Goal: Task Accomplishment & Management: Use online tool/utility

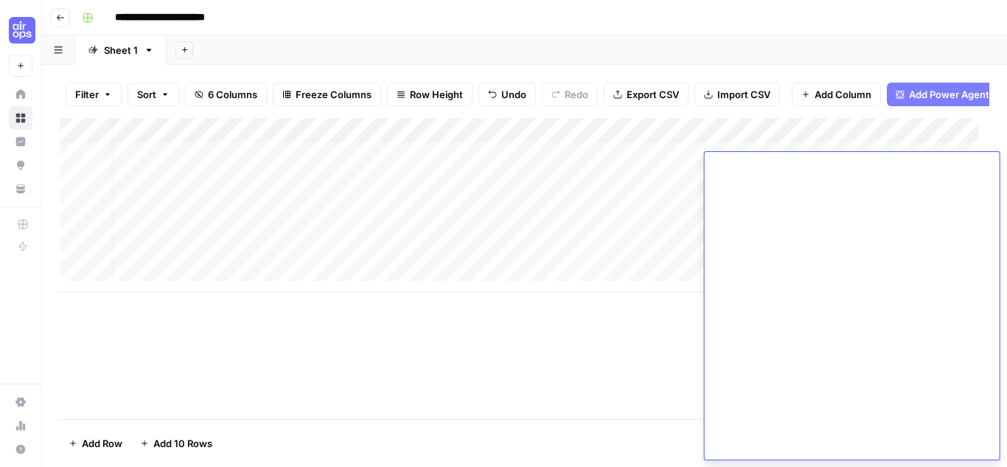
scroll to position [0, 16]
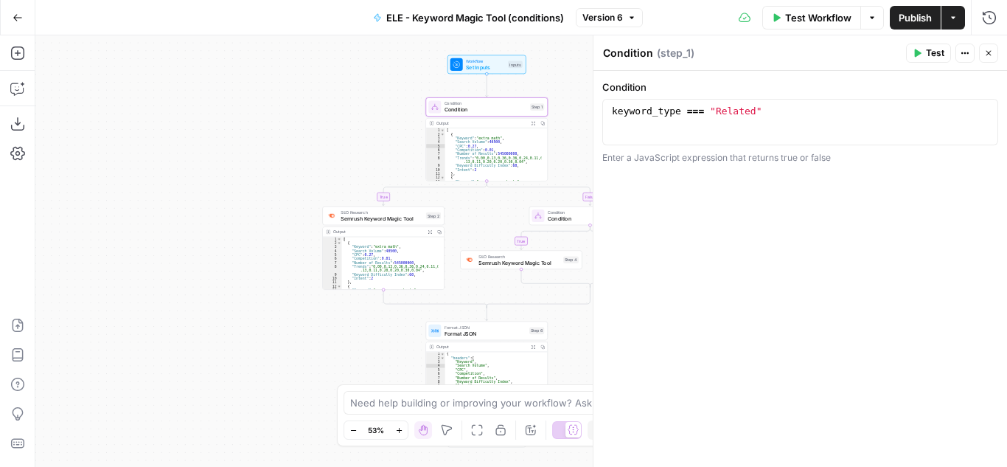
click at [16, 13] on icon "button" at bounding box center [18, 18] width 10 height 10
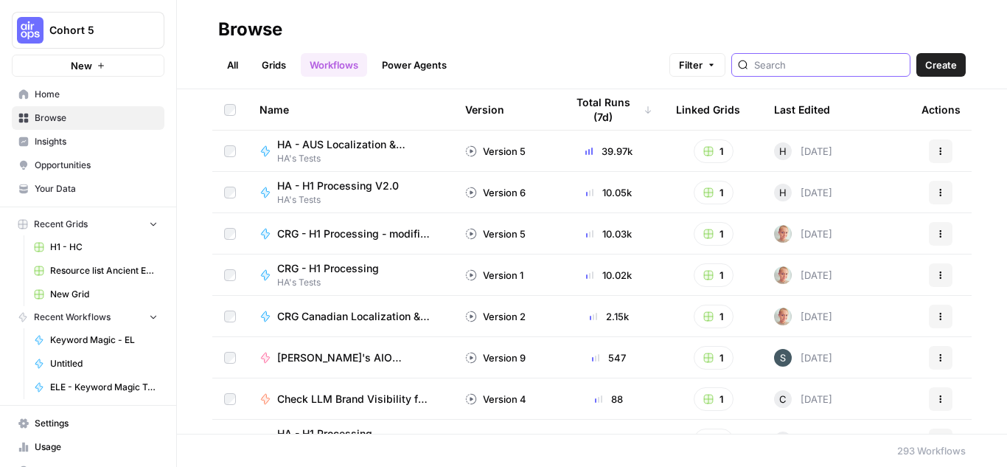
click at [809, 59] on input "search" at bounding box center [829, 65] width 150 height 15
click at [550, 40] on div "Browse" at bounding box center [592, 30] width 748 height 24
click at [631, 111] on div "Total Runs (7d)" at bounding box center [609, 109] width 87 height 41
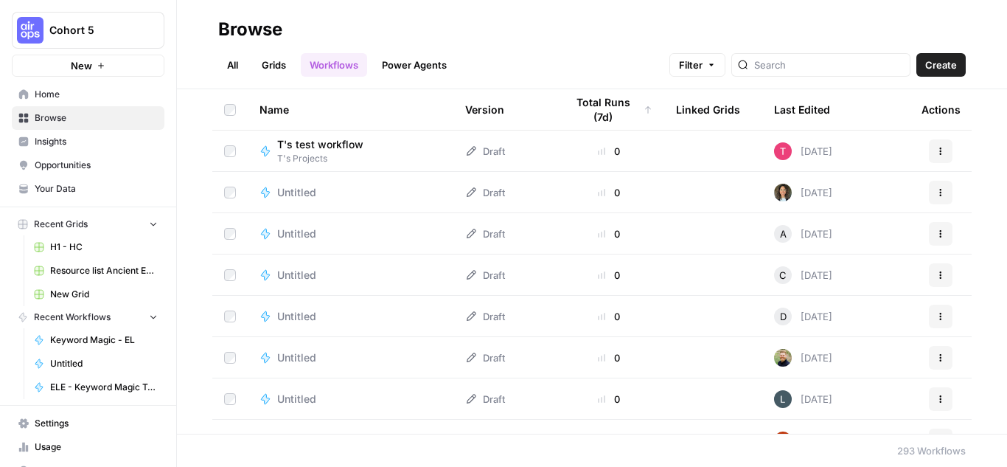
click at [631, 111] on div "Total Runs (7d)" at bounding box center [609, 109] width 87 height 41
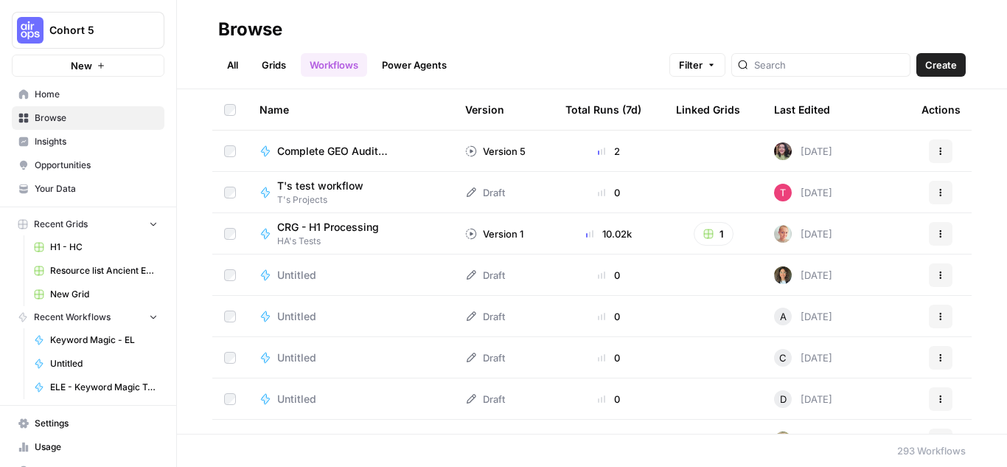
click at [618, 103] on div "Total Runs (7d)" at bounding box center [604, 109] width 76 height 41
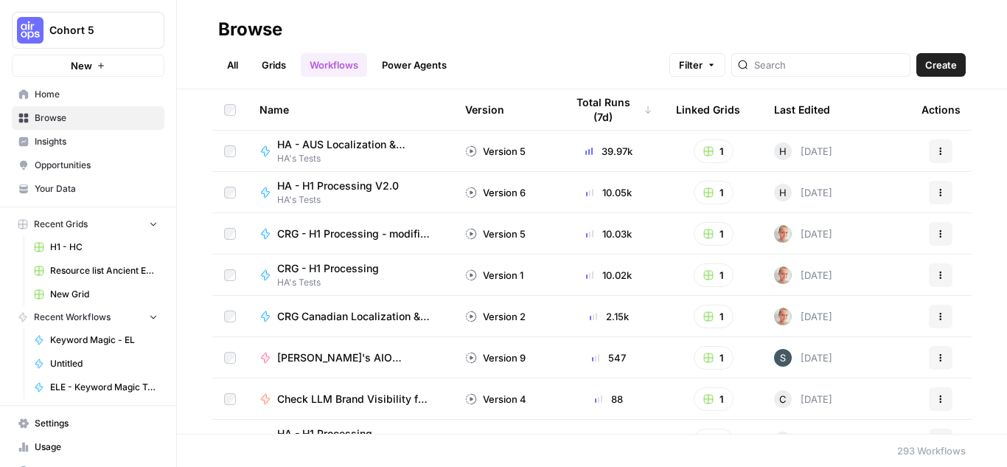
click at [281, 107] on div "Name" at bounding box center [351, 109] width 182 height 41
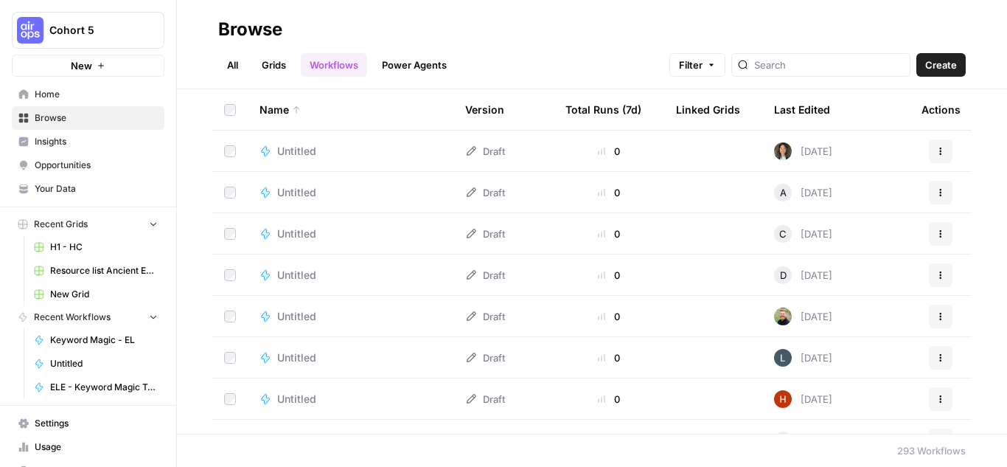
click at [281, 107] on div "Name" at bounding box center [351, 109] width 182 height 41
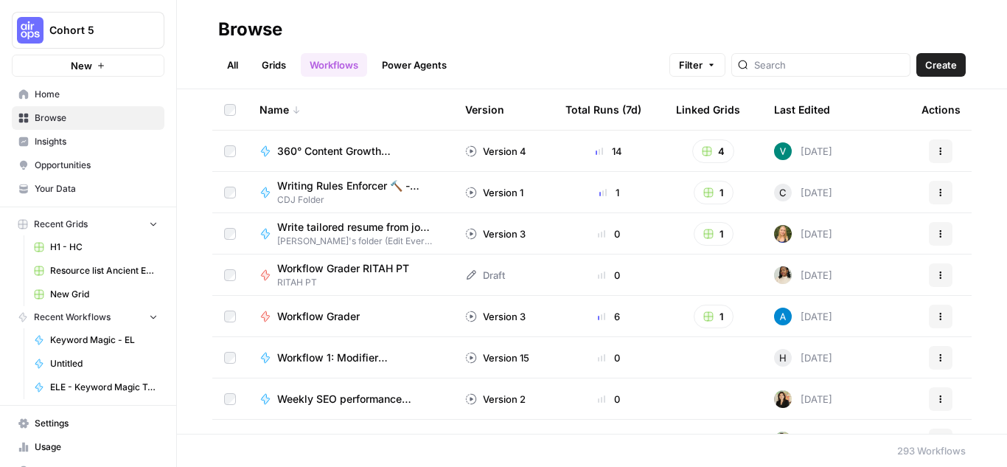
click at [599, 103] on div "Total Runs (7d)" at bounding box center [604, 109] width 76 height 41
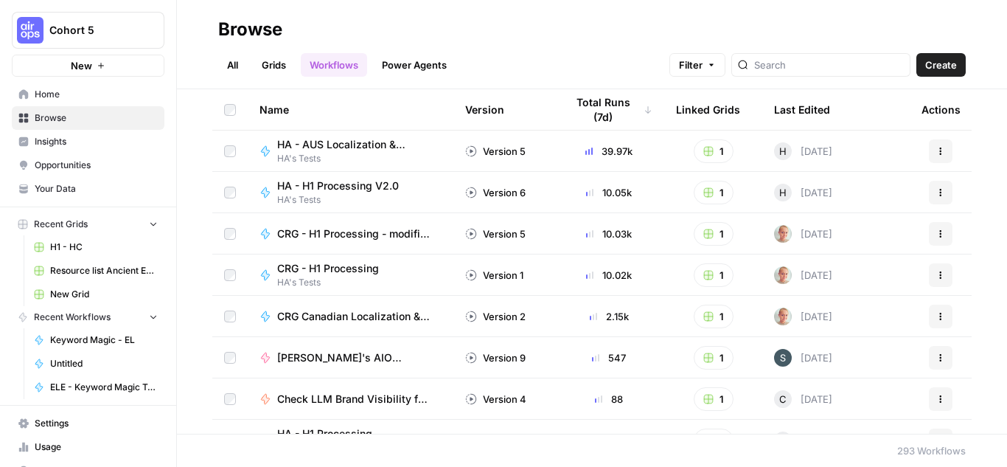
click at [473, 106] on div "Version" at bounding box center [484, 109] width 39 height 41
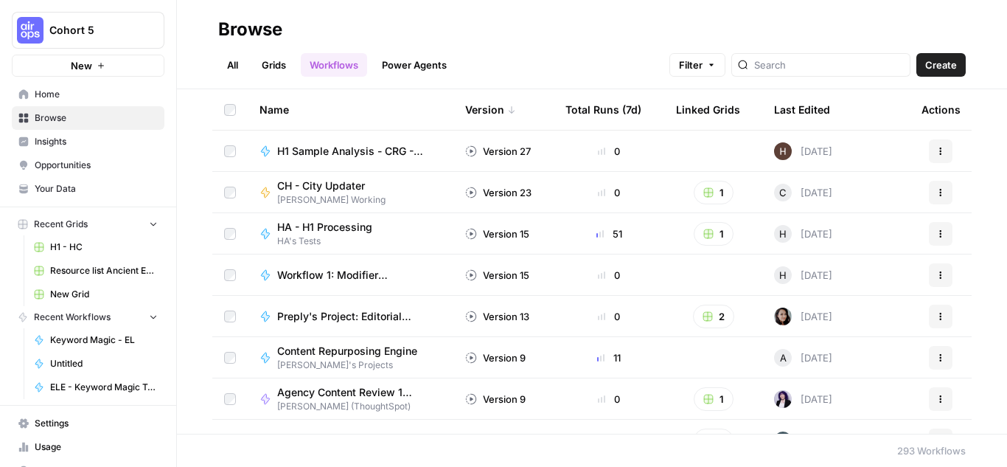
click at [472, 100] on div "Version" at bounding box center [490, 109] width 51 height 41
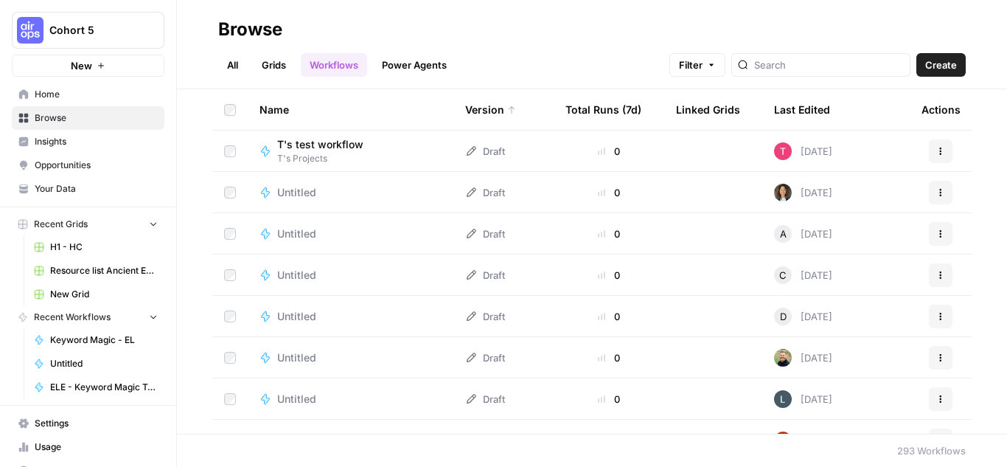
click at [582, 108] on div "Total Runs (7d)" at bounding box center [604, 109] width 76 height 41
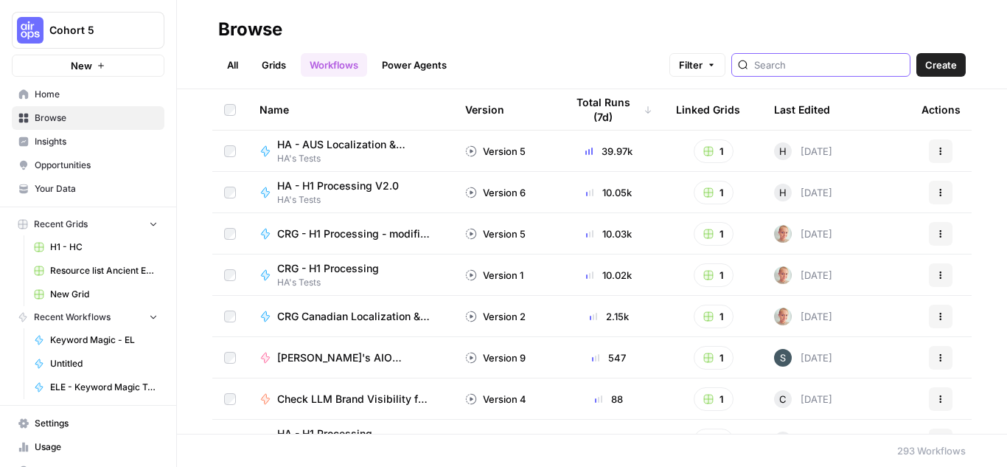
click at [814, 70] on input "search" at bounding box center [829, 65] width 150 height 15
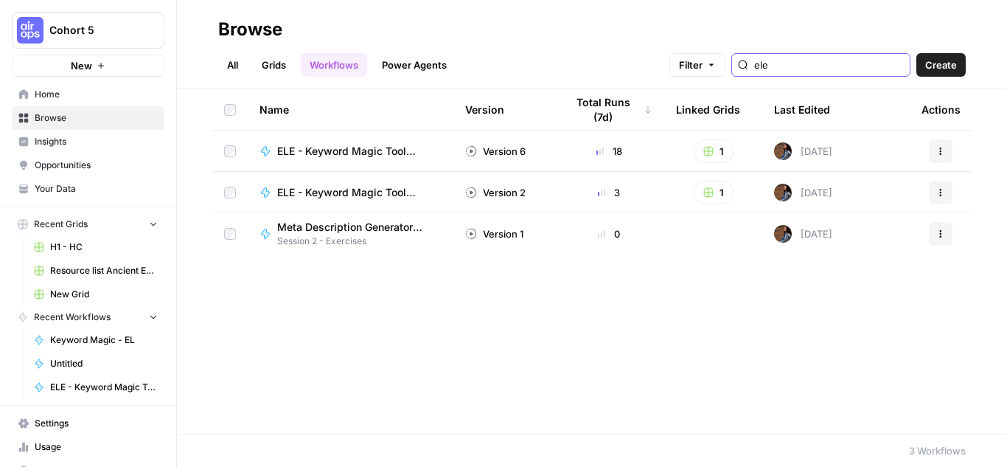
type input "ele"
click at [954, 69] on span "Create" at bounding box center [942, 65] width 32 height 15
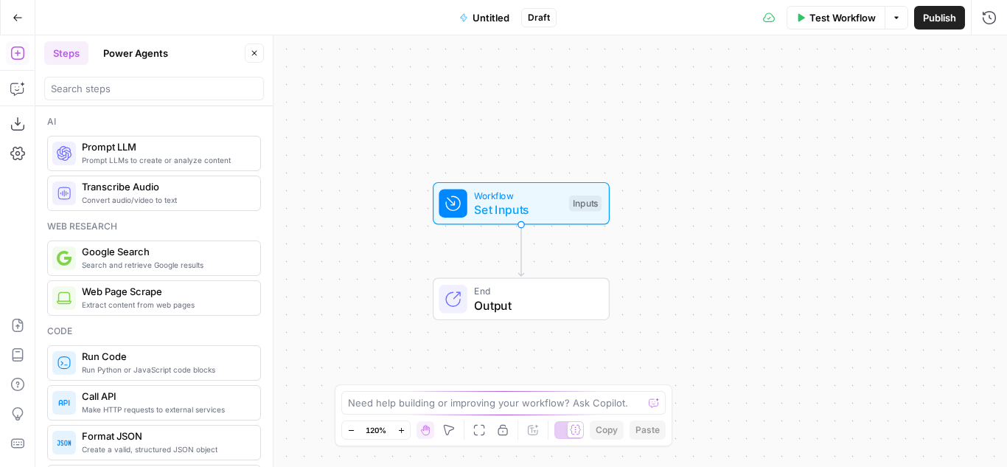
click at [490, 18] on span "Untitled" at bounding box center [491, 17] width 37 height 15
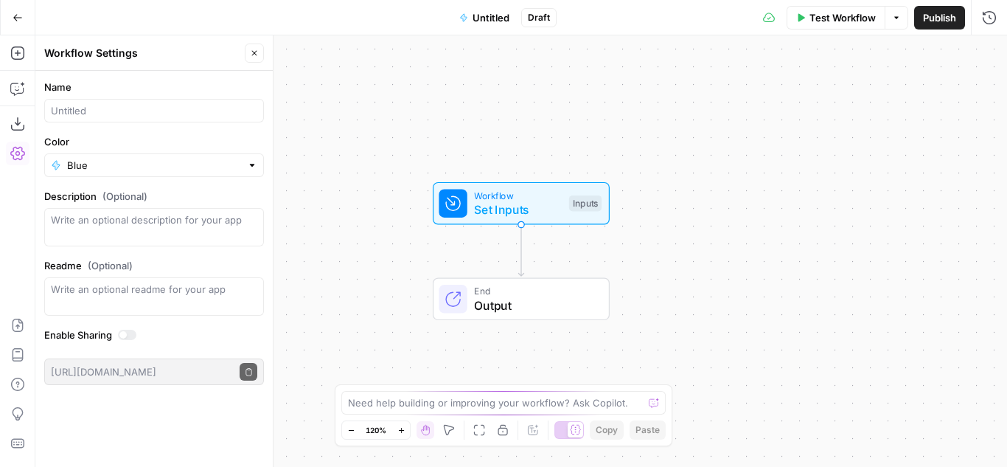
click at [98, 119] on div at bounding box center [154, 111] width 220 height 24
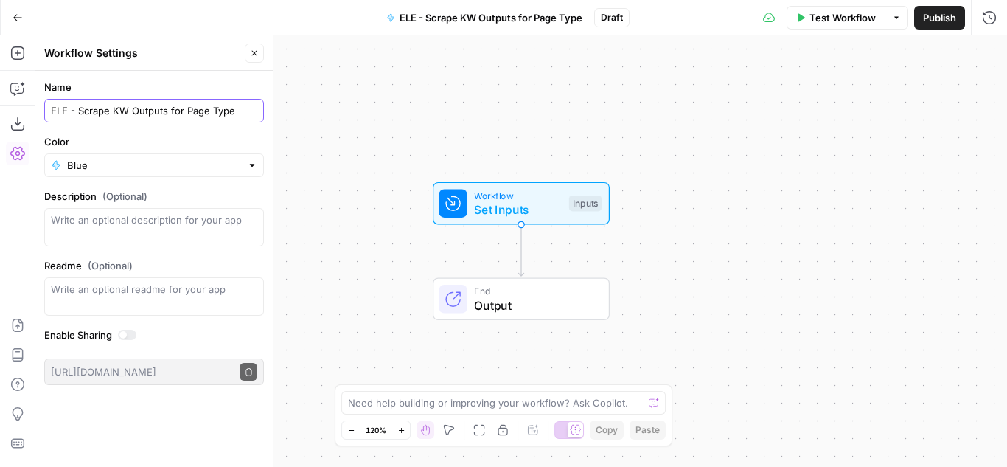
type input "ELE - Scrape KW Outputs for Page Type"
click at [143, 135] on label "Color" at bounding box center [154, 141] width 220 height 15
click at [143, 158] on input "Blue" at bounding box center [154, 165] width 174 height 15
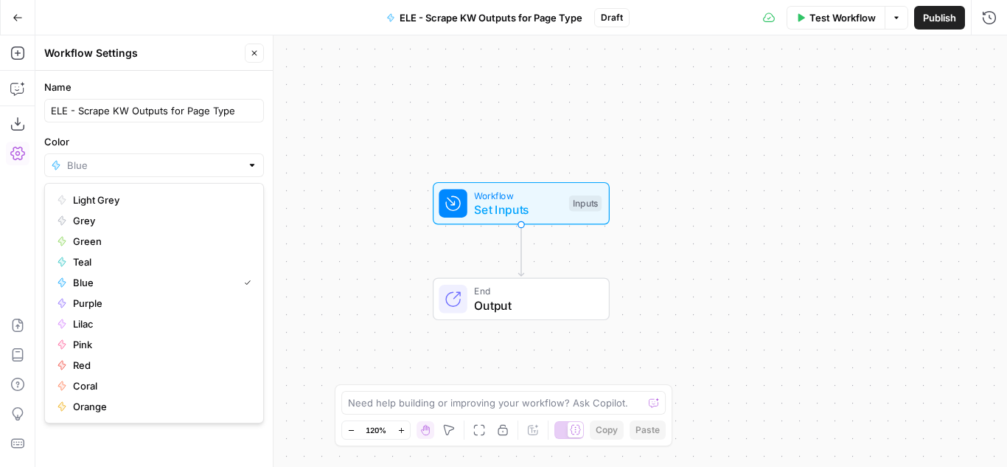
type input "Blue"
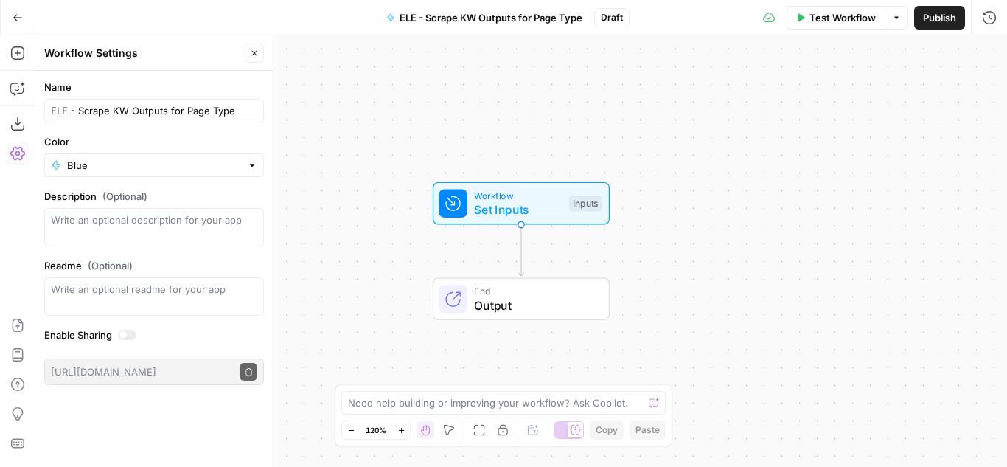
click at [226, 147] on label "Color" at bounding box center [154, 141] width 220 height 15
click at [226, 158] on input "Blue" at bounding box center [154, 165] width 174 height 15
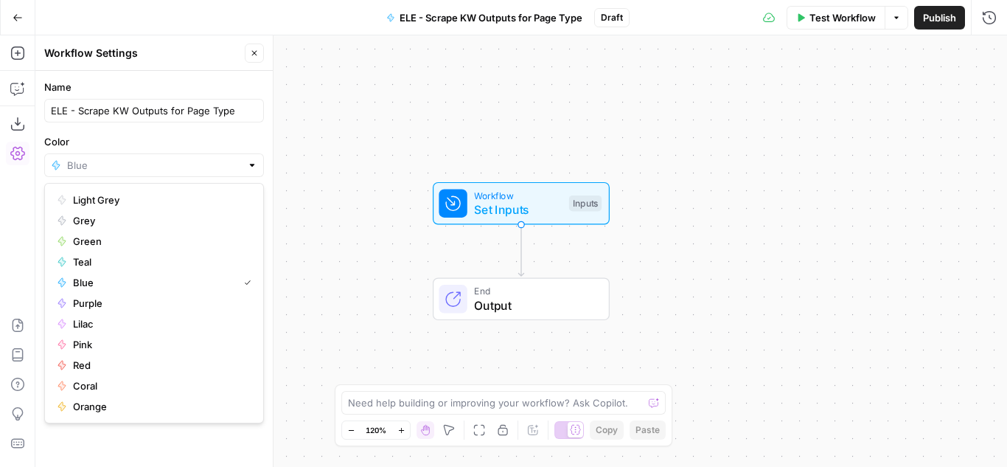
type input "Blue"
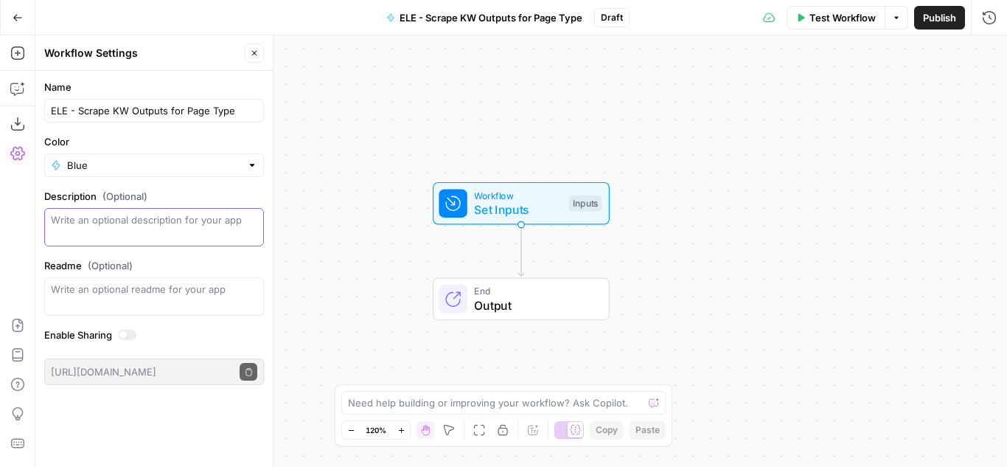
click at [139, 221] on textarea "Description (Optional)" at bounding box center [154, 227] width 207 height 30
type textarea "Scrape outputs"
click at [256, 195] on label "Description (Optional)" at bounding box center [154, 196] width 220 height 15
click at [256, 212] on textarea "Description (Optional)" at bounding box center [154, 227] width 207 height 30
click at [476, 406] on textarea at bounding box center [495, 402] width 295 height 15
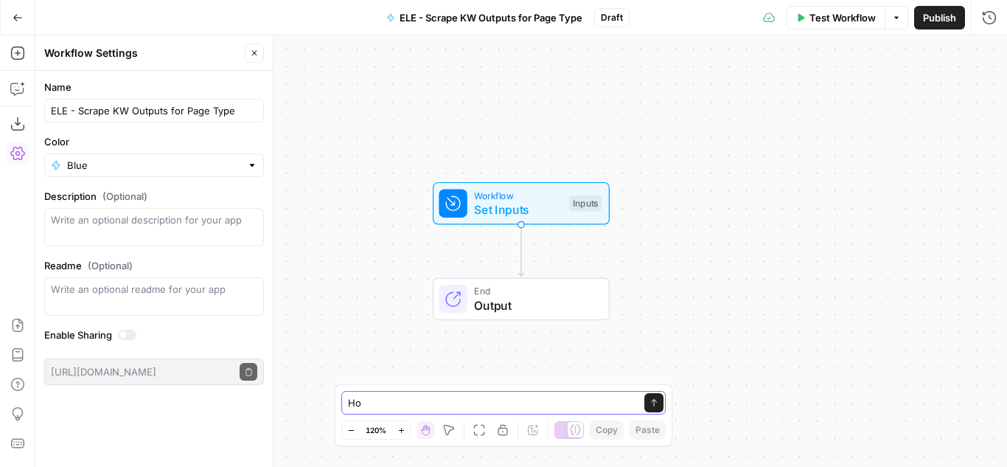
type textarea "H"
drag, startPoint x: 410, startPoint y: 403, endPoint x: 699, endPoint y: 415, distance: 289.4
click at [699, 415] on body "Cohort 5 New Home Browse Insights Opportunities Your Data Recent Grids H1 - HC …" at bounding box center [503, 233] width 1007 height 467
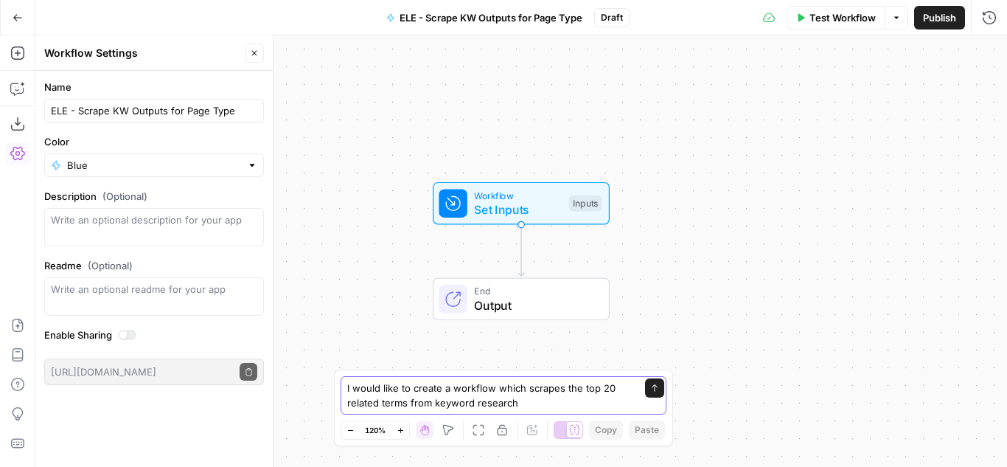
click at [540, 385] on textarea "I would like to create a workflow which scrapes the top 20 related terms from k…" at bounding box center [488, 396] width 283 height 30
click at [539, 404] on textarea "I would like to create a workflow which scrapes the top 20 related terms from k…" at bounding box center [488, 396] width 283 height 30
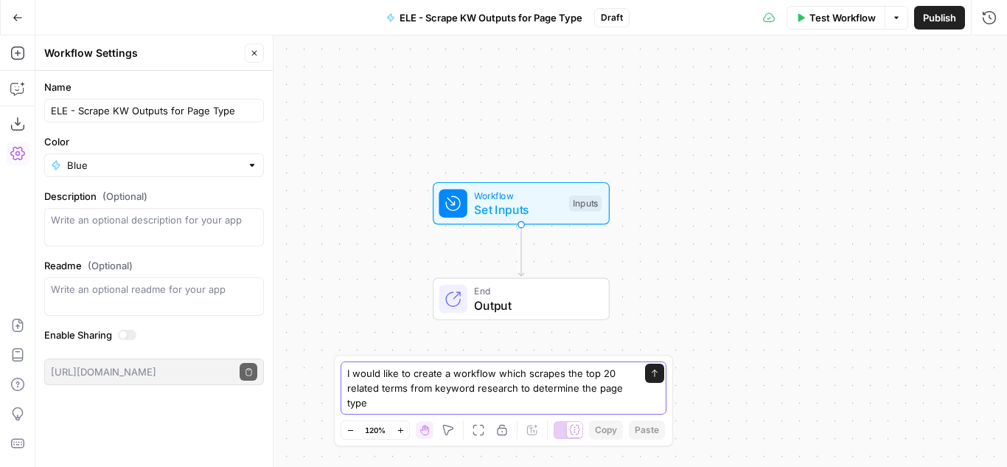
click at [518, 388] on textarea "I would like to create a workflow which scrapes the top 20 related terms from k…" at bounding box center [488, 388] width 283 height 44
click at [431, 388] on textarea "I would like to create a workflow which scrapes the top 20 related terms from k…" at bounding box center [488, 388] width 283 height 44
click at [566, 392] on textarea "I would like to create a workflow which scrapes the top 20 related terms from a…" at bounding box center [488, 388] width 283 height 44
click at [536, 407] on textarea "I would like to create a workflow which scrapes the top 20 related terms from a…" at bounding box center [488, 388] width 283 height 44
type textarea "I would like to create a workflow which scrapes the top 20 related terms from a…"
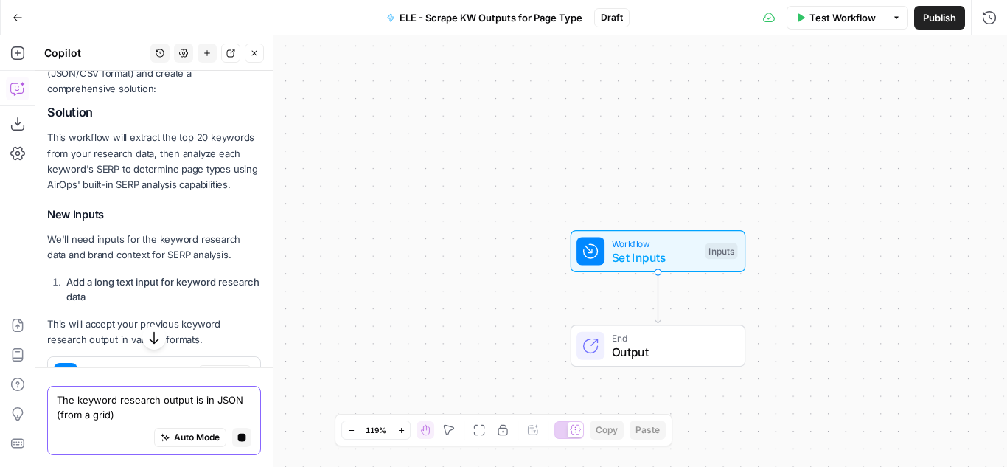
scroll to position [395, 0]
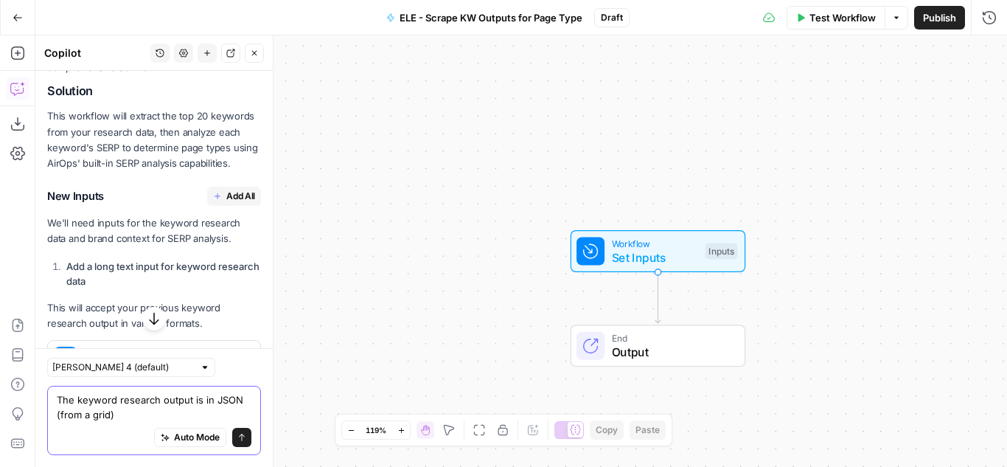
type textarea "The keyword research output is in JSON (from a grid)"
click at [237, 440] on icon "submit" at bounding box center [241, 437] width 9 height 9
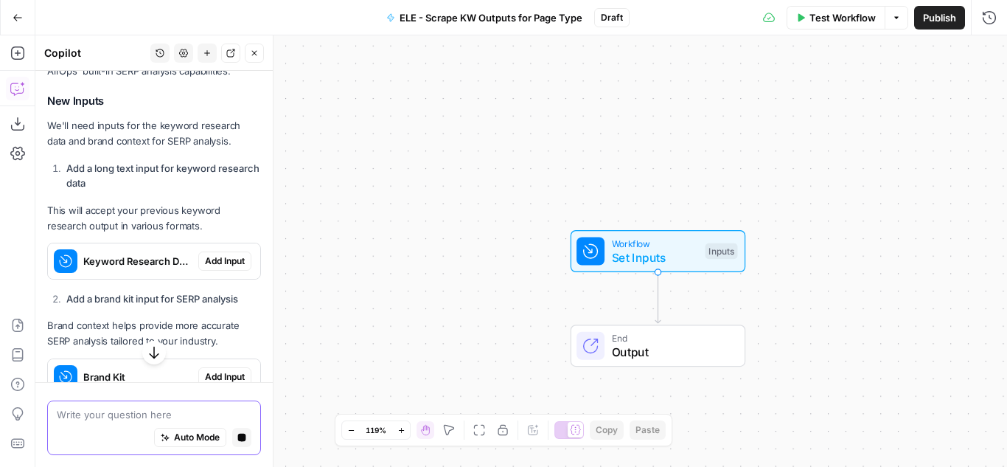
scroll to position [492, 0]
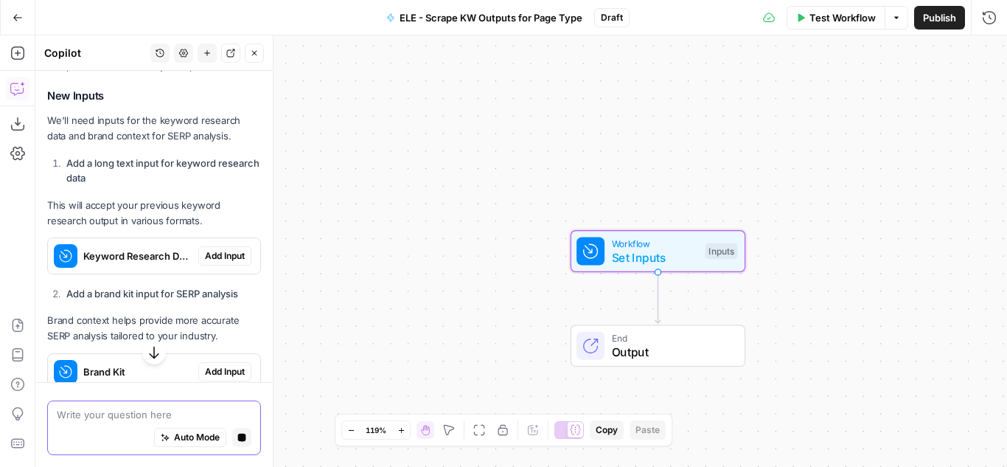
click at [212, 263] on span "Add Input" at bounding box center [225, 255] width 40 height 13
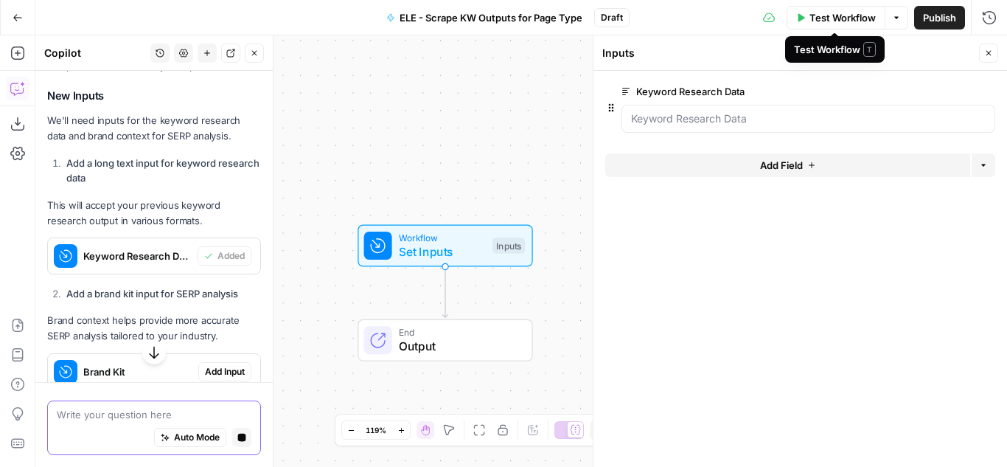
click at [875, 18] on span "Test Workflow" at bounding box center [843, 17] width 66 height 15
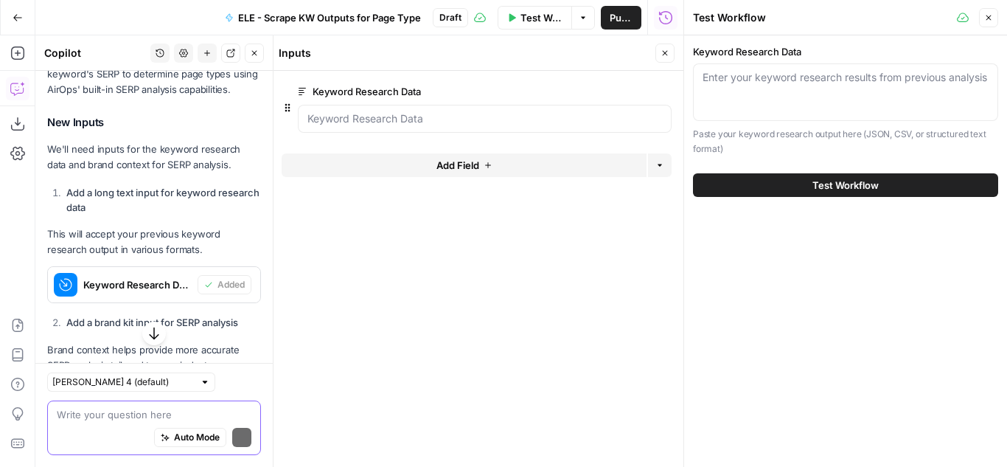
scroll to position [516, 0]
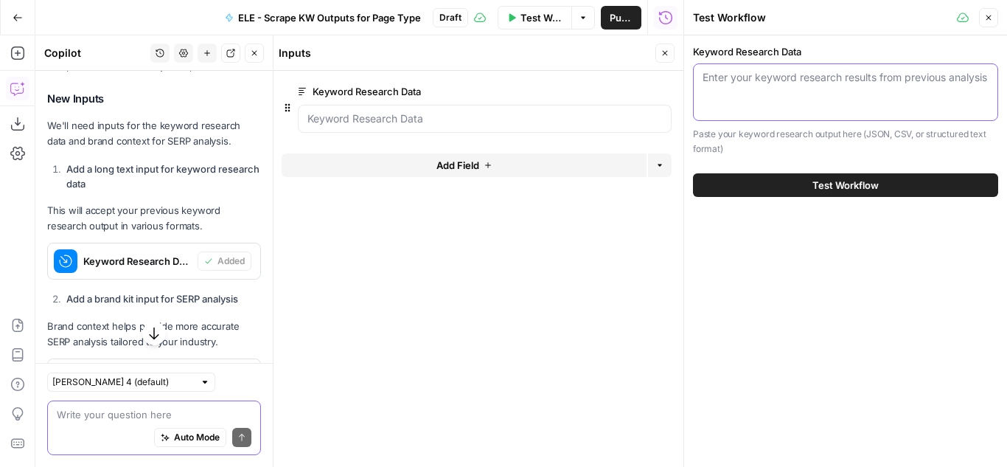
click at [752, 85] on textarea "Keyword Research Data" at bounding box center [846, 77] width 286 height 15
paste textarea "[{"Keyword":0,"Search Volume":27100,"CPC":6.26,"Competition":0,"Number of Resul…"
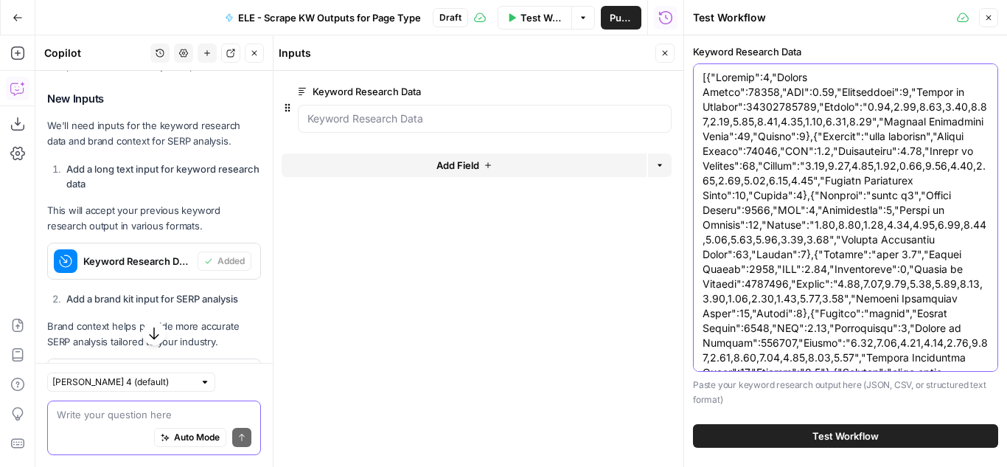
scroll to position [1099, 0]
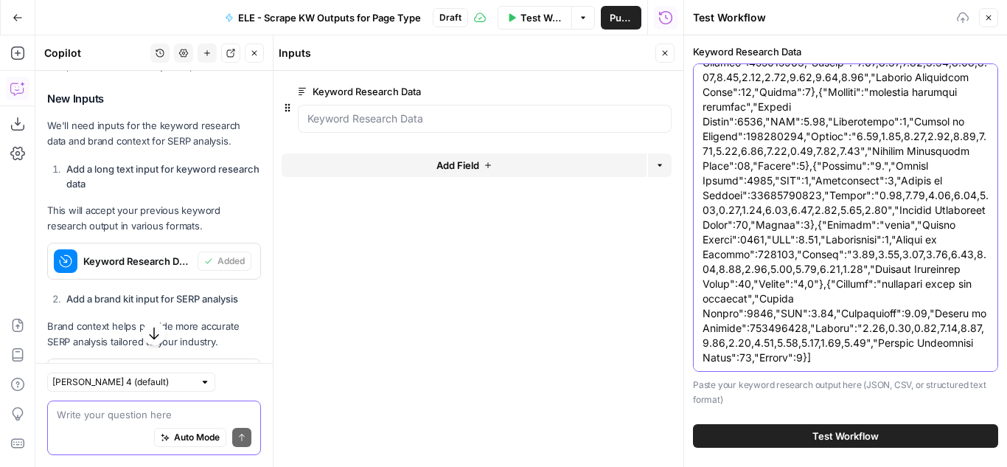
type textarea "[{"Keyword":0,"Search Volume":27100,"CPC":6.26,"Competition":0,"Number of Resul…"
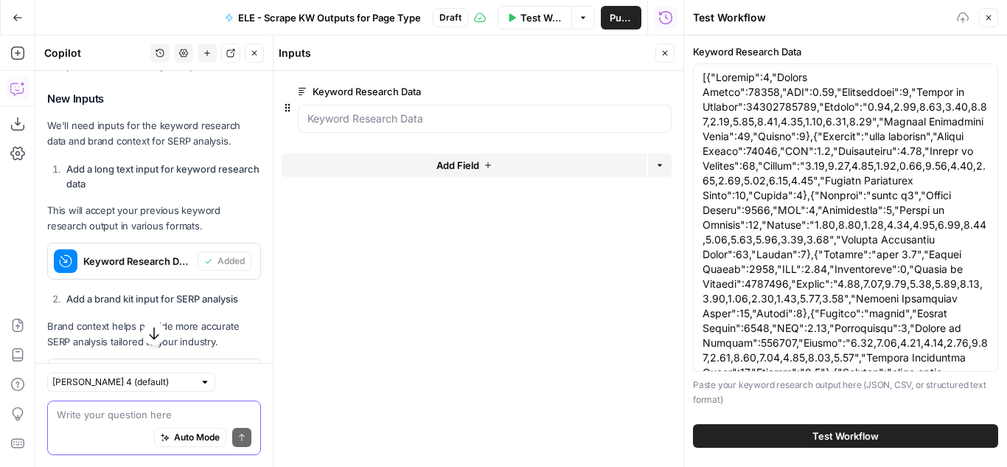
click at [811, 432] on button "Test Workflow" at bounding box center [845, 436] width 305 height 24
click at [833, 436] on span "Test Workflow" at bounding box center [846, 436] width 66 height 15
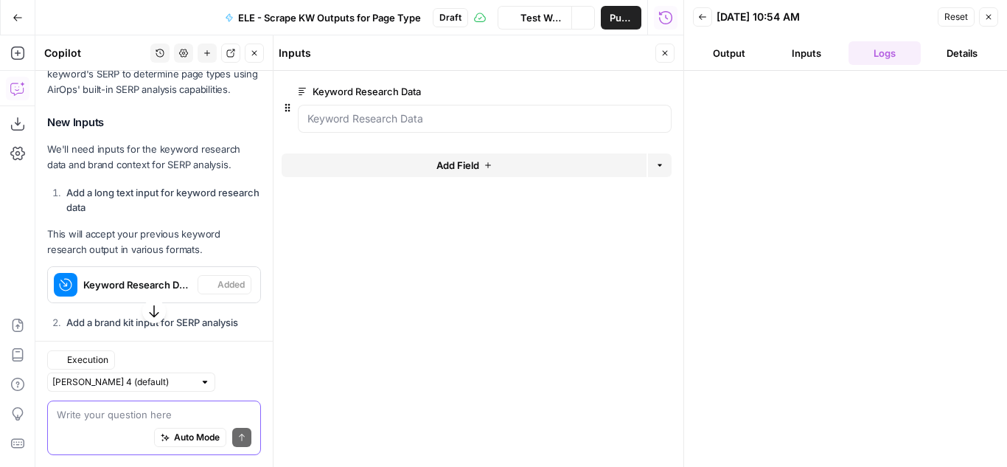
scroll to position [516, 0]
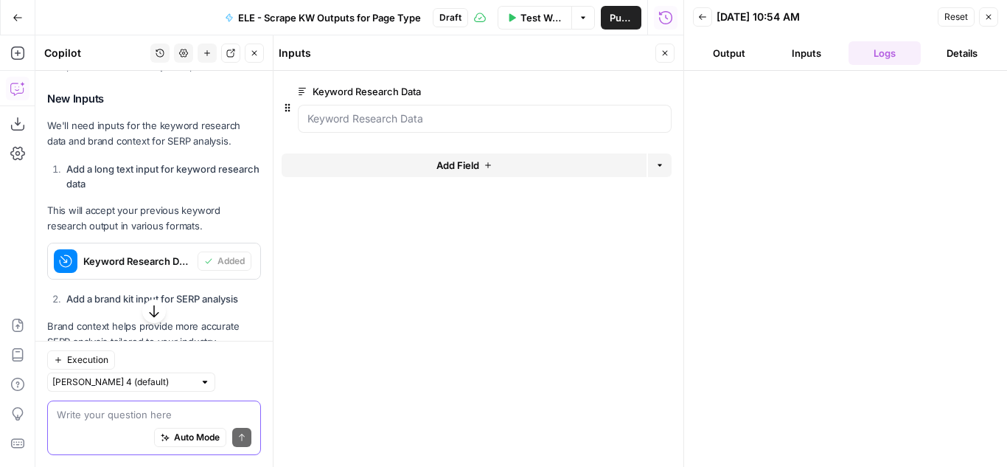
click at [729, 58] on button "Output" at bounding box center [729, 53] width 72 height 24
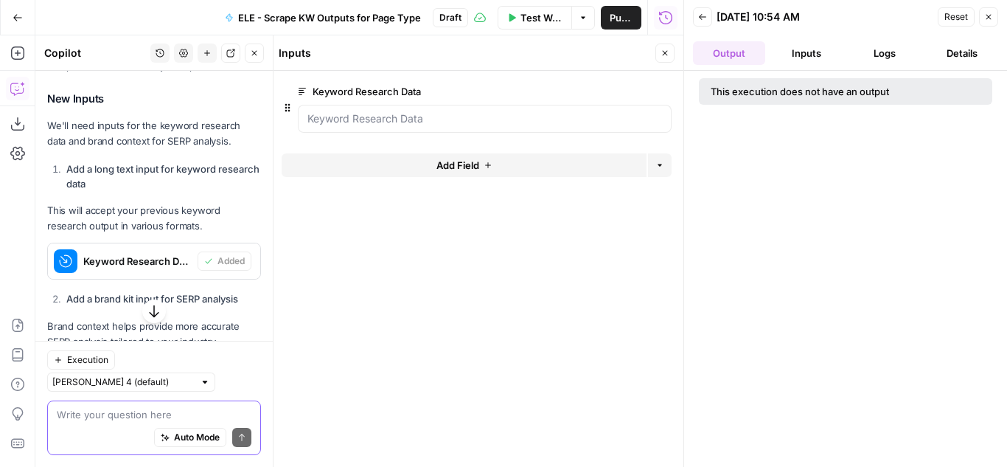
click at [792, 54] on button "Inputs" at bounding box center [807, 53] width 72 height 24
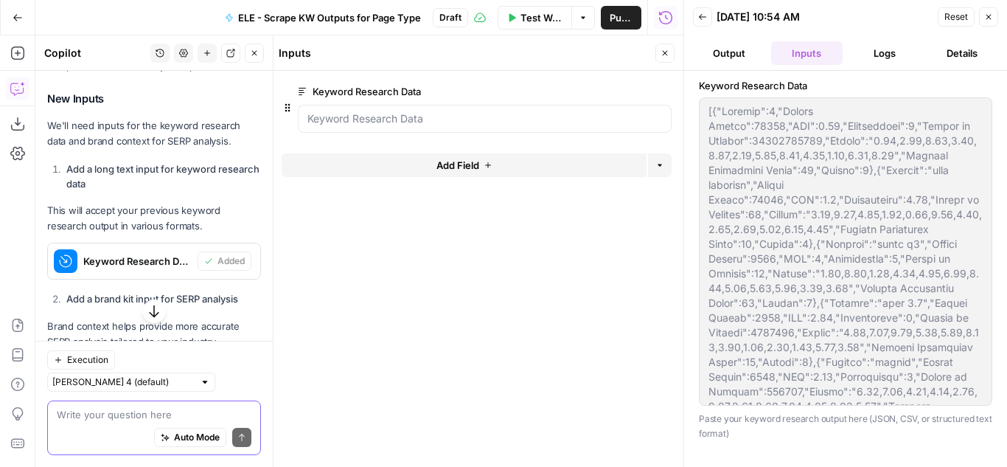
click at [864, 59] on button "Logs" at bounding box center [885, 53] width 72 height 24
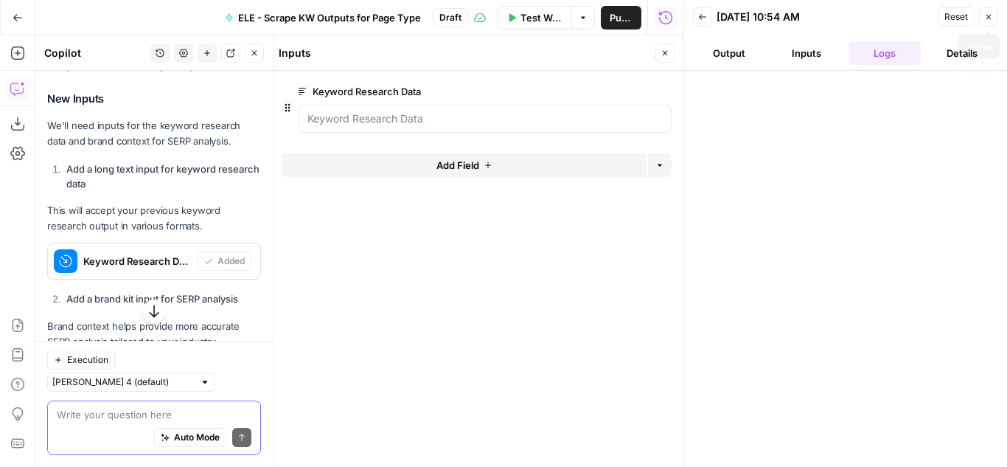
click at [988, 16] on icon "button" at bounding box center [989, 17] width 9 height 9
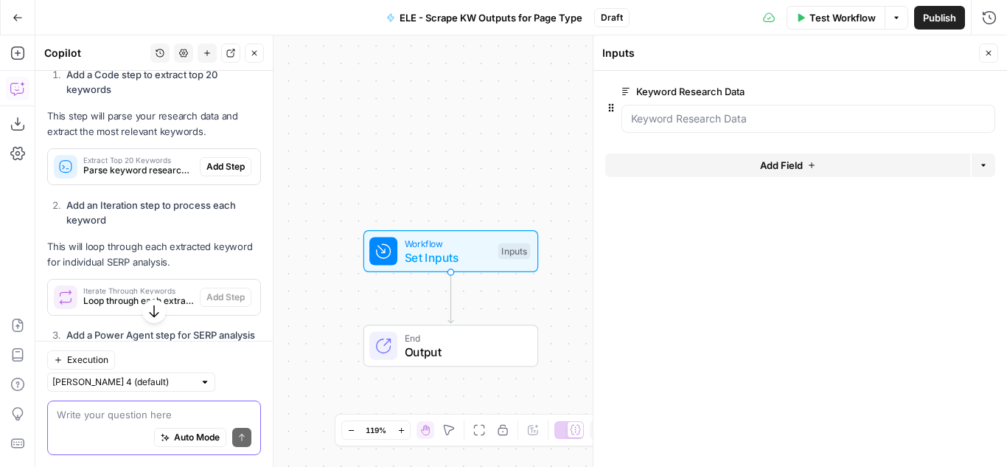
scroll to position [884, 0]
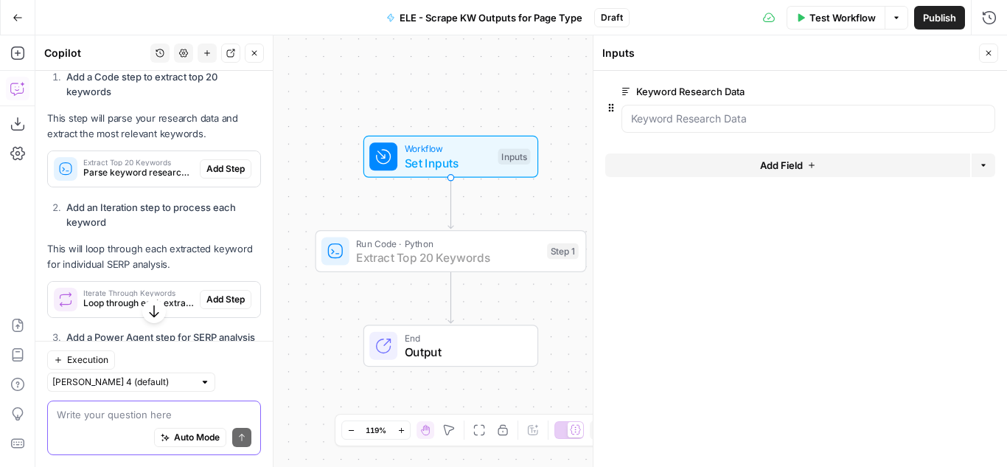
click at [212, 176] on span "Add Step" at bounding box center [226, 168] width 38 height 13
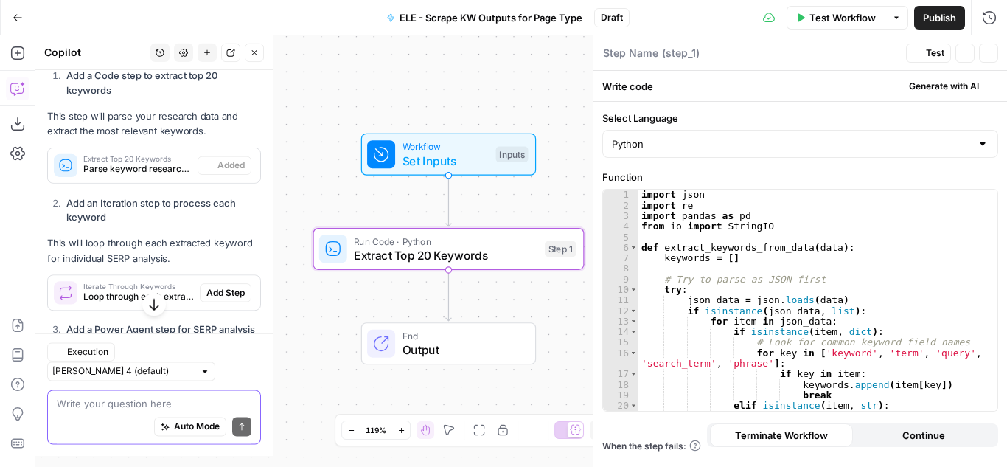
type textarea "Extract Top 20 Keywords"
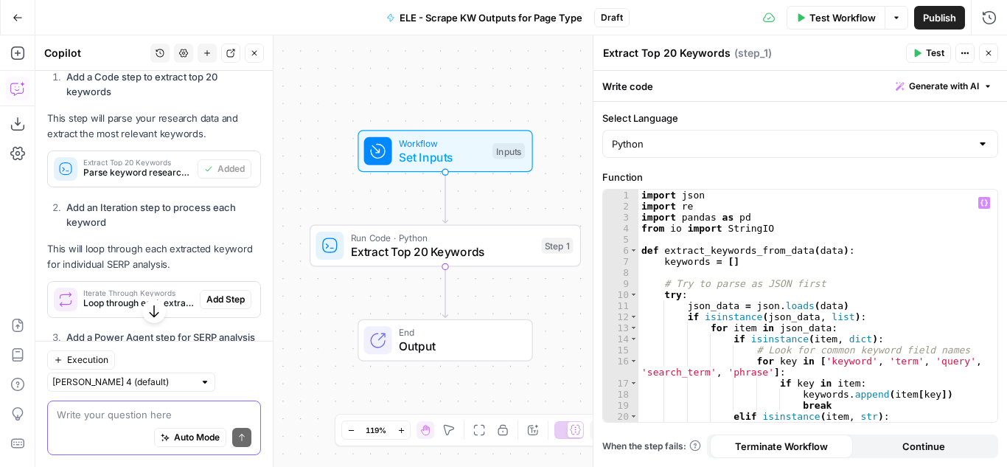
scroll to position [0, 0]
click at [934, 55] on span "Test" at bounding box center [935, 52] width 18 height 13
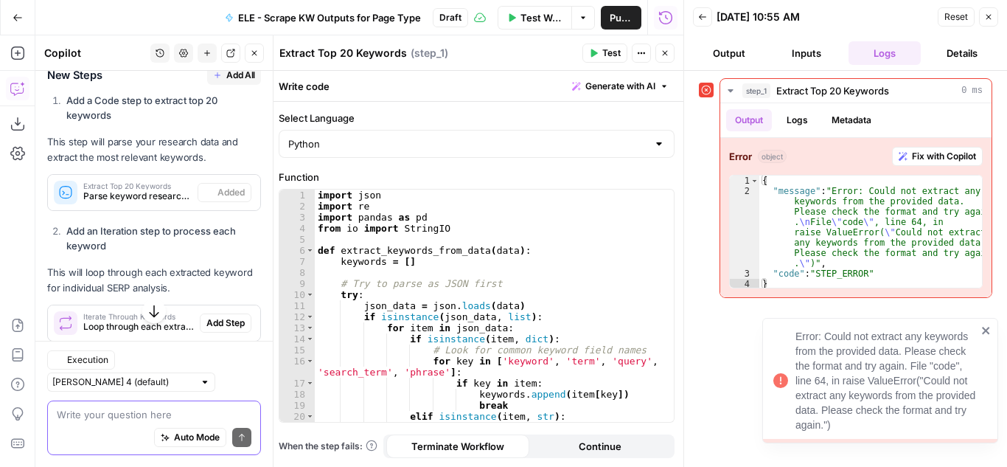
scroll to position [884, 0]
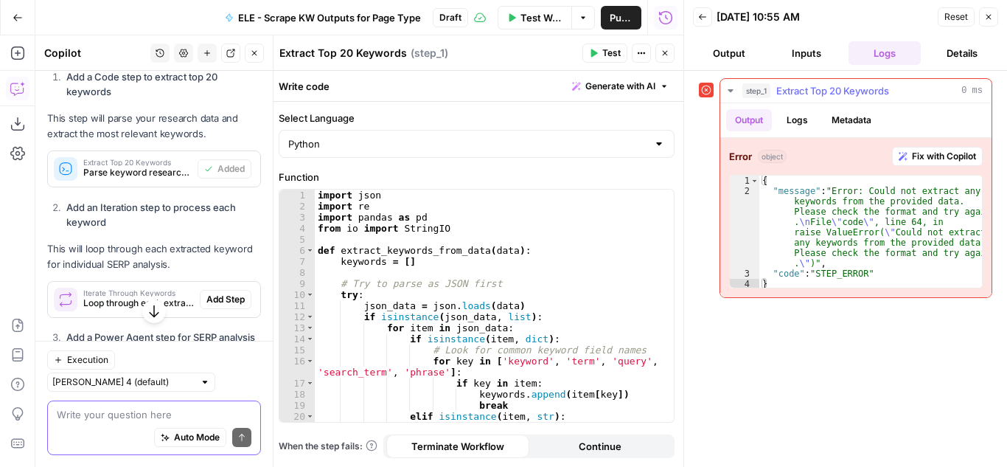
click at [928, 154] on span "Fix with Copilot" at bounding box center [944, 156] width 64 height 13
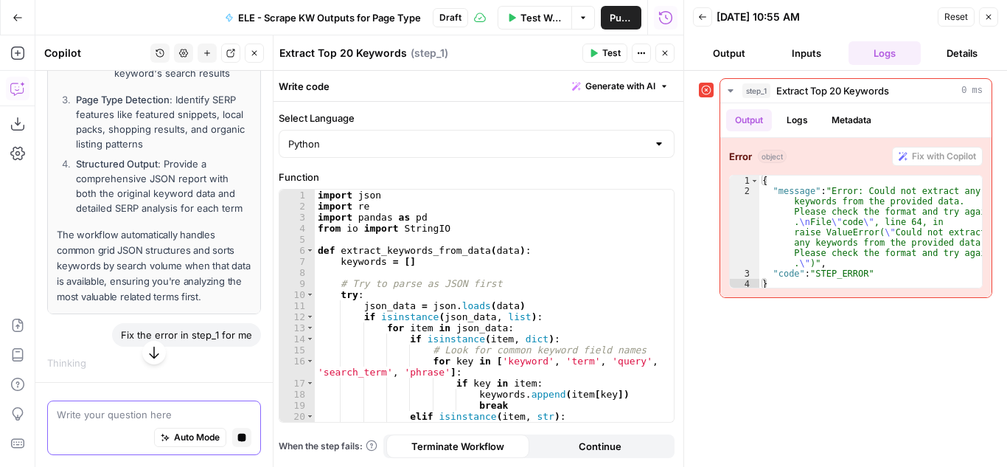
scroll to position [3769, 0]
click at [356, 196] on div "import json import re import pandas as pd from io import StringIO def extract_k…" at bounding box center [489, 317] width 348 height 254
click at [401, 261] on div "import json import re import pandas as pd from io import StringIO def extract_k…" at bounding box center [489, 317] width 348 height 254
type textarea "**********"
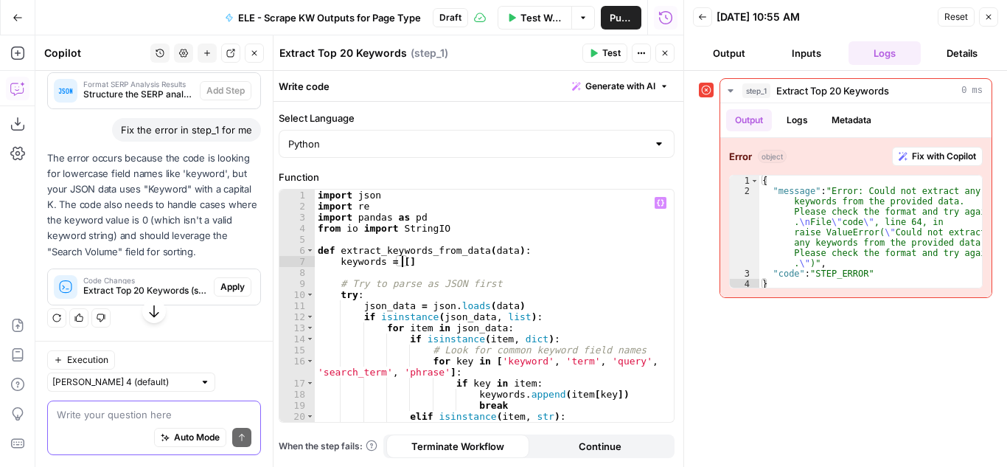
scroll to position [2906, 0]
click at [221, 283] on span "Apply" at bounding box center [233, 286] width 24 height 13
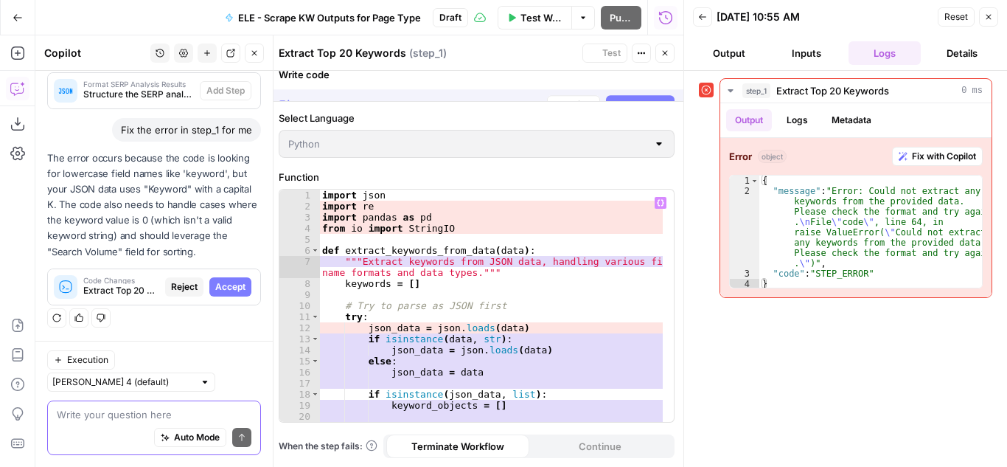
scroll to position [2859, 0]
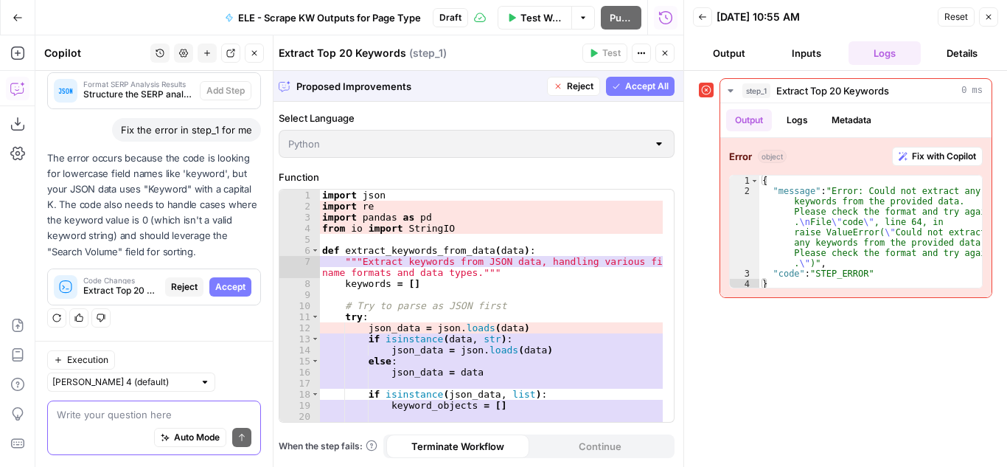
click at [634, 80] on span "Accept All" at bounding box center [647, 86] width 44 height 13
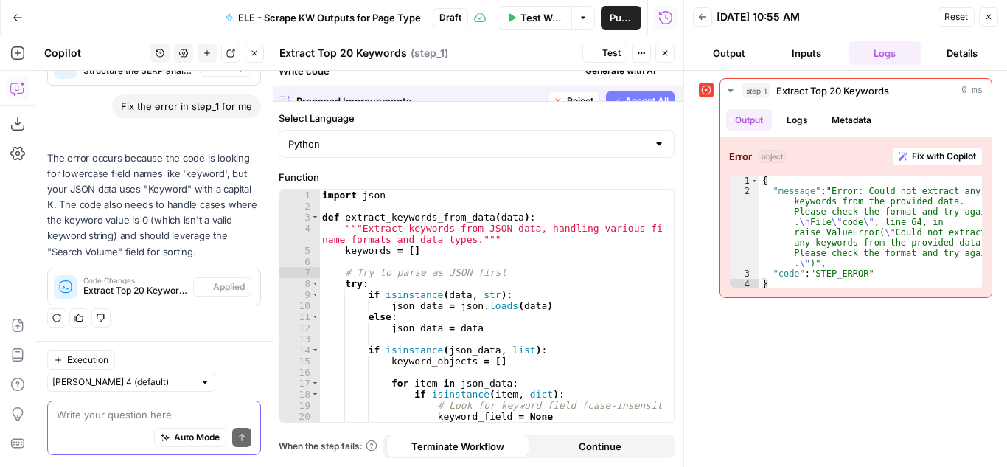
scroll to position [2929, 0]
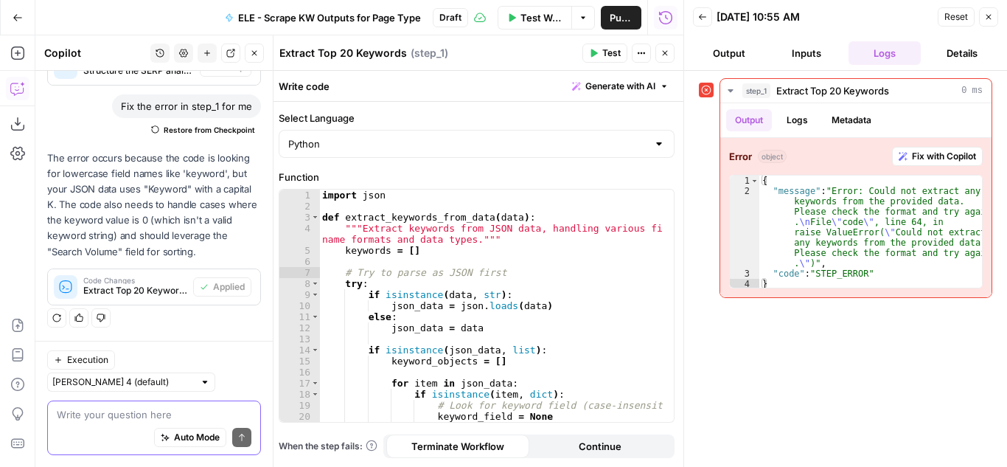
click at [608, 50] on span "Test" at bounding box center [612, 52] width 18 height 13
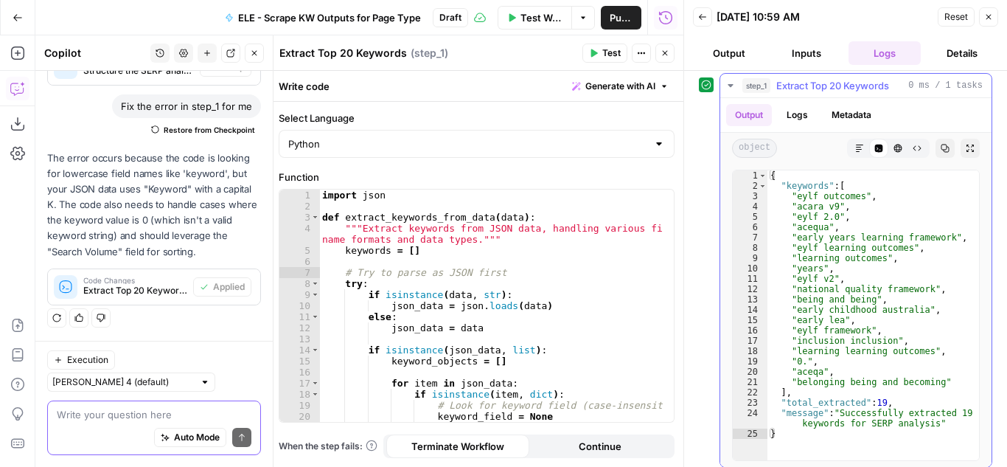
scroll to position [0, 0]
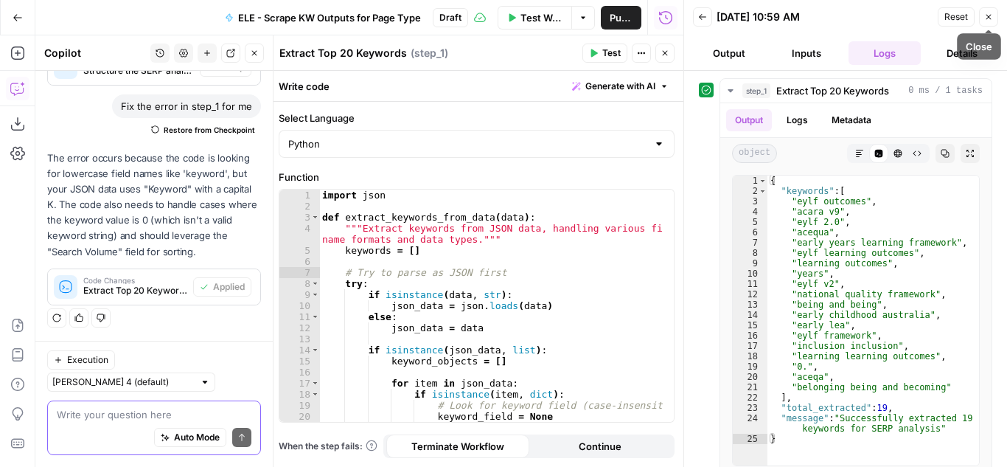
click at [985, 21] on icon "button" at bounding box center [989, 17] width 9 height 9
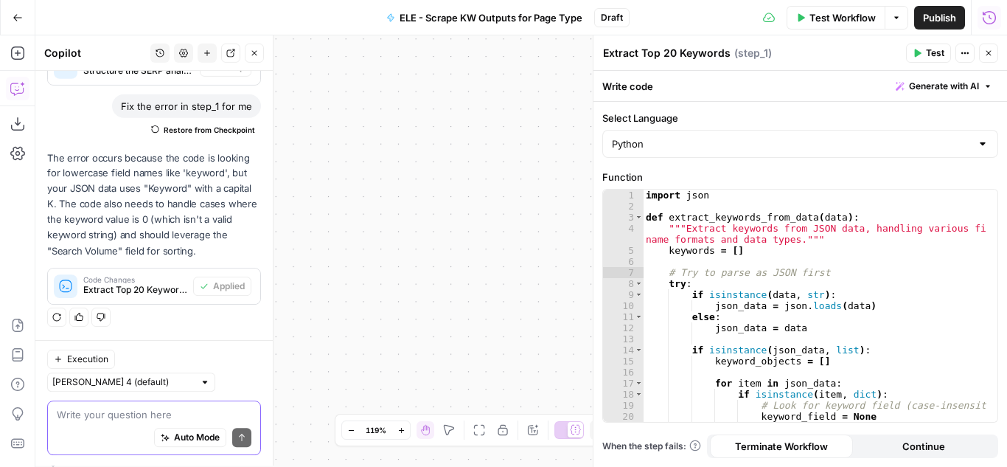
scroll to position [2929, 0]
click at [990, 55] on icon "button" at bounding box center [989, 53] width 9 height 9
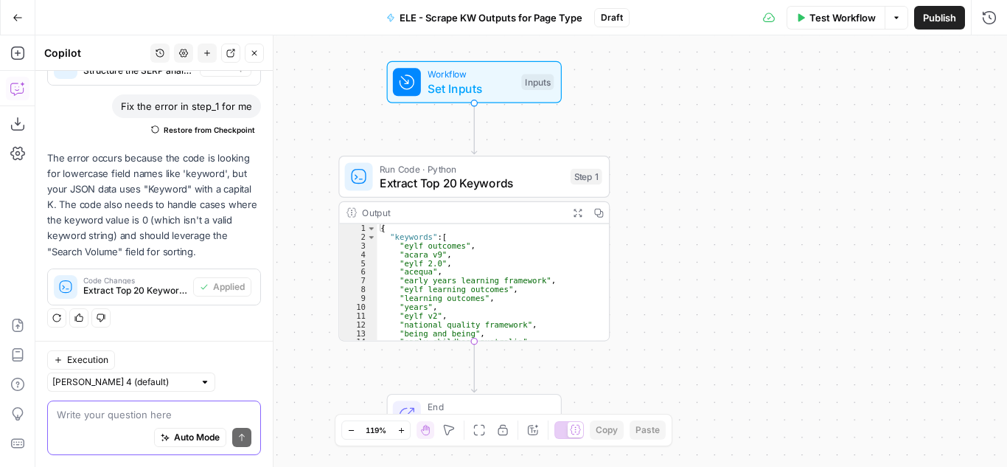
drag, startPoint x: 583, startPoint y: 232, endPoint x: 991, endPoint y: 161, distance: 414.7
click at [991, 161] on div "Workflow Set Inputs Inputs Run Code · Python Extract Top 20 Keywords Step 1 Out…" at bounding box center [521, 250] width 972 height 431
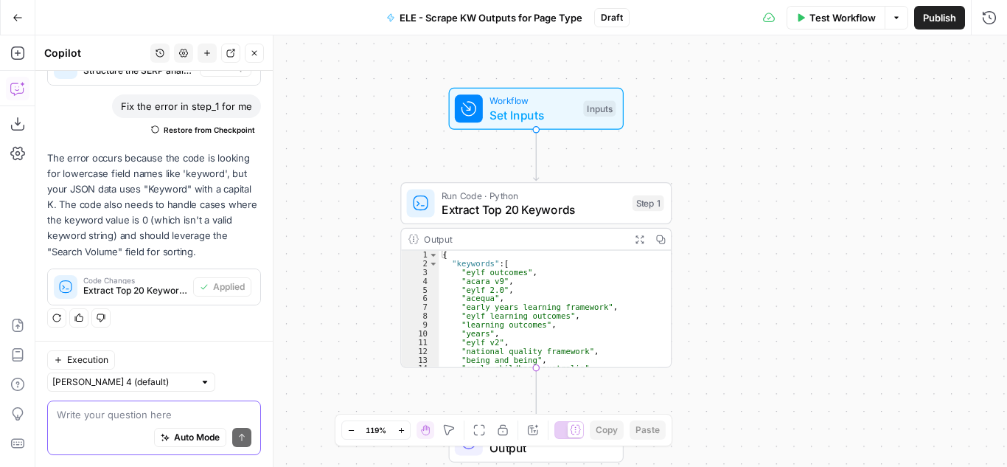
drag, startPoint x: 653, startPoint y: 187, endPoint x: 709, endPoint y: 209, distance: 60.5
click at [709, 209] on div "Workflow Set Inputs Inputs Run Code · Python Extract Top 20 Keywords Step 1 Out…" at bounding box center [521, 250] width 972 height 431
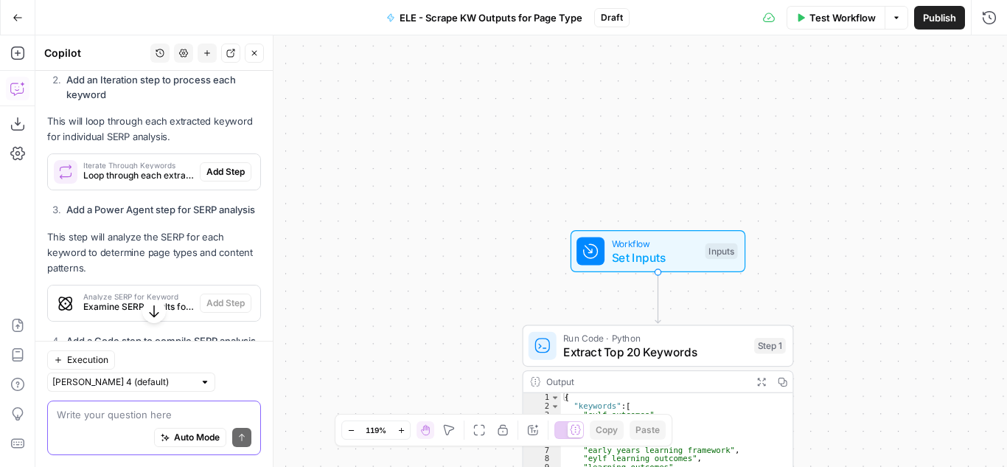
scroll to position [1020, 0]
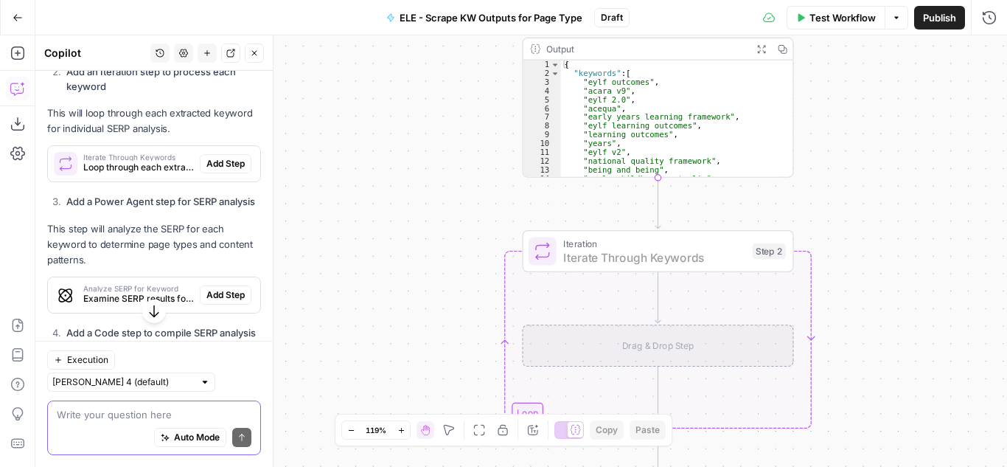
click at [220, 170] on span "Add Step" at bounding box center [226, 163] width 38 height 13
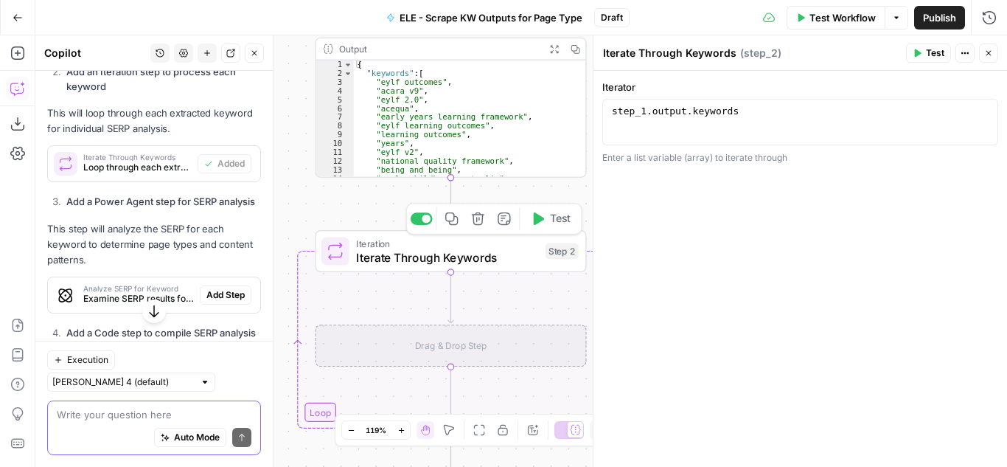
click at [561, 219] on span "Test" at bounding box center [560, 218] width 21 height 15
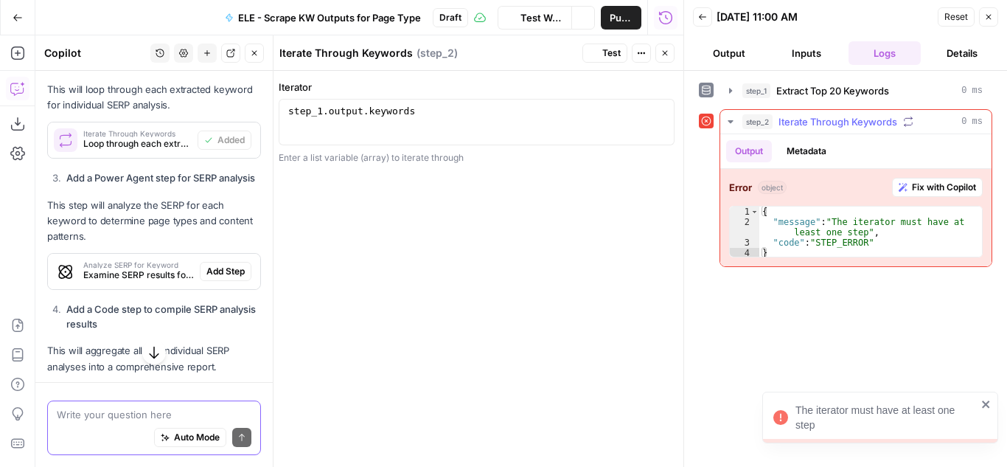
scroll to position [1020, 0]
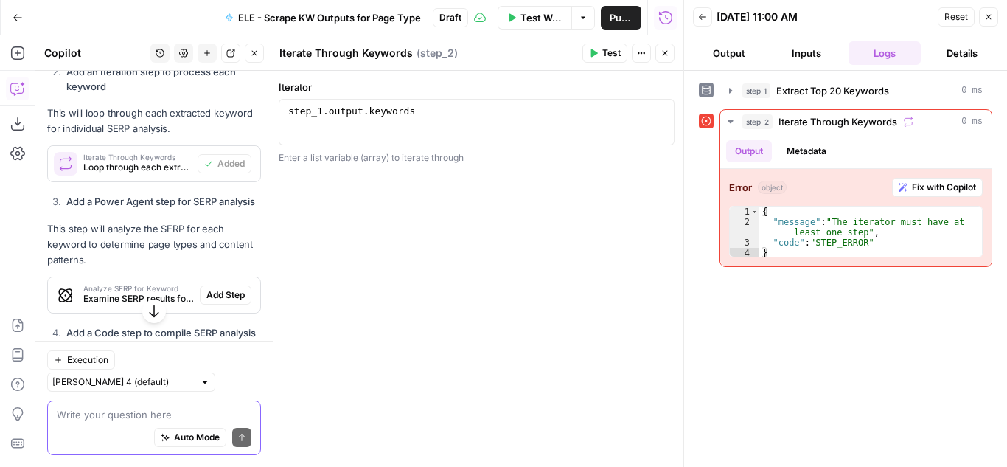
click at [728, 44] on button "Output" at bounding box center [729, 53] width 72 height 24
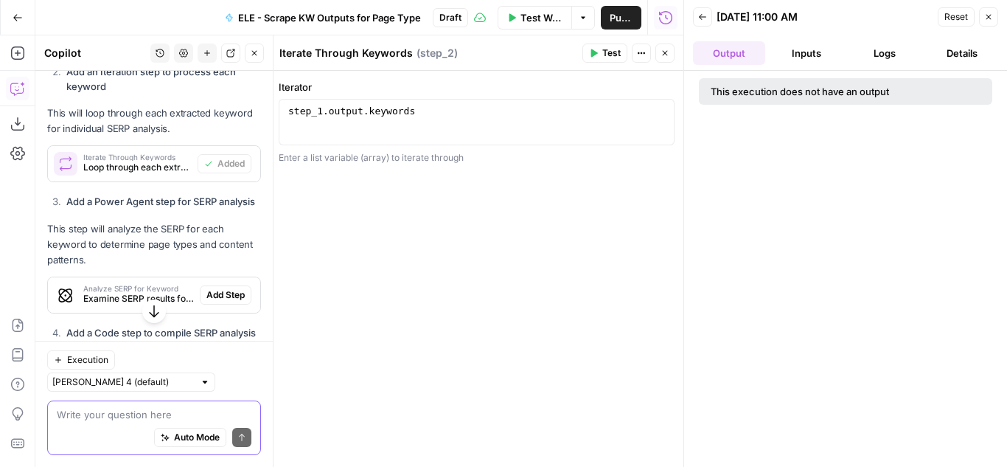
click at [804, 54] on button "Inputs" at bounding box center [807, 53] width 72 height 24
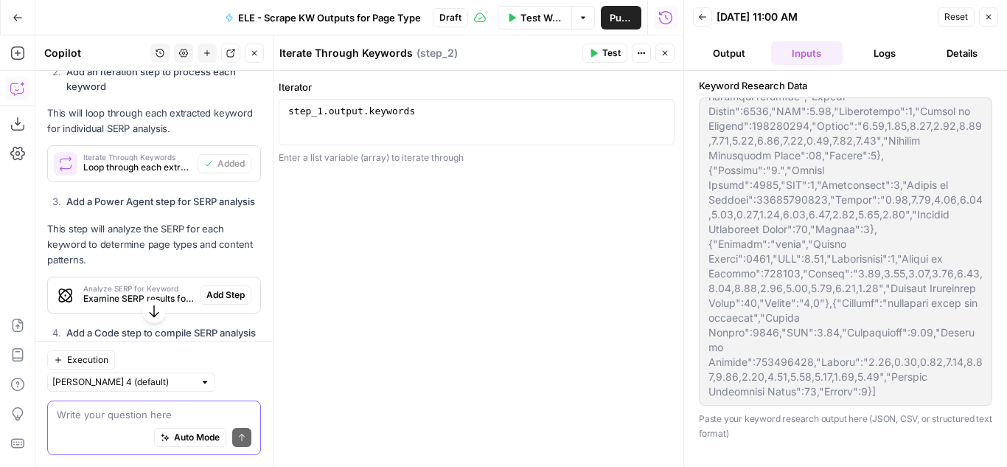
scroll to position [1298, 0]
click at [989, 14] on icon "button" at bounding box center [989, 17] width 9 height 9
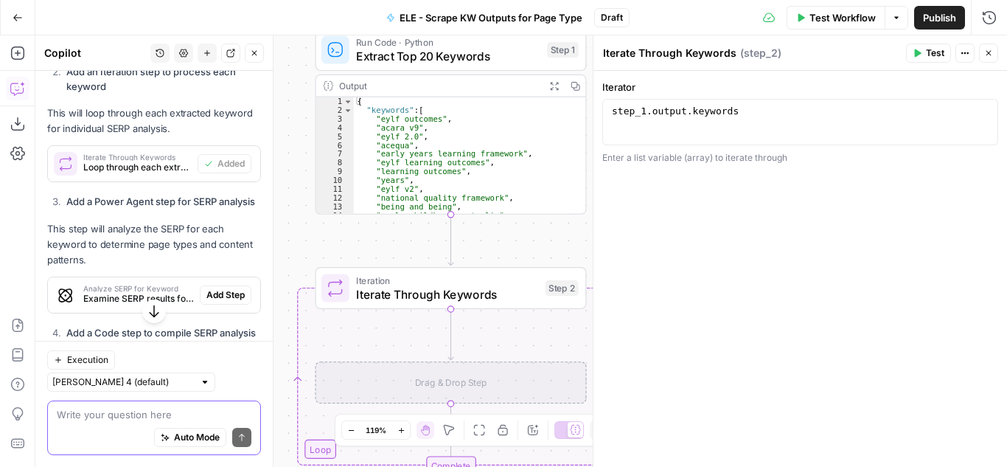
type textarea "**********"
click at [730, 114] on div "step_1 . output . keywords" at bounding box center [800, 132] width 383 height 55
click at [932, 49] on span "Test" at bounding box center [935, 52] width 18 height 13
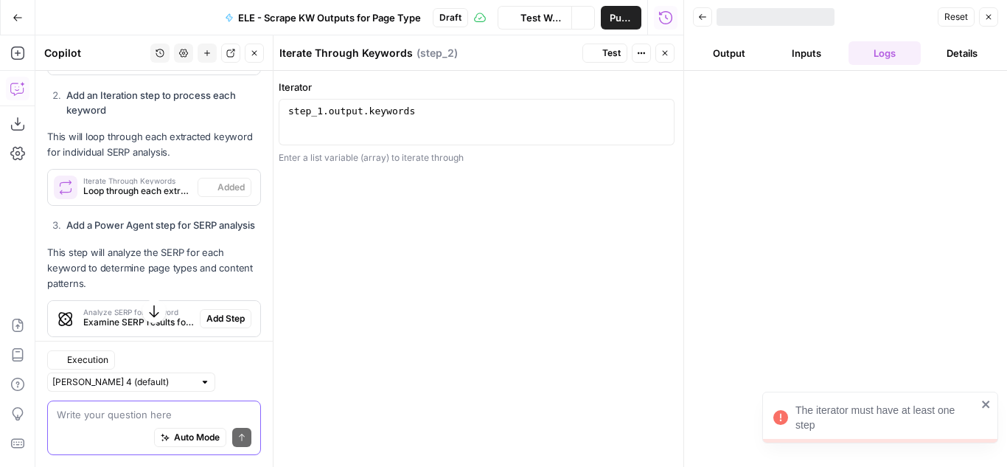
scroll to position [1020, 0]
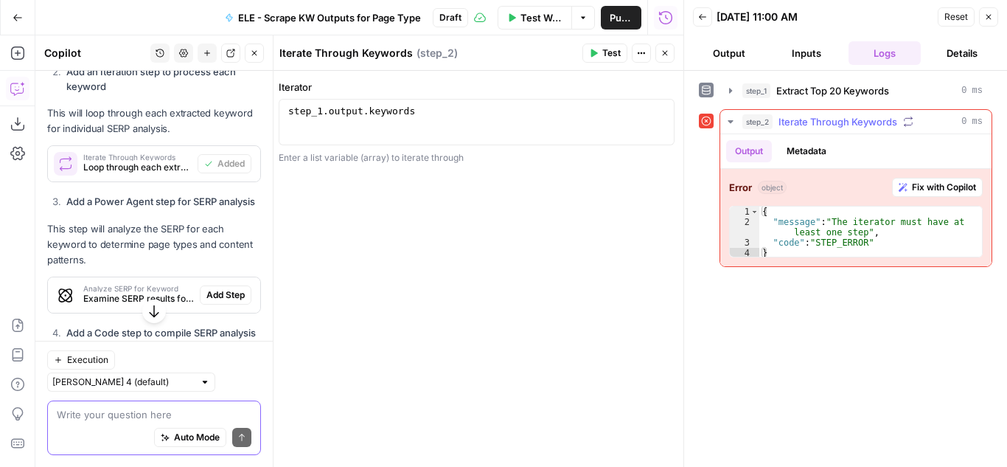
click at [917, 187] on span "Fix with Copilot" at bounding box center [944, 187] width 64 height 13
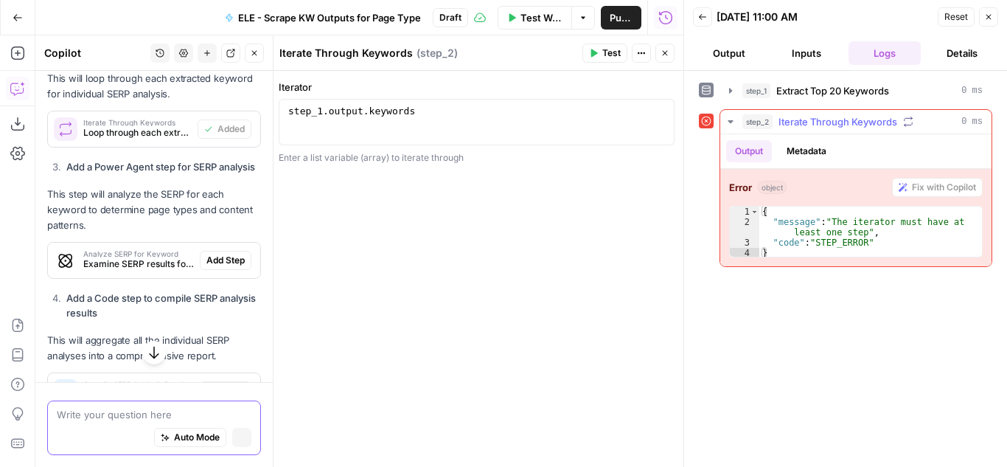
scroll to position [985, 0]
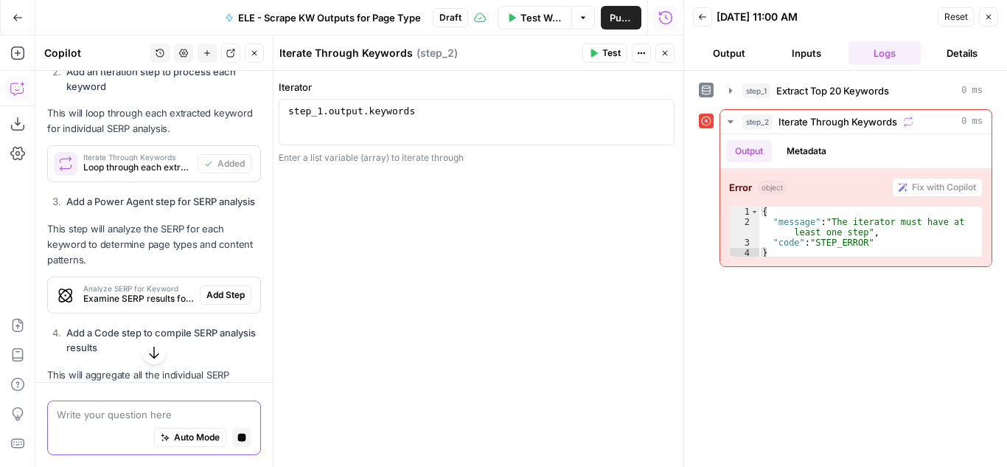
click at [153, 346] on icon "button" at bounding box center [154, 352] width 15 height 15
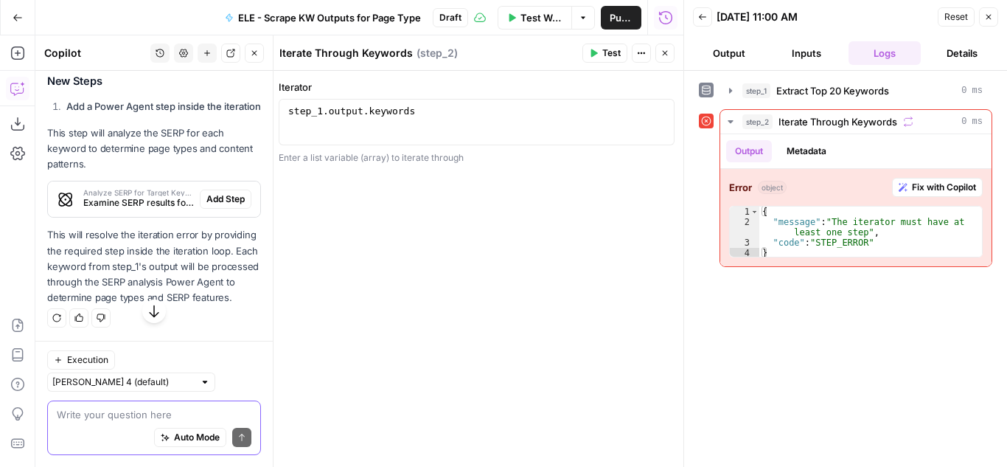
scroll to position [3392, 0]
click at [221, 192] on span "Add Step" at bounding box center [226, 198] width 38 height 13
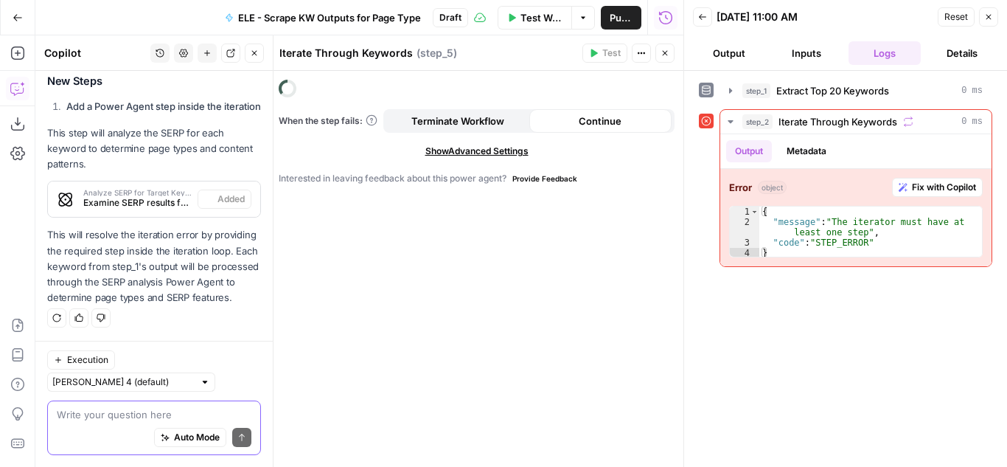
scroll to position [3416, 0]
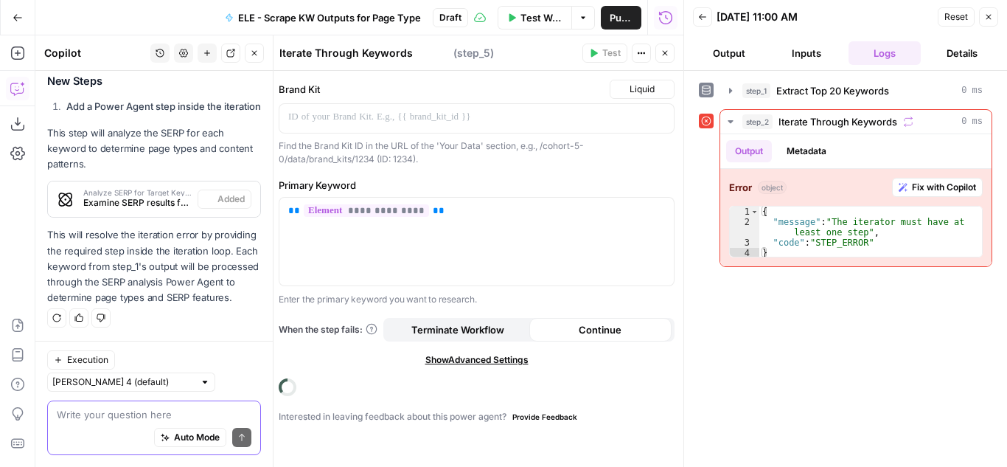
type textarea "Analyze SERP for Target Keyword"
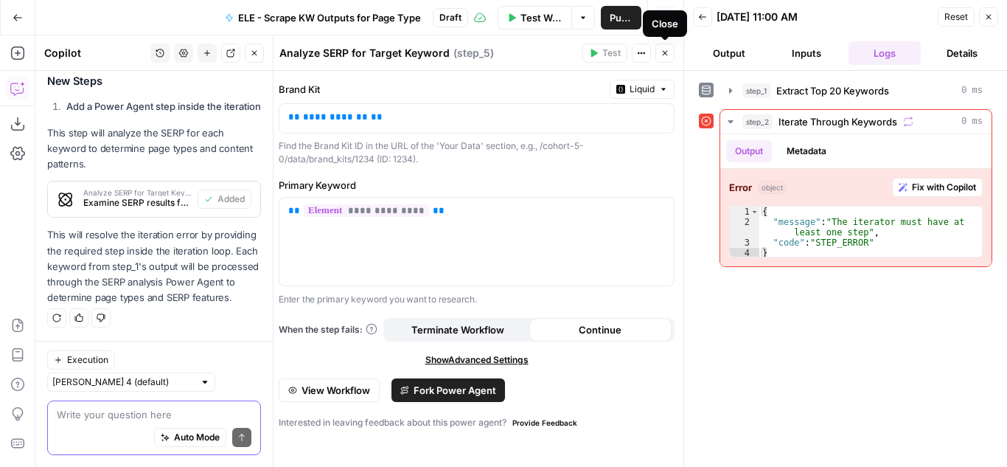
click at [664, 51] on icon "button" at bounding box center [665, 53] width 9 height 9
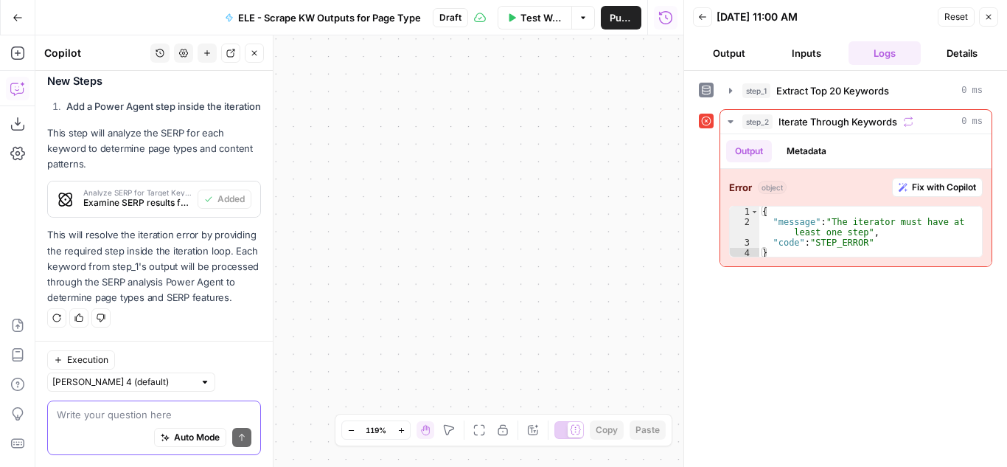
click at [993, 8] on button "Close" at bounding box center [988, 16] width 19 height 19
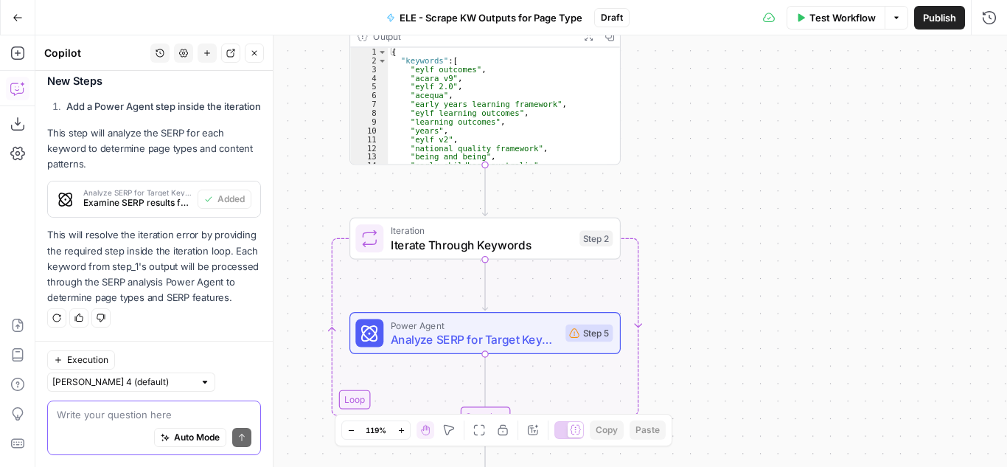
drag, startPoint x: 381, startPoint y: 181, endPoint x: 816, endPoint y: 221, distance: 436.9
click at [816, 221] on div "Workflow Set Inputs Inputs Run Code · Python Extract Top 20 Keywords Step 1 Out…" at bounding box center [521, 250] width 972 height 431
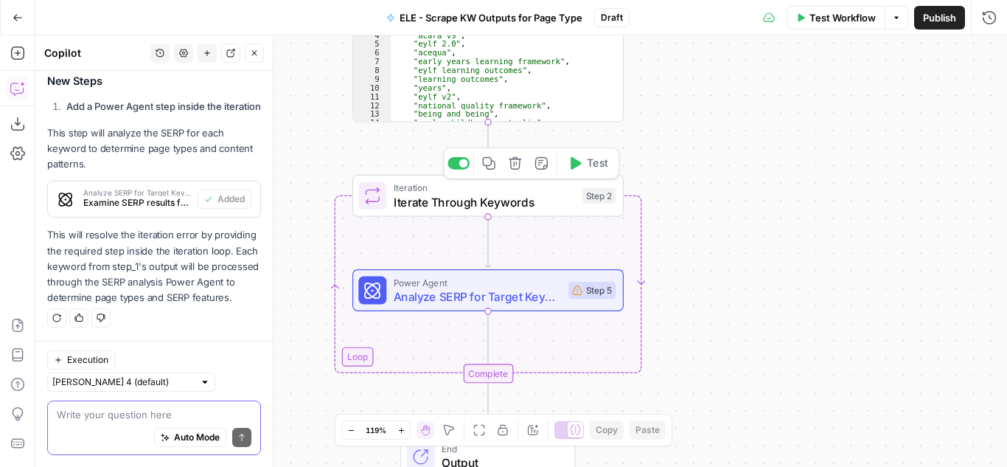
click at [597, 162] on span "Test" at bounding box center [597, 163] width 21 height 15
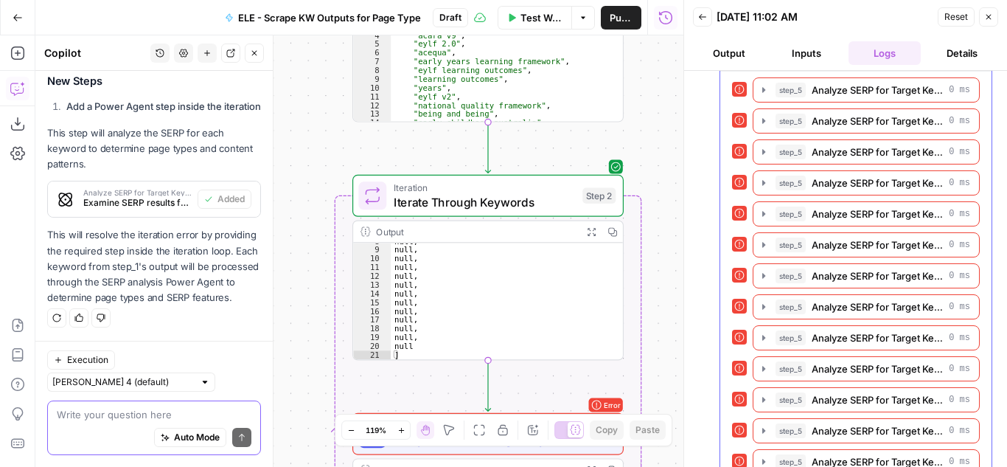
scroll to position [410, 0]
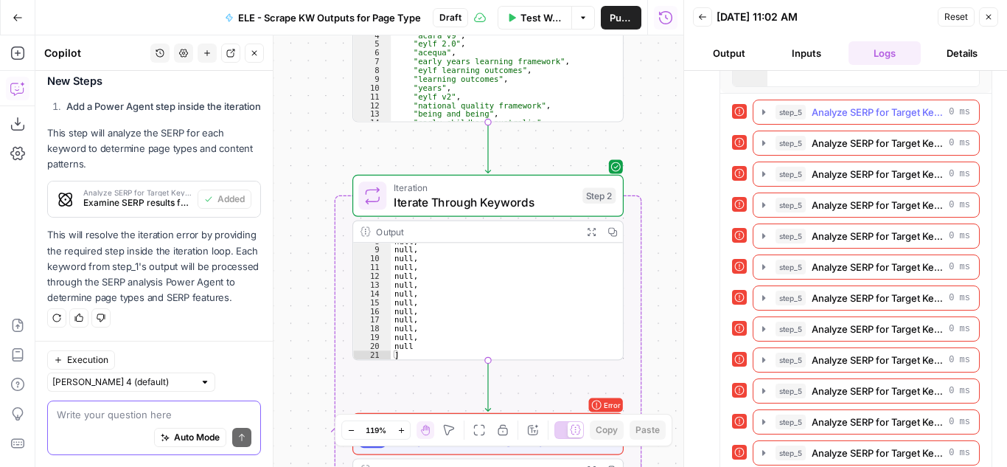
click at [764, 111] on icon "button" at bounding box center [764, 111] width 3 height 5
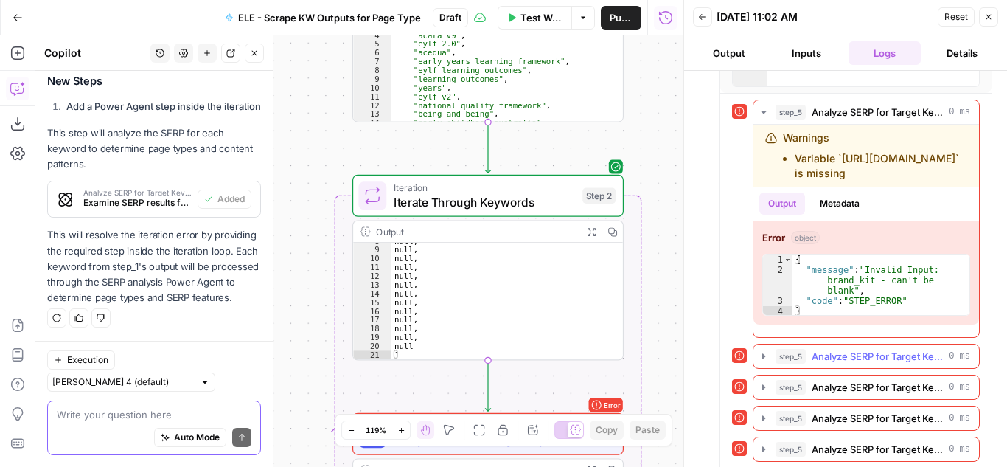
click at [757, 344] on button "step_5 Analyze SERP for Target Keyword 0 ms" at bounding box center [867, 356] width 226 height 24
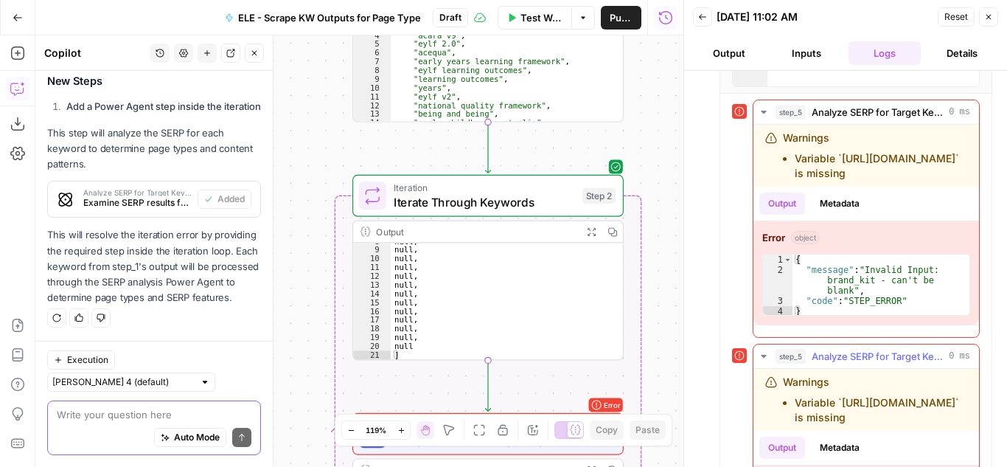
click at [757, 344] on button "step_5 Analyze SERP for Target Keyword 0 ms" at bounding box center [867, 356] width 226 height 24
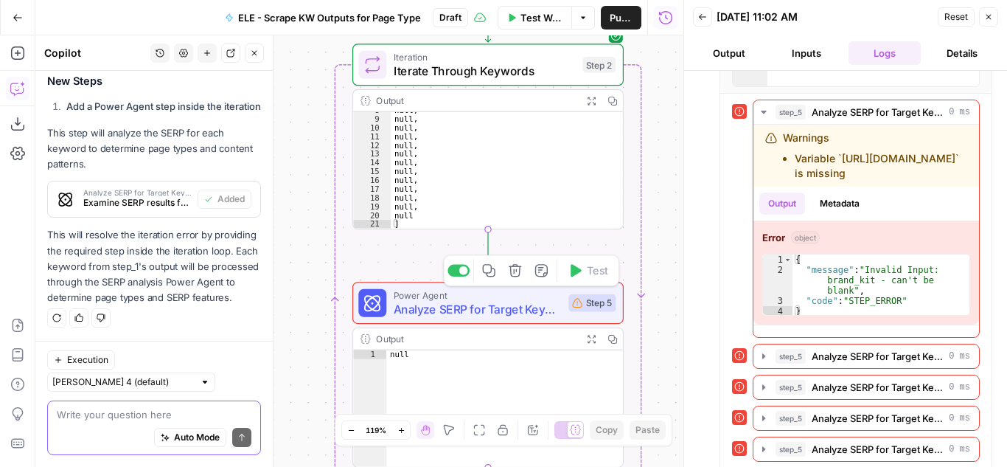
click at [528, 299] on span "Power Agent" at bounding box center [478, 295] width 168 height 14
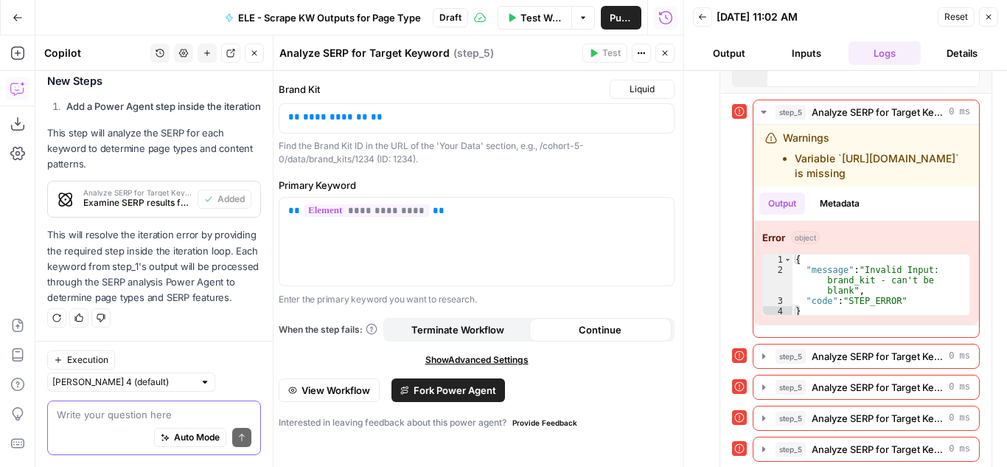
scroll to position [3416, 0]
click at [392, 119] on p "**********" at bounding box center [476, 117] width 377 height 15
click at [562, 164] on div "Find the Brand Kit ID in the URL of the 'Your Data' section, e.g., /cohort-5-0/…" at bounding box center [477, 152] width 396 height 27
click at [667, 51] on icon "button" at bounding box center [665, 53] width 9 height 9
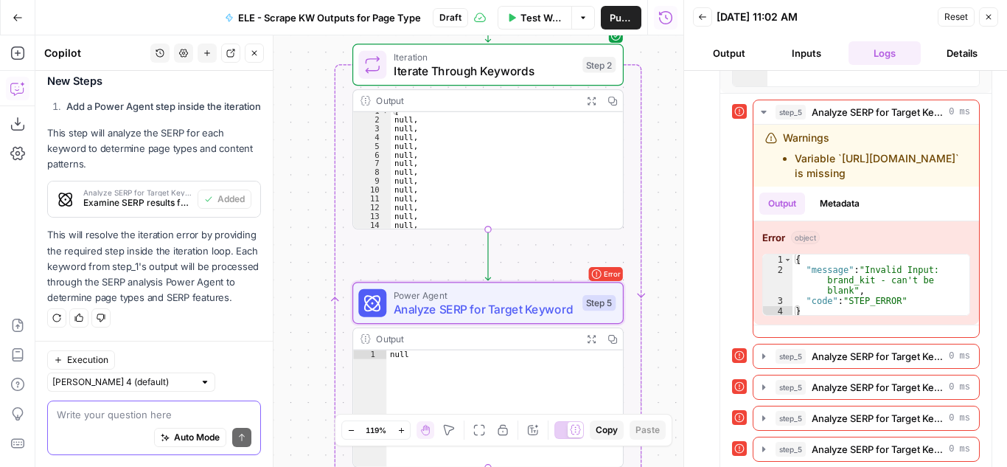
scroll to position [4, 0]
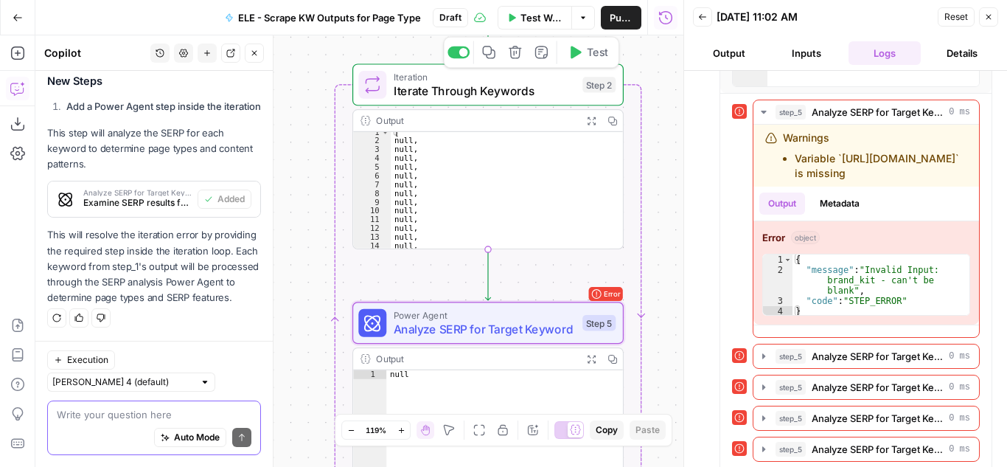
click at [601, 53] on span "Test" at bounding box center [597, 51] width 21 height 15
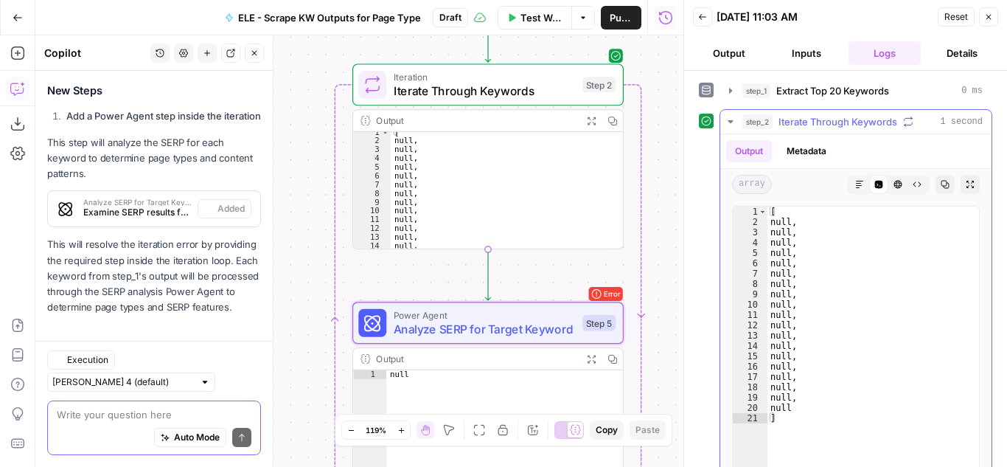
scroll to position [3416, 0]
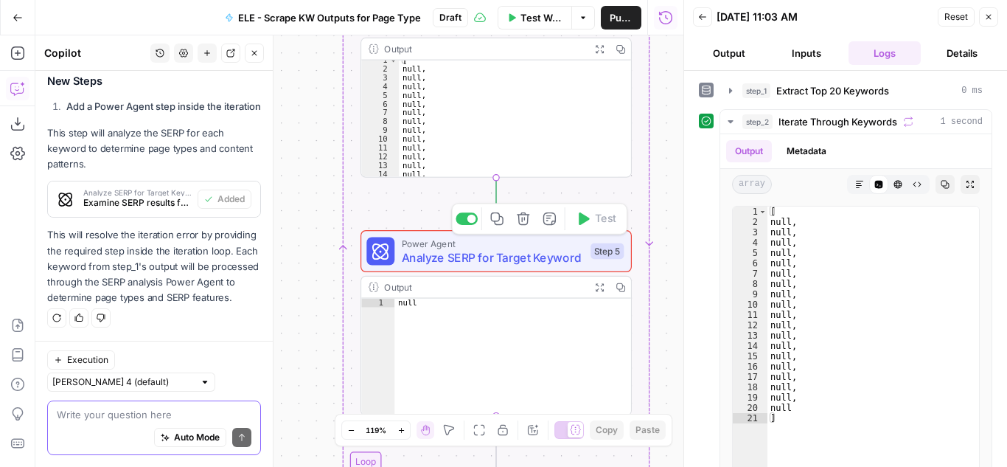
click at [507, 251] on span "Analyze SERP for Target Keyword" at bounding box center [493, 258] width 182 height 18
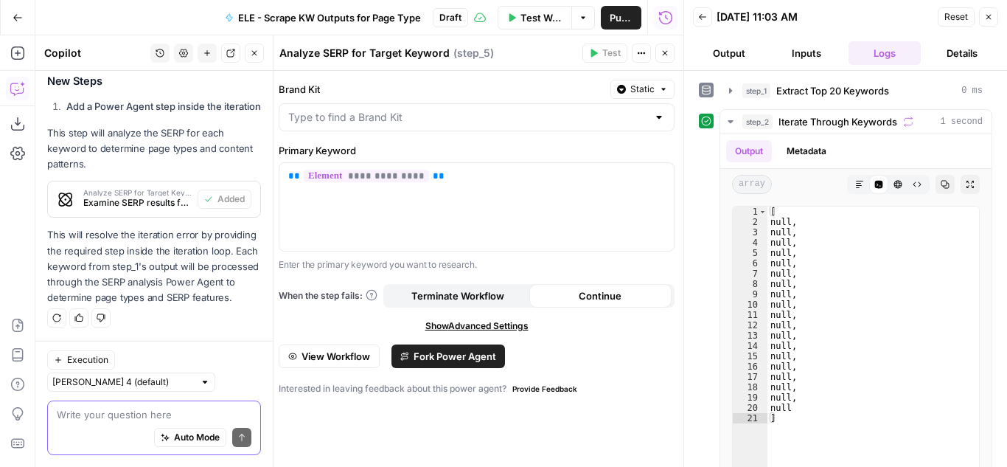
click at [592, 125] on div at bounding box center [477, 117] width 396 height 28
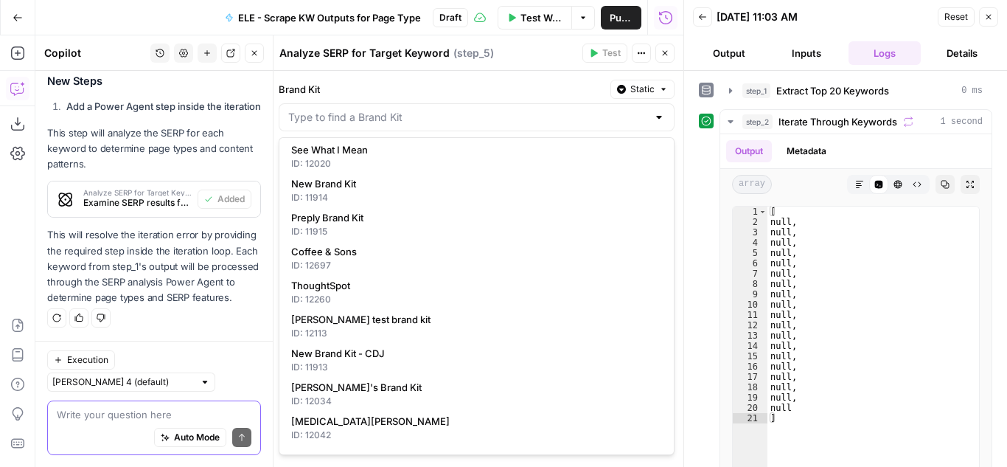
scroll to position [0, 0]
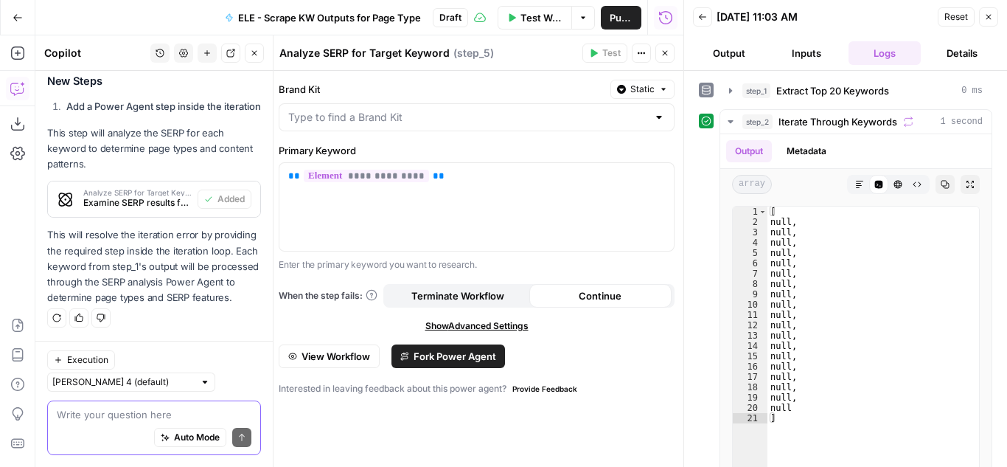
click at [415, 93] on label "Brand Kit" at bounding box center [442, 89] width 326 height 15
click at [415, 110] on input "Brand Kit" at bounding box center [467, 117] width 359 height 15
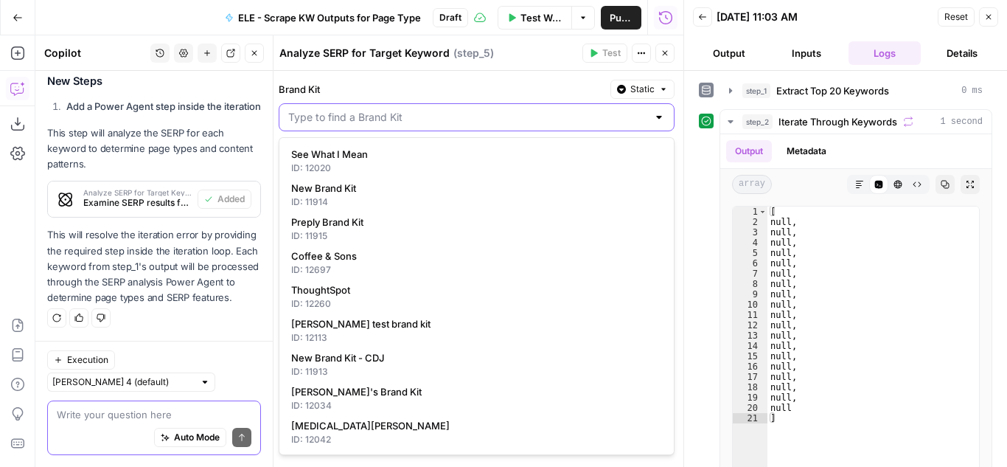
click at [421, 120] on input "Brand Kit" at bounding box center [467, 117] width 359 height 15
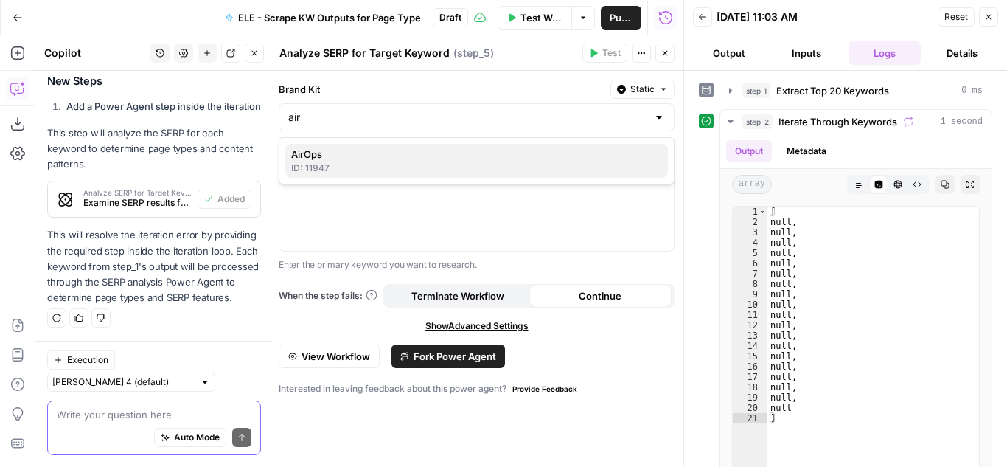
click at [397, 168] on div "ID: 11947" at bounding box center [476, 168] width 371 height 13
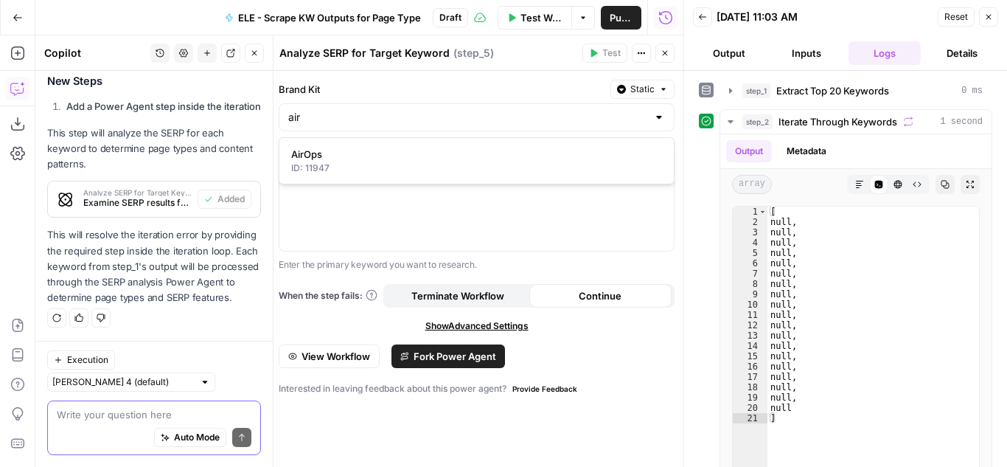
type input "AirOps"
click at [665, 56] on icon "button" at bounding box center [665, 53] width 9 height 9
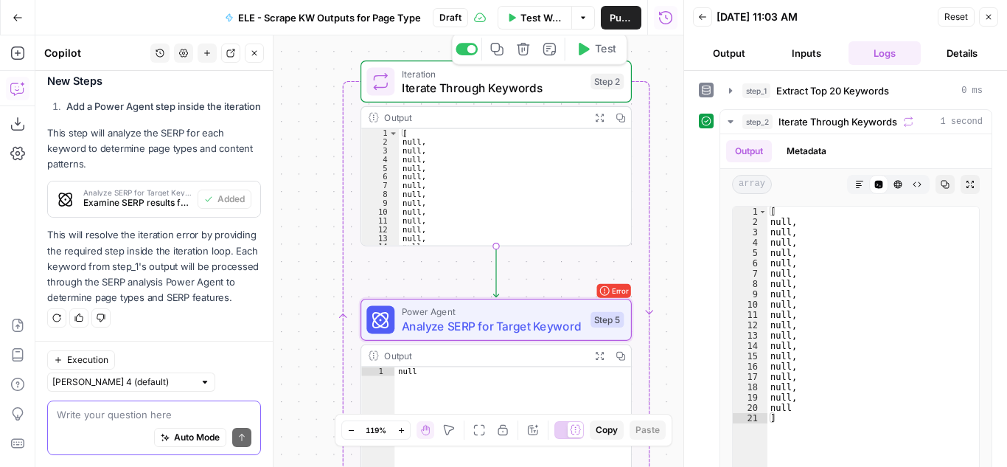
click at [602, 55] on span "Test" at bounding box center [605, 48] width 21 height 15
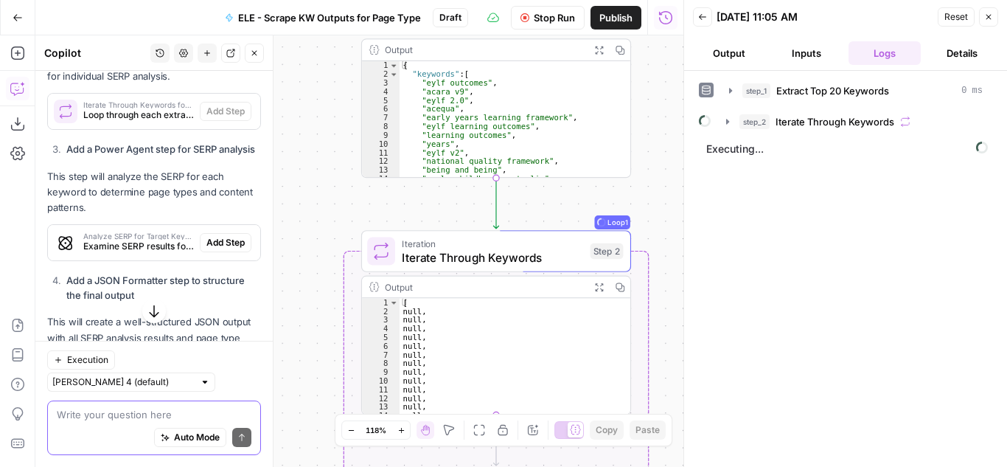
scroll to position [2504, 0]
click at [536, 261] on span "Iterate Through Keywords" at bounding box center [492, 258] width 181 height 18
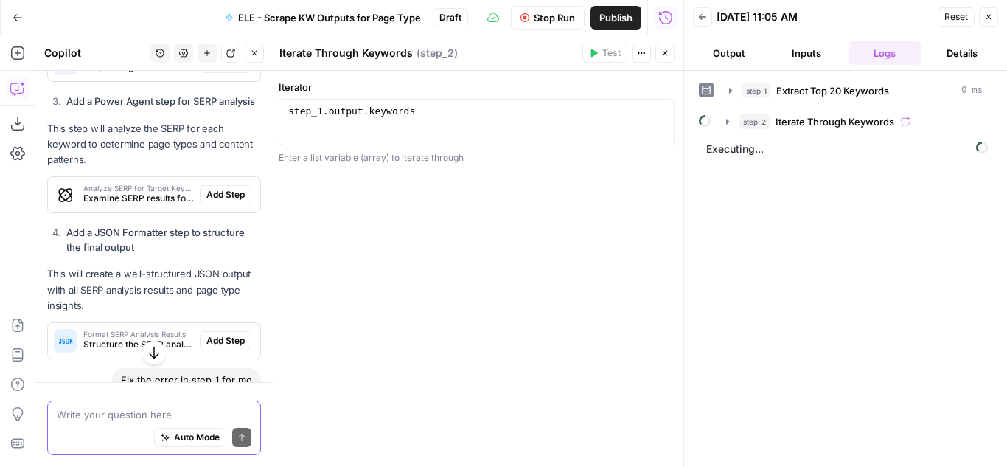
scroll to position [2457, 0]
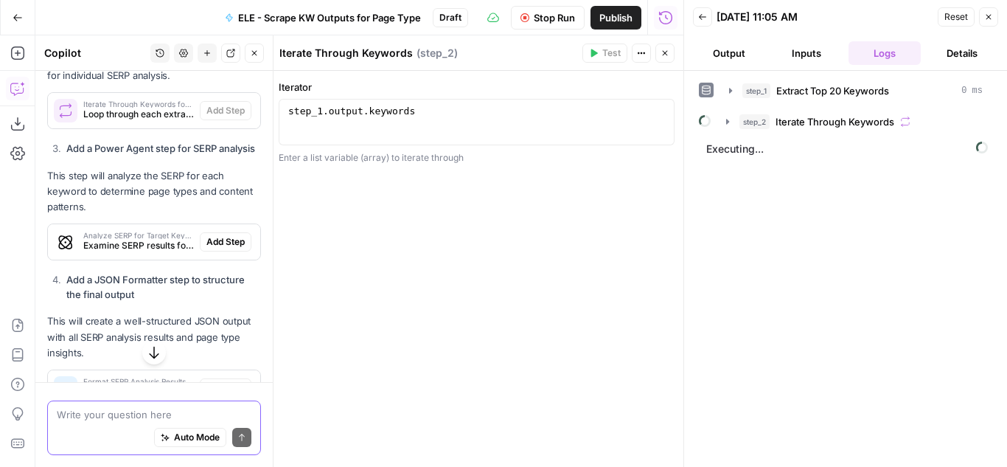
click at [814, 47] on button "Inputs" at bounding box center [807, 53] width 72 height 24
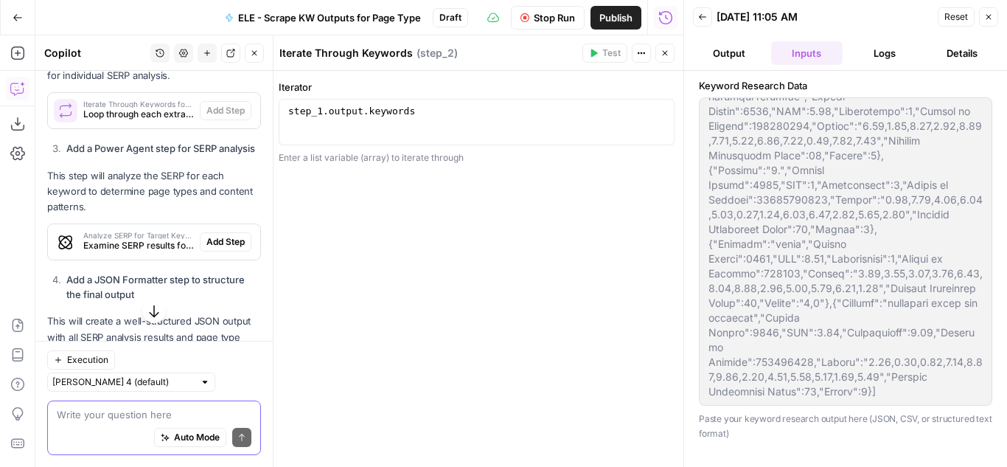
scroll to position [1298, 0]
click at [668, 49] on icon "button" at bounding box center [665, 53] width 9 height 9
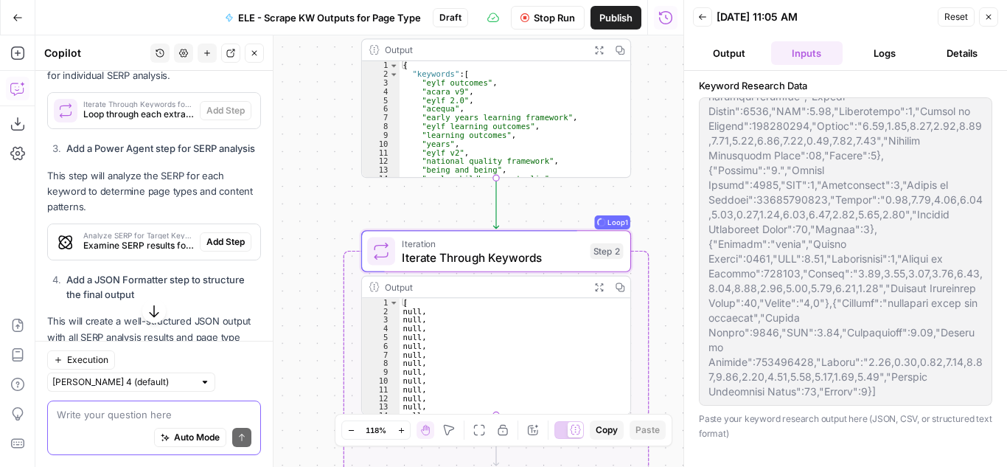
scroll to position [57, 0]
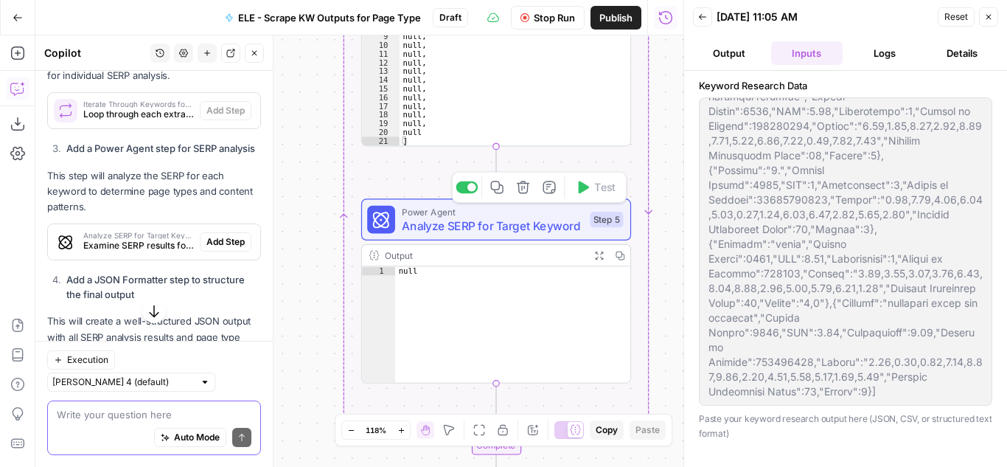
click at [544, 215] on span "Power Agent" at bounding box center [492, 212] width 181 height 14
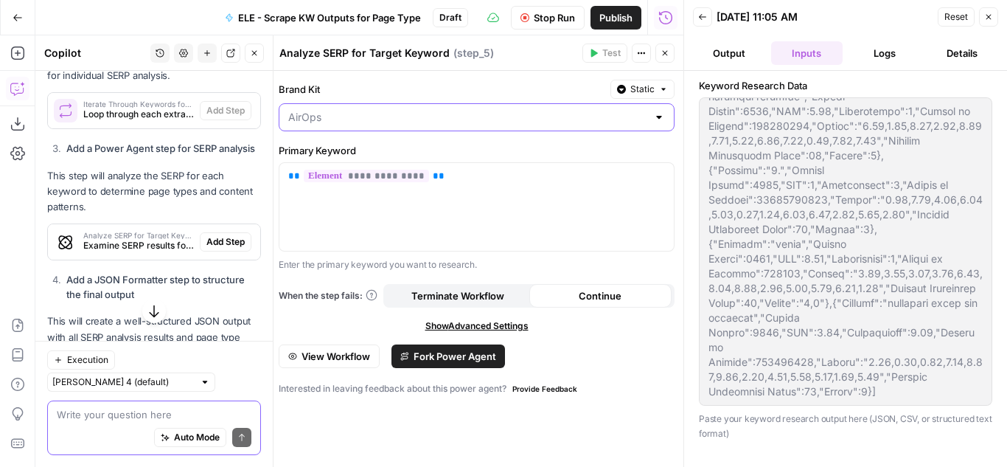
click at [555, 111] on input "Brand Kit" at bounding box center [467, 117] width 359 height 15
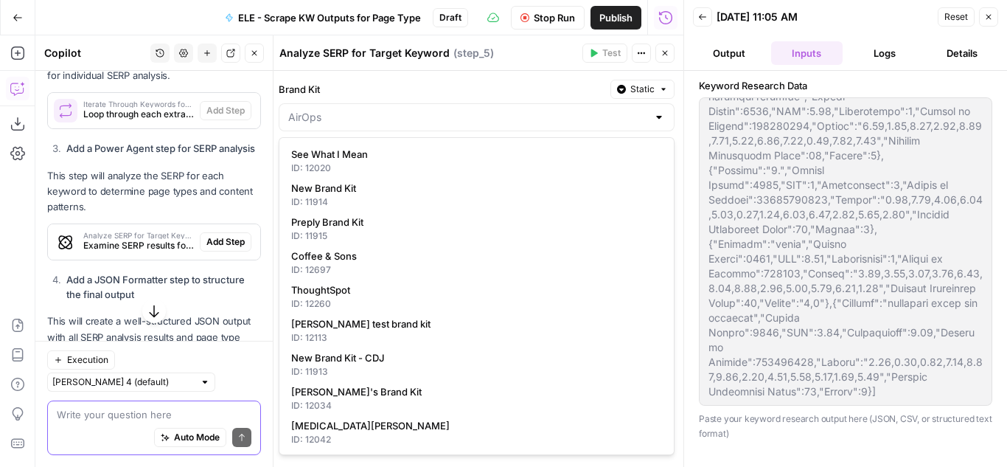
type input "AirOps"
click at [516, 85] on label "Brand Kit" at bounding box center [442, 89] width 326 height 15
click at [516, 110] on input "AirOps" at bounding box center [467, 117] width 359 height 15
type input "AirOps"
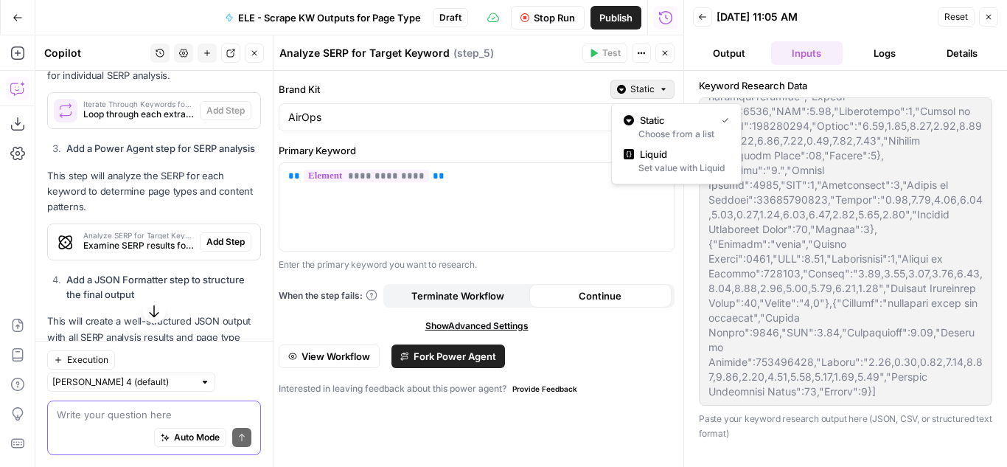
click at [652, 89] on span "Static" at bounding box center [643, 89] width 24 height 13
click at [653, 160] on span "Liquid" at bounding box center [681, 154] width 83 height 15
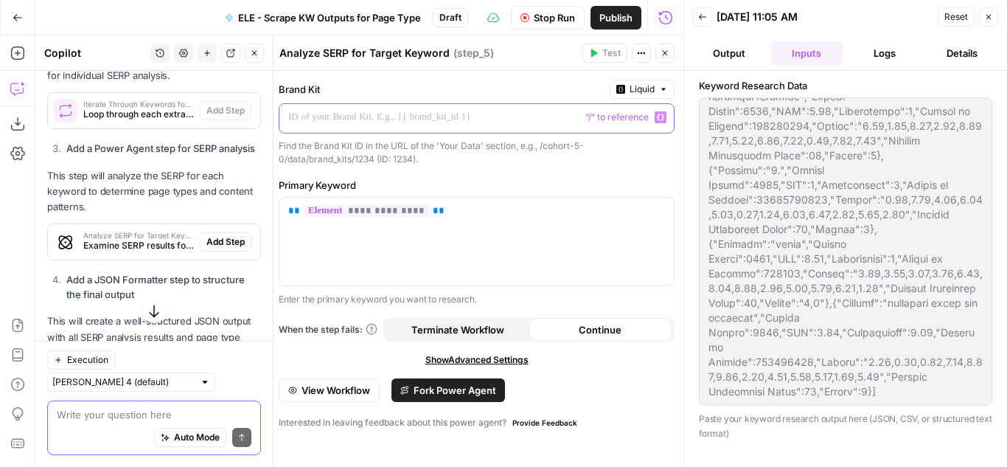
click at [529, 114] on p at bounding box center [464, 117] width 353 height 15
click at [505, 89] on label "Brand Kit" at bounding box center [441, 89] width 325 height 15
click at [330, 210] on span "**********" at bounding box center [366, 210] width 125 height 13
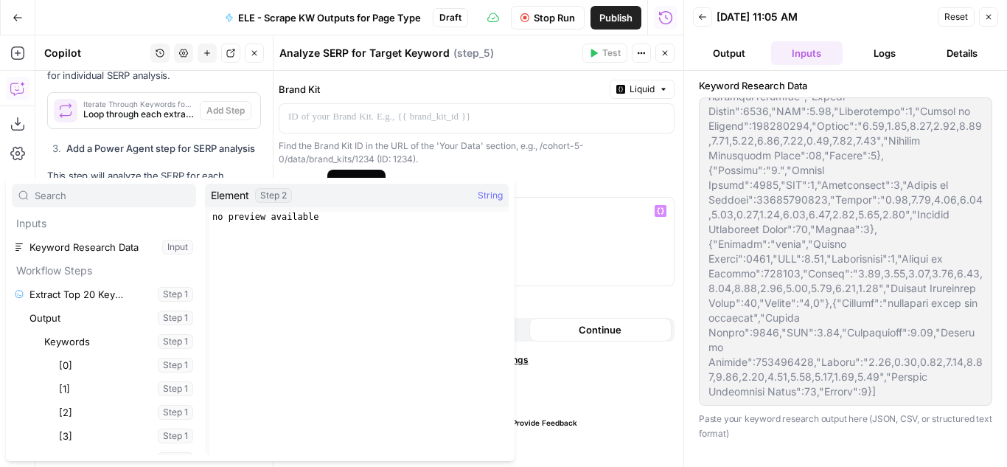
scroll to position [937, 0]
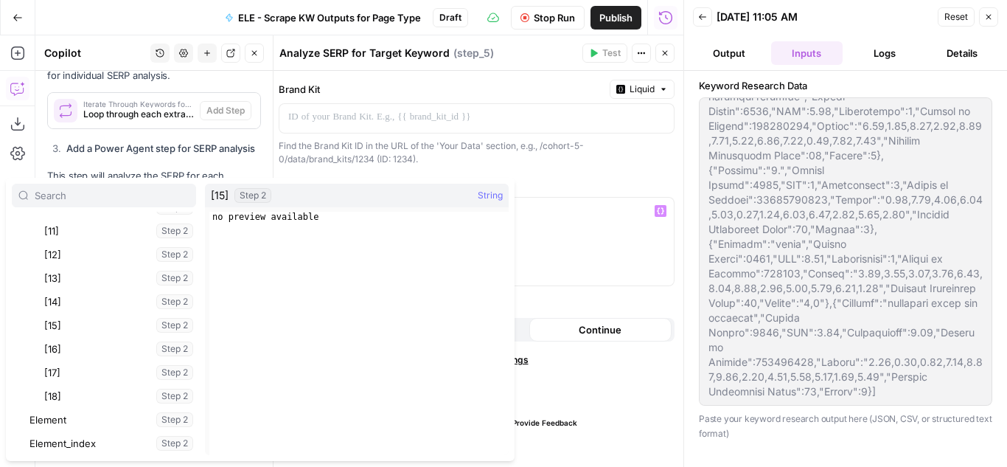
click at [546, 167] on div "**********" at bounding box center [477, 269] width 414 height 396
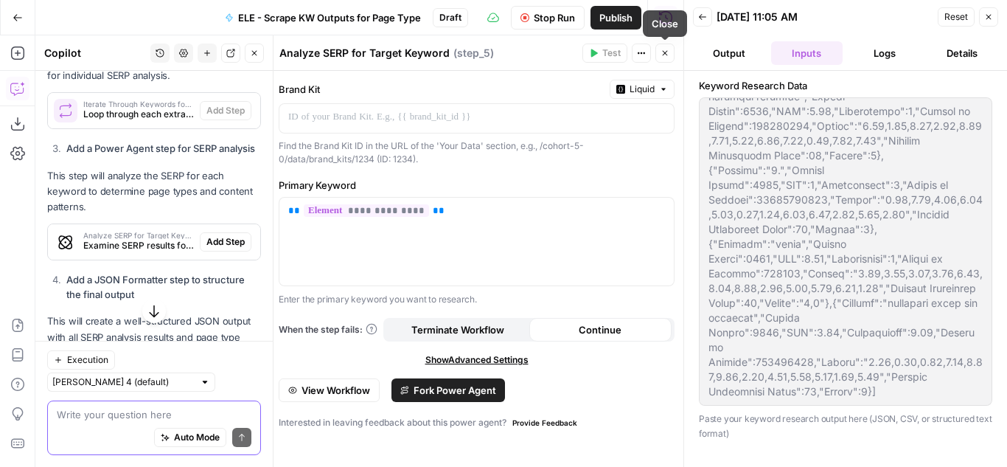
click at [668, 51] on icon "button" at bounding box center [665, 53] width 9 height 9
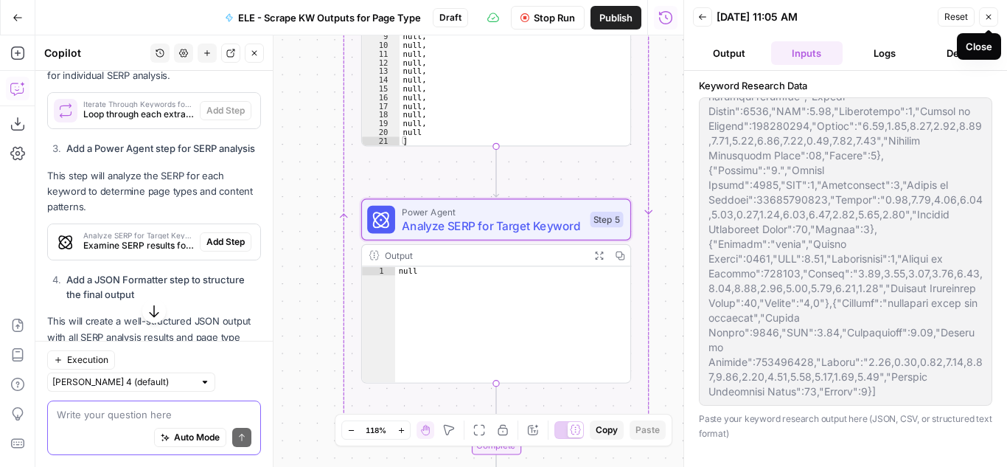
click at [990, 11] on button "Close" at bounding box center [988, 16] width 19 height 19
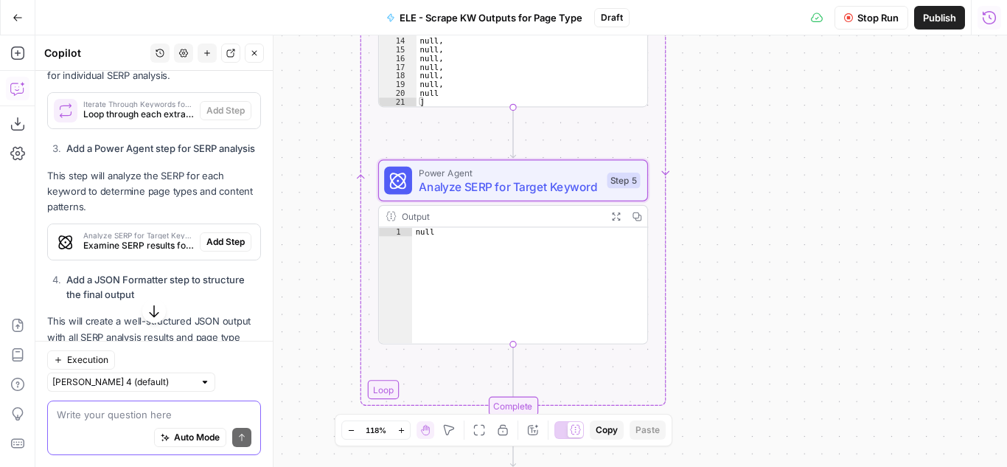
drag, startPoint x: 724, startPoint y: 202, endPoint x: 741, endPoint y: 162, distance: 43.3
click at [741, 162] on div "Workflow Set Inputs Inputs Run Code · Python Extract Top 20 Keywords Step 1 Out…" at bounding box center [521, 250] width 972 height 431
click at [536, 143] on icon "button" at bounding box center [540, 148] width 14 height 14
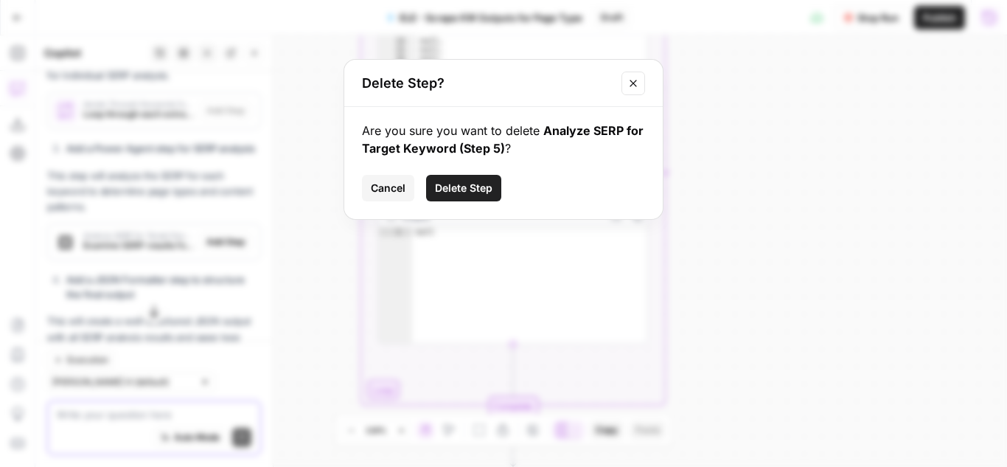
click at [476, 186] on span "Delete Step" at bounding box center [464, 188] width 58 height 15
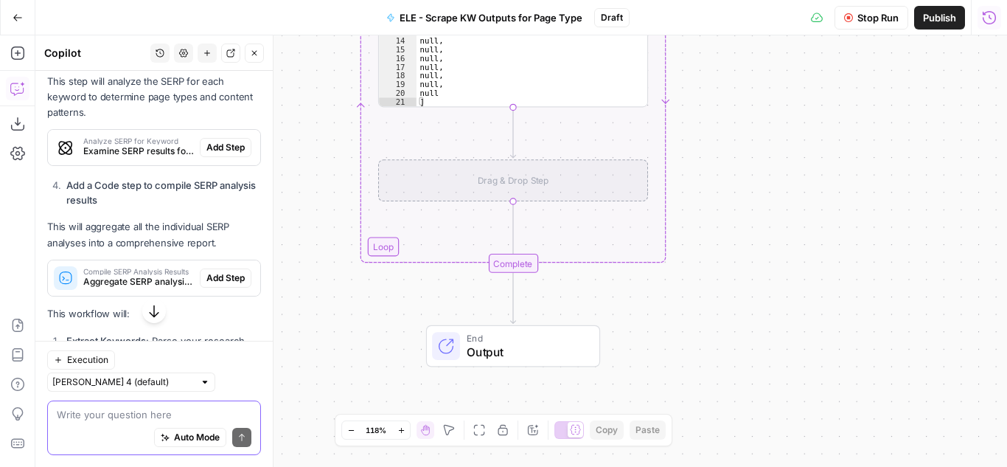
scroll to position [1175, 0]
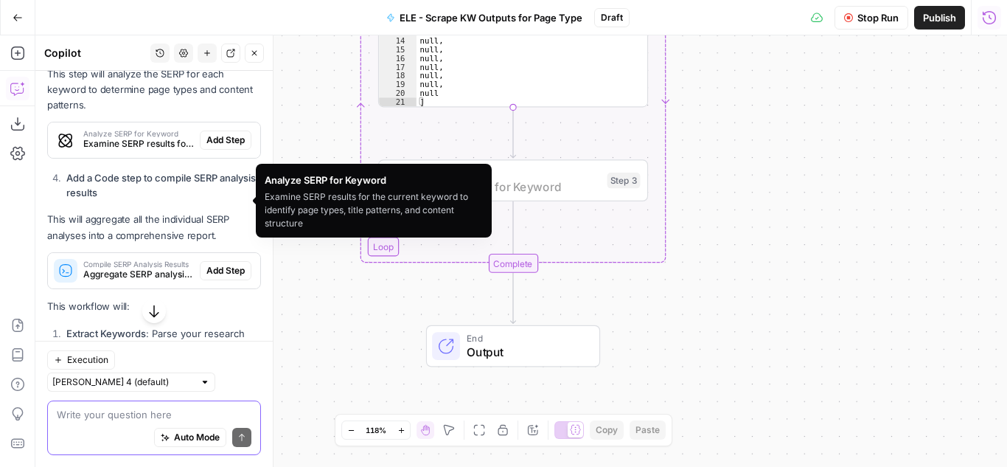
click at [207, 147] on span "Add Step" at bounding box center [226, 139] width 38 height 13
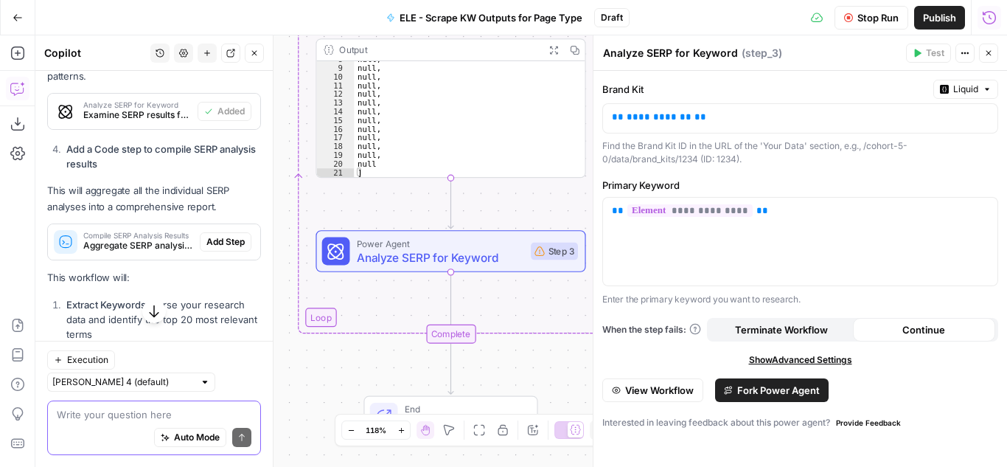
scroll to position [1207, 0]
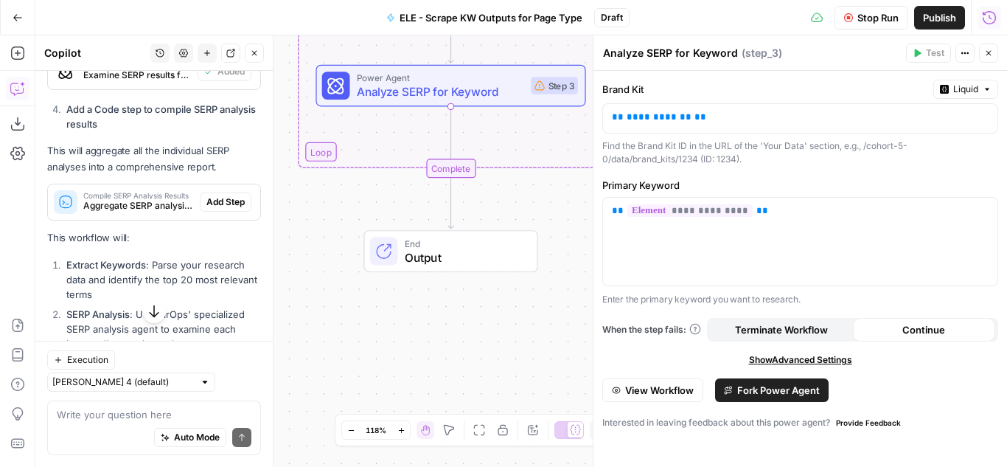
scroll to position [1297, 0]
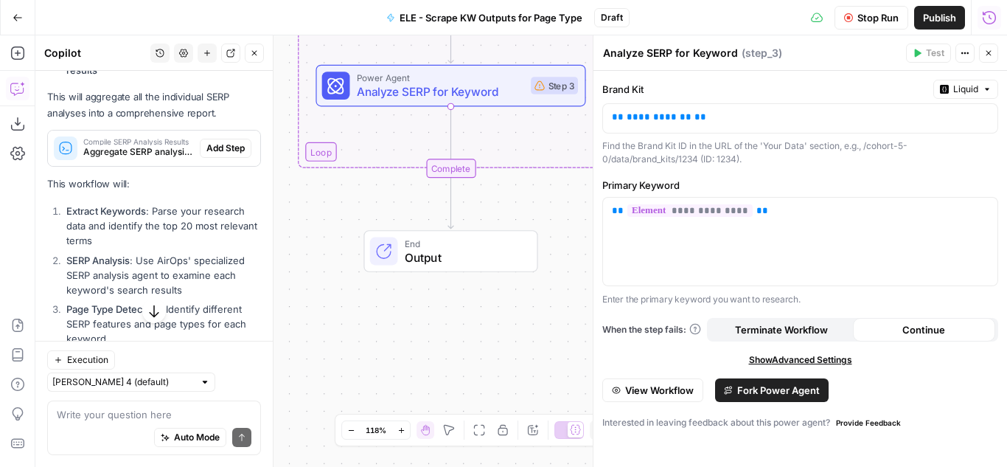
click at [985, 55] on icon "button" at bounding box center [989, 53] width 9 height 9
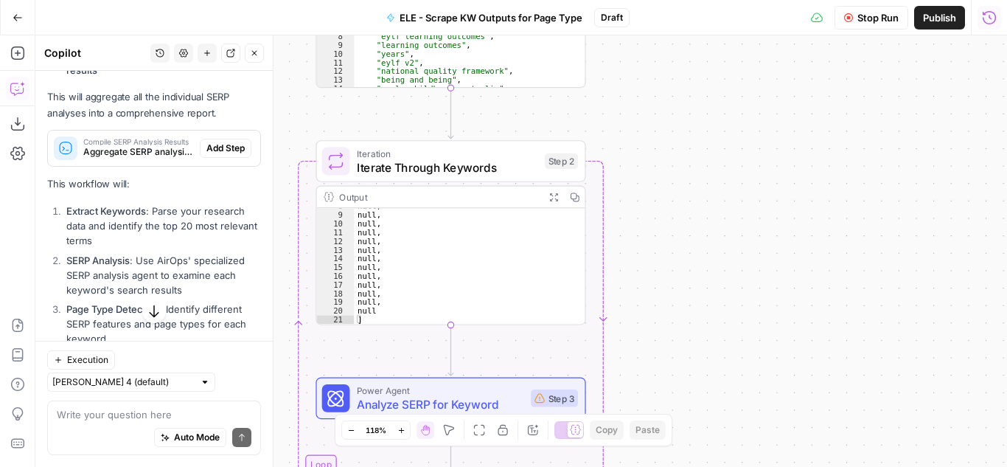
click at [873, 25] on button "Stop Run" at bounding box center [872, 18] width 74 height 24
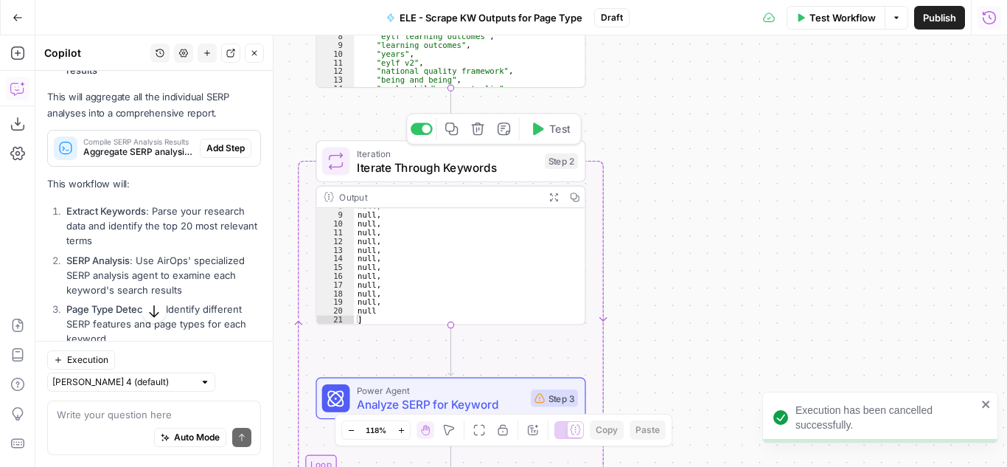
click at [558, 125] on span "Test" at bounding box center [559, 128] width 21 height 15
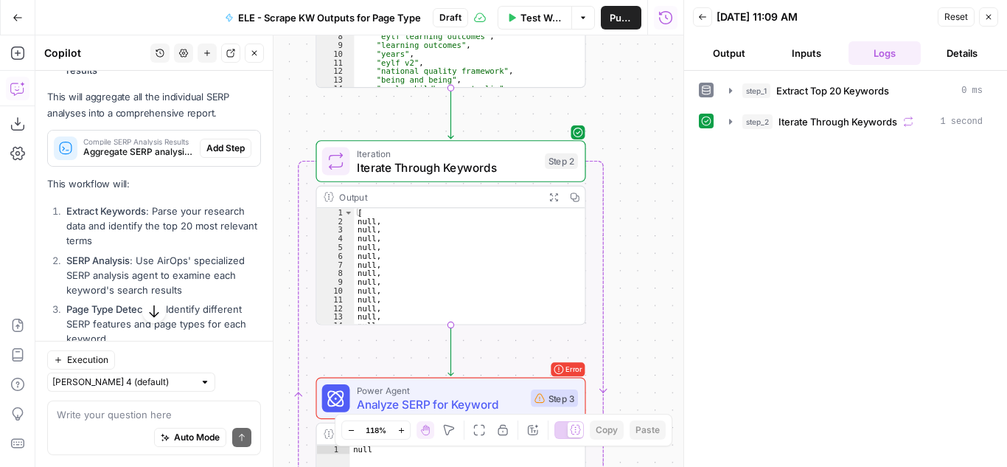
scroll to position [57, 0]
click at [904, 83] on div "step_1 Extract Top 20 Keywords 0 ms" at bounding box center [863, 90] width 240 height 15
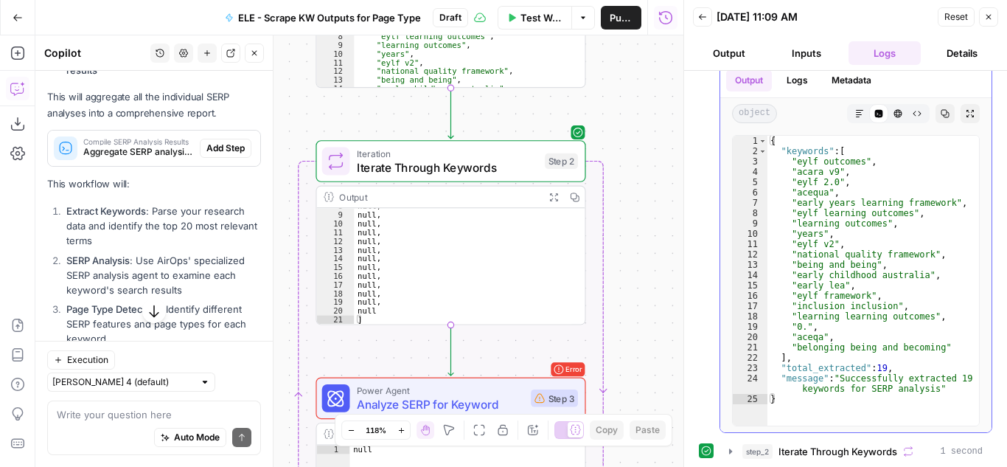
scroll to position [44, 0]
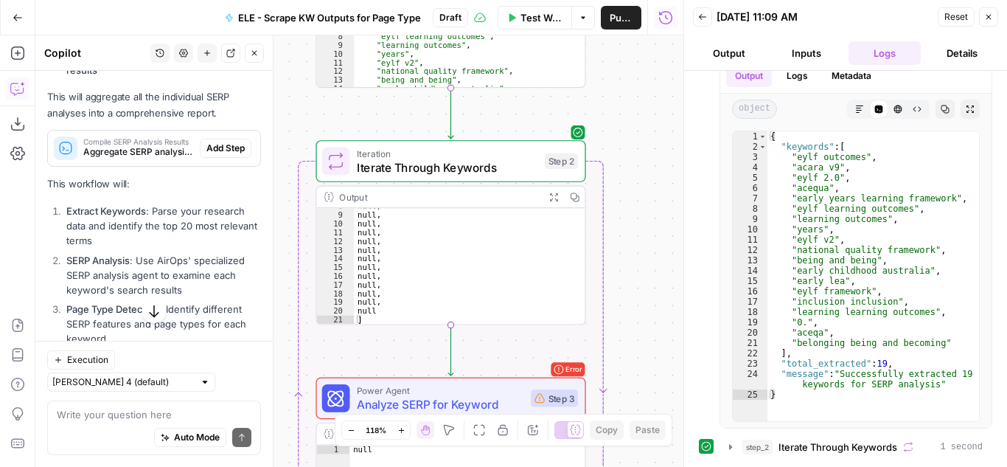
click at [737, 42] on button "Output" at bounding box center [729, 53] width 72 height 24
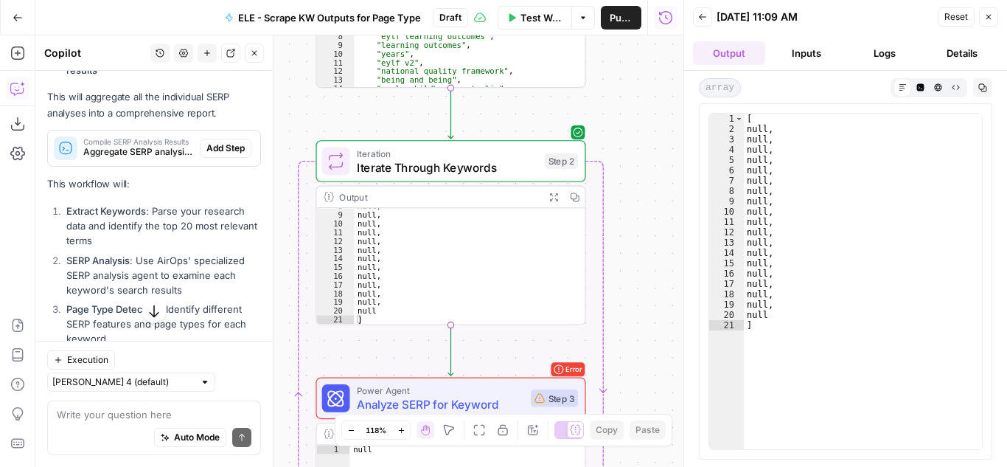
scroll to position [0, 0]
click at [875, 48] on button "Logs" at bounding box center [885, 53] width 72 height 24
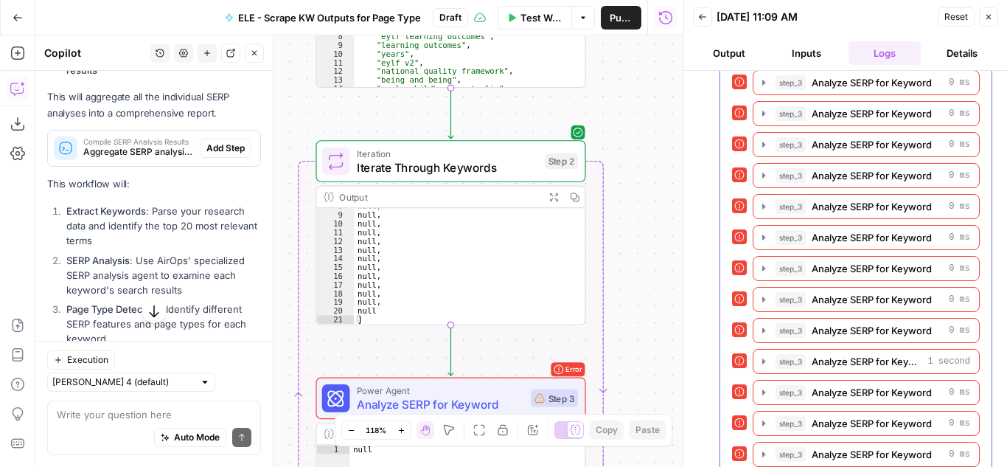
scroll to position [464, 0]
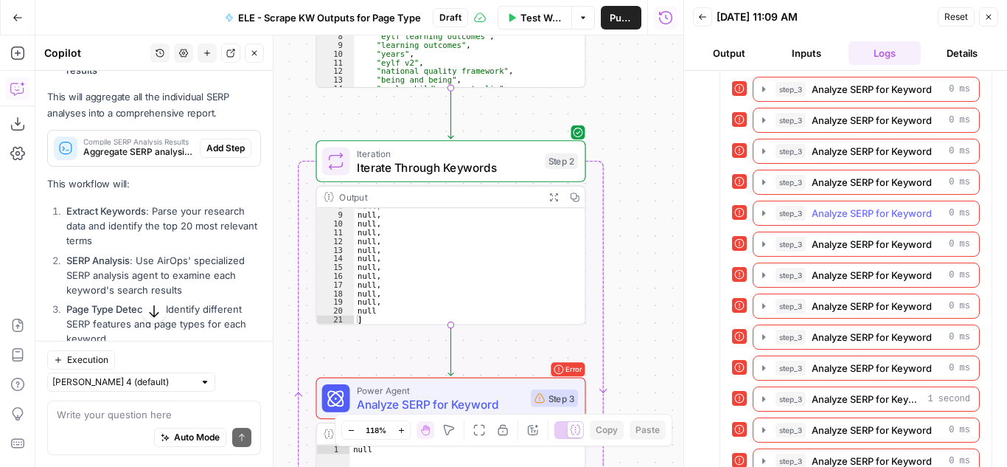
click at [766, 208] on icon "button" at bounding box center [764, 213] width 12 height 12
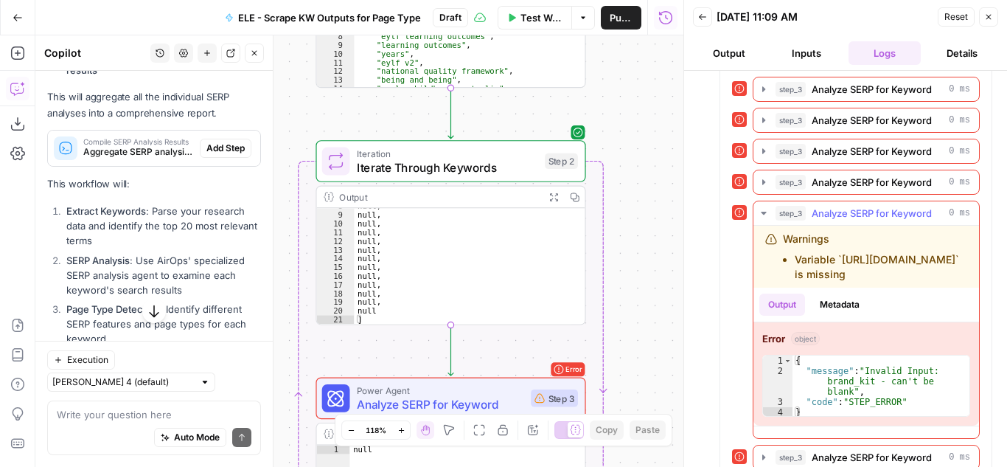
click at [766, 209] on icon "button" at bounding box center [764, 213] width 12 height 12
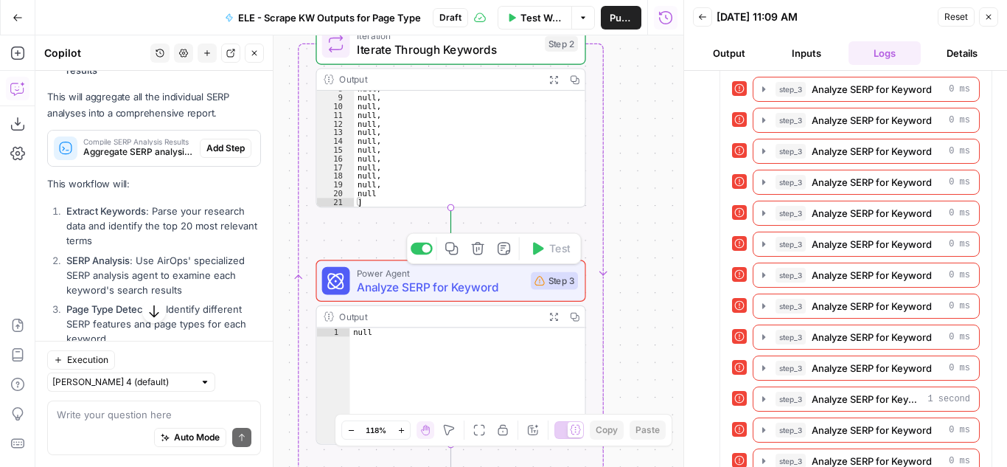
click at [504, 285] on span "Analyze SERP for Keyword" at bounding box center [440, 287] width 167 height 18
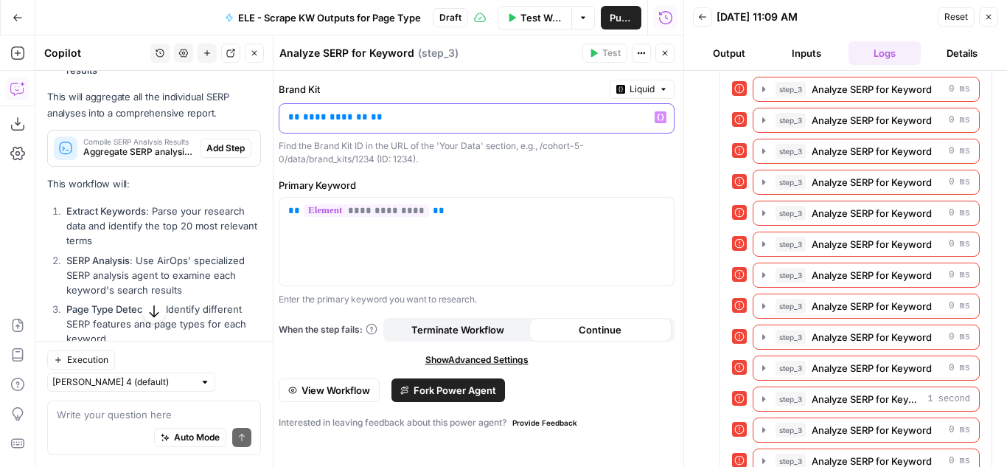
click at [424, 119] on p "**********" at bounding box center [476, 117] width 377 height 15
click at [668, 58] on button "Close" at bounding box center [665, 53] width 19 height 19
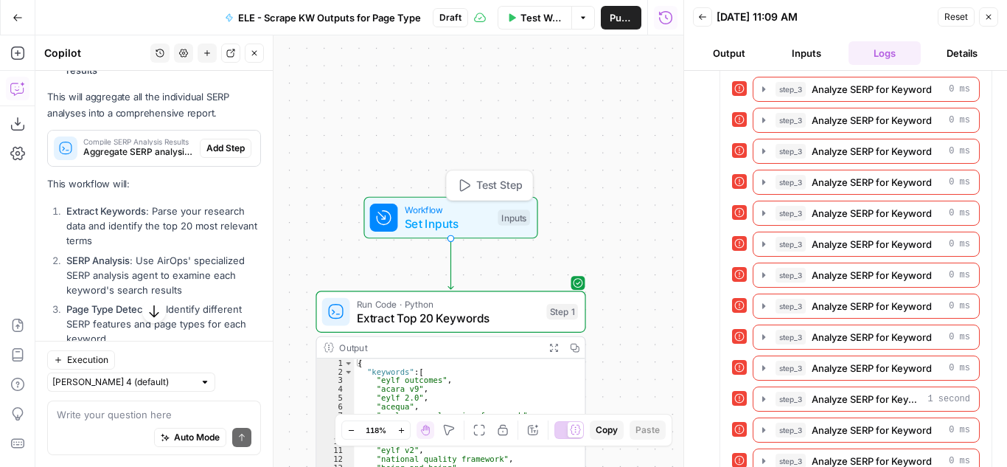
click at [478, 217] on span "Set Inputs" at bounding box center [448, 224] width 86 height 18
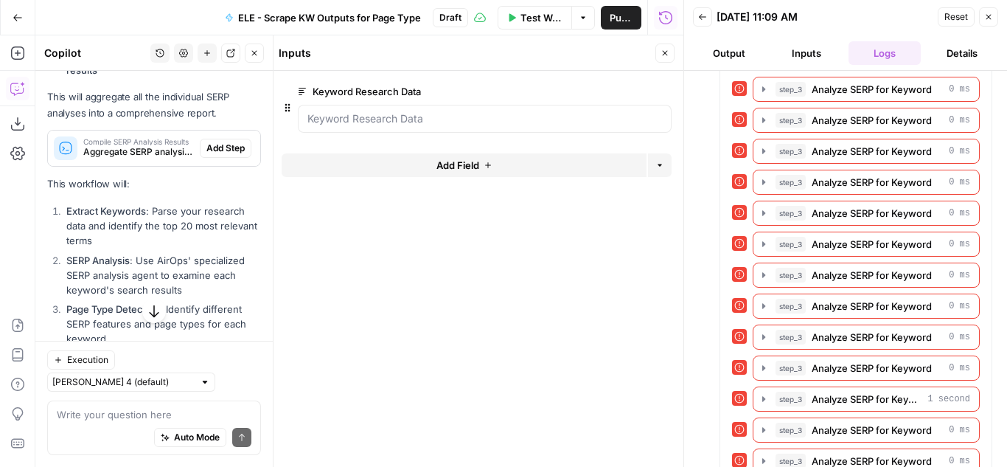
click at [431, 173] on button "Add Field" at bounding box center [464, 165] width 365 height 24
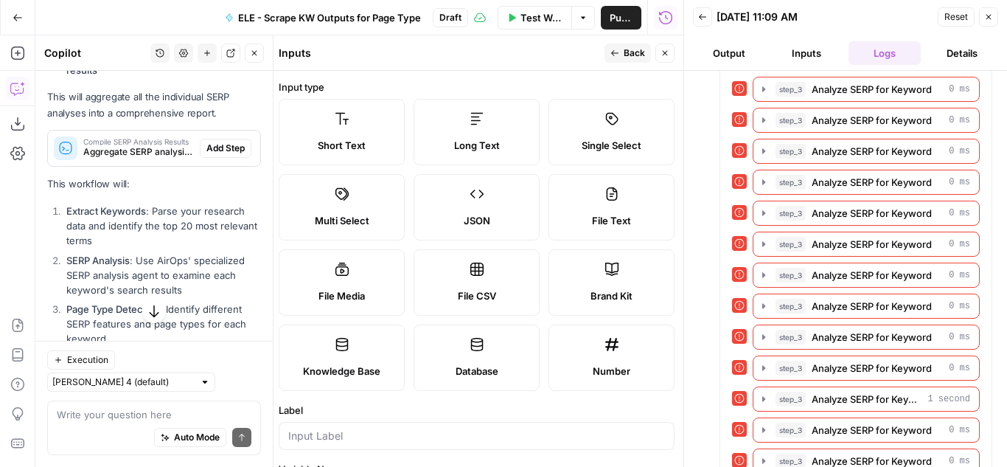
click at [599, 285] on label "Brand Kit" at bounding box center [612, 282] width 126 height 66
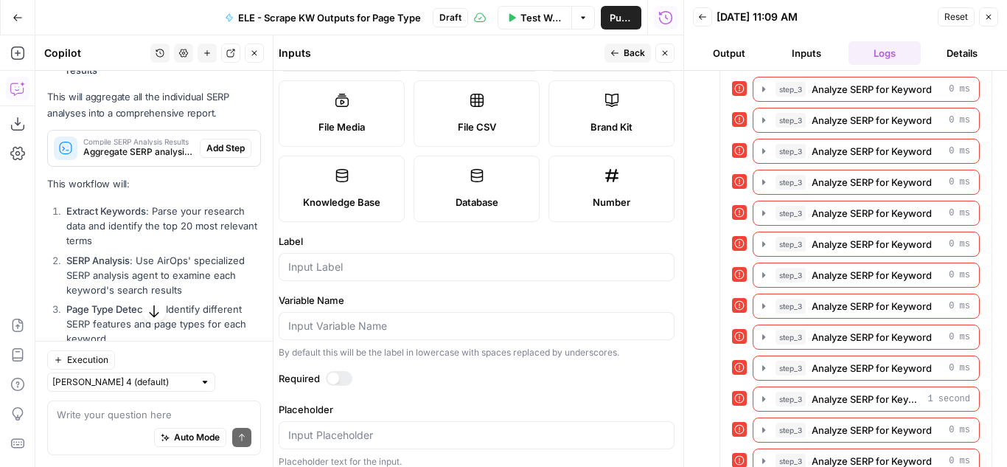
scroll to position [179, 0]
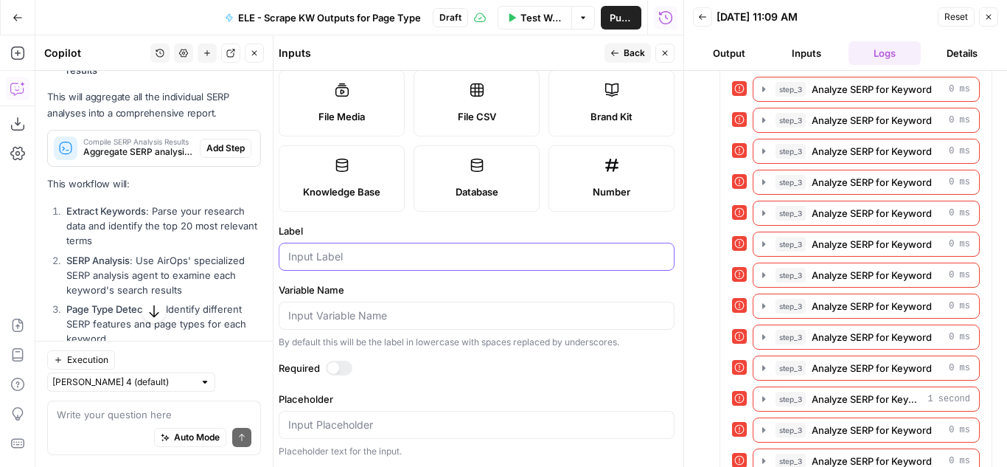
click at [348, 251] on input "Label" at bounding box center [476, 256] width 377 height 15
type input "Brand Kit"
click at [677, 221] on div at bounding box center [684, 233] width 15 height 467
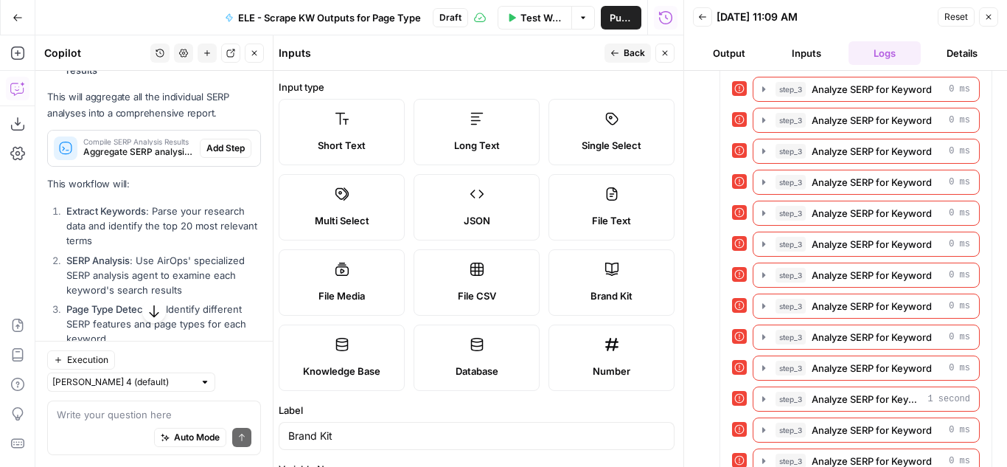
click at [631, 51] on span "Back" at bounding box center [634, 52] width 21 height 13
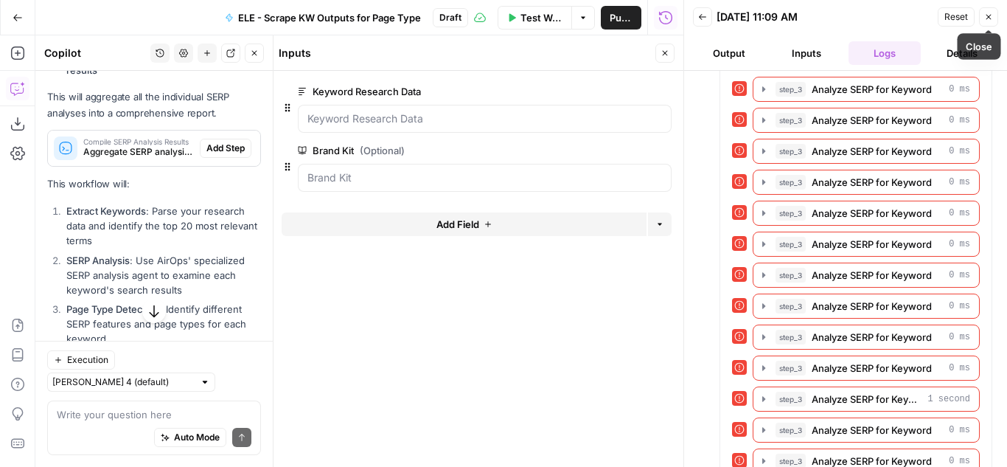
click at [984, 18] on button "Close" at bounding box center [988, 16] width 19 height 19
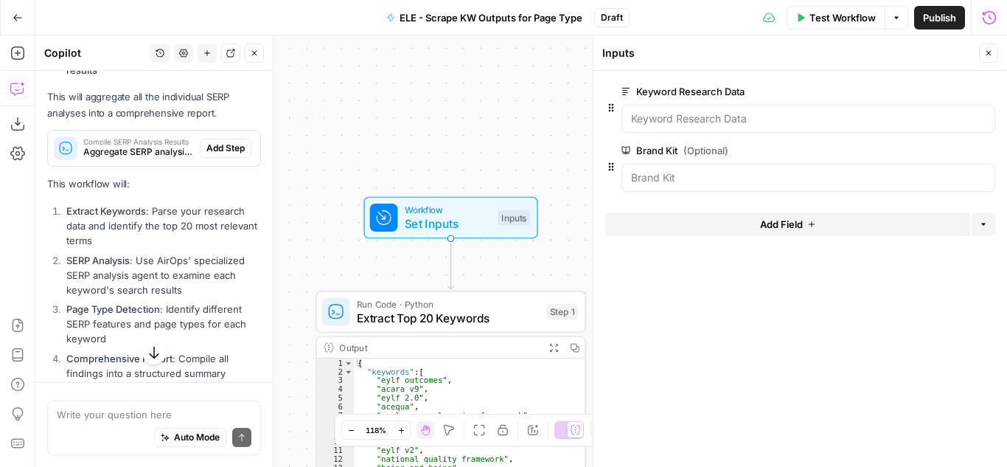
scroll to position [1297, 0]
click at [991, 47] on button "Close" at bounding box center [988, 53] width 19 height 19
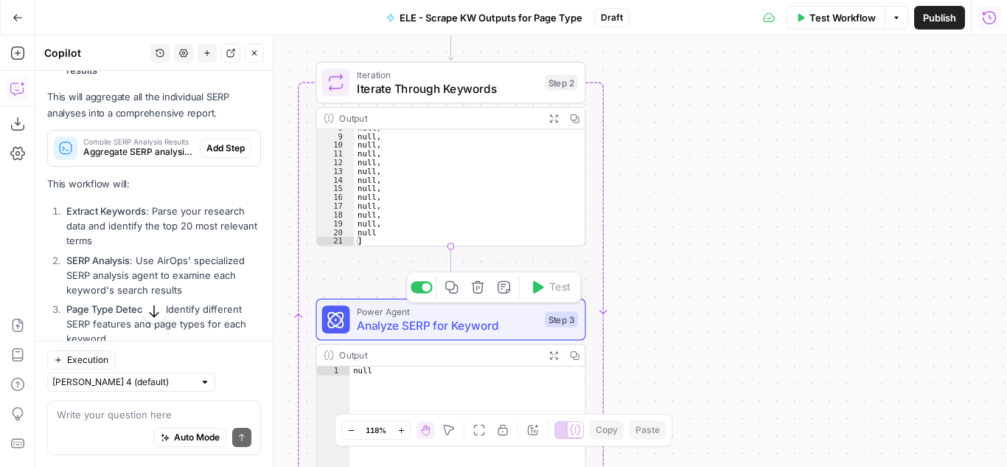
click at [518, 324] on span "Analyze SERP for Keyword" at bounding box center [447, 326] width 181 height 18
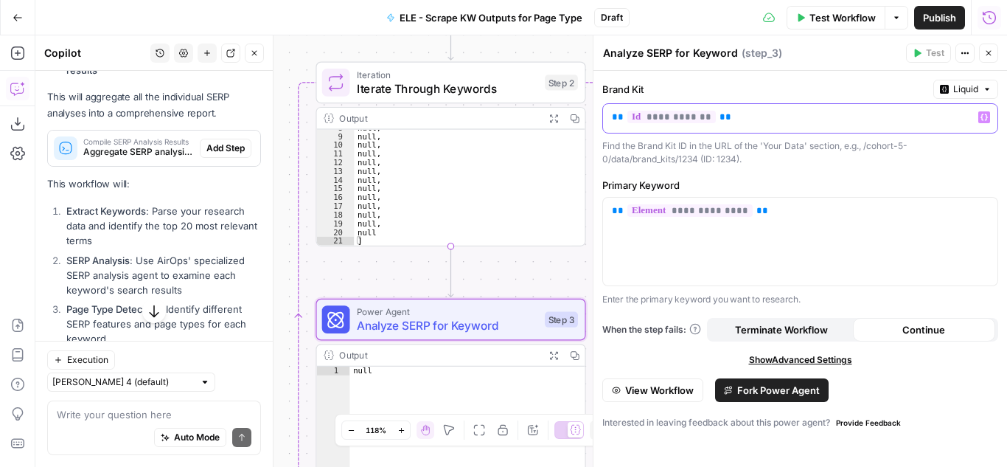
click at [688, 118] on span "**********" at bounding box center [672, 117] width 89 height 13
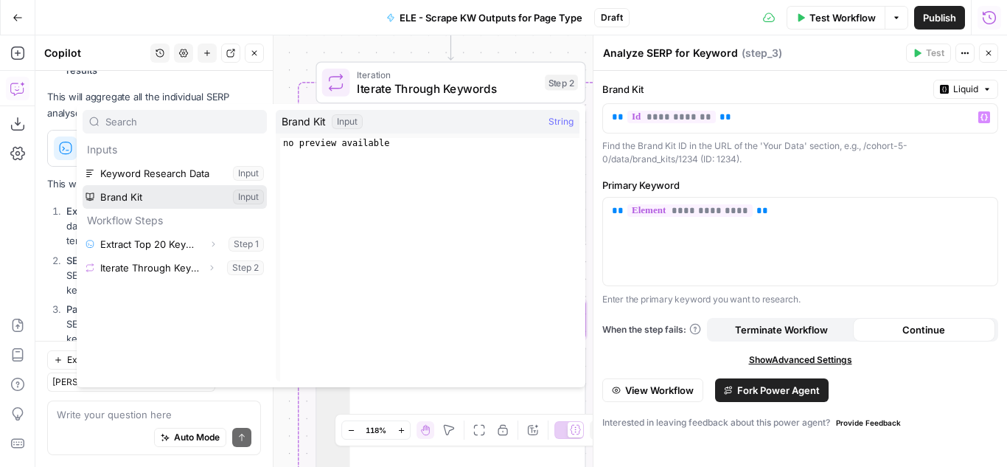
click at [120, 193] on button "Select variable Brand Kit" at bounding box center [175, 197] width 184 height 24
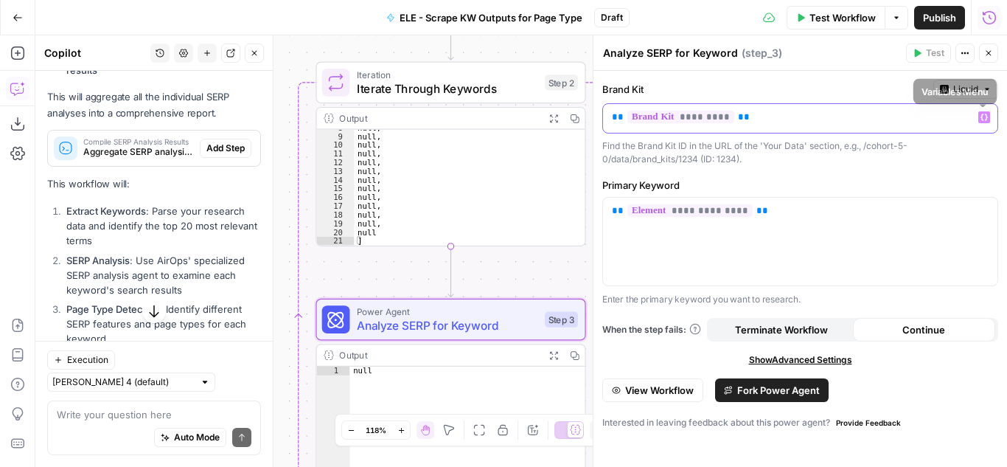
click at [988, 118] on icon "button" at bounding box center [984, 117] width 7 height 7
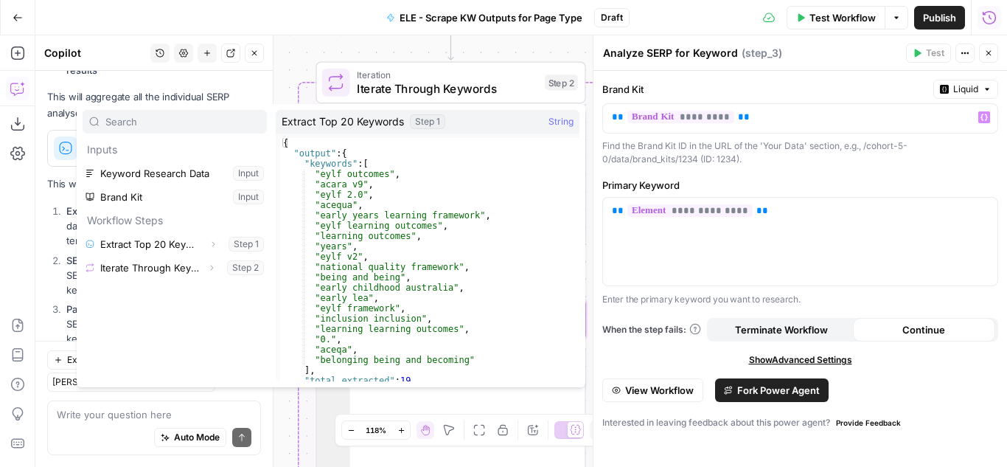
click at [991, 55] on icon "button" at bounding box center [989, 53] width 5 height 5
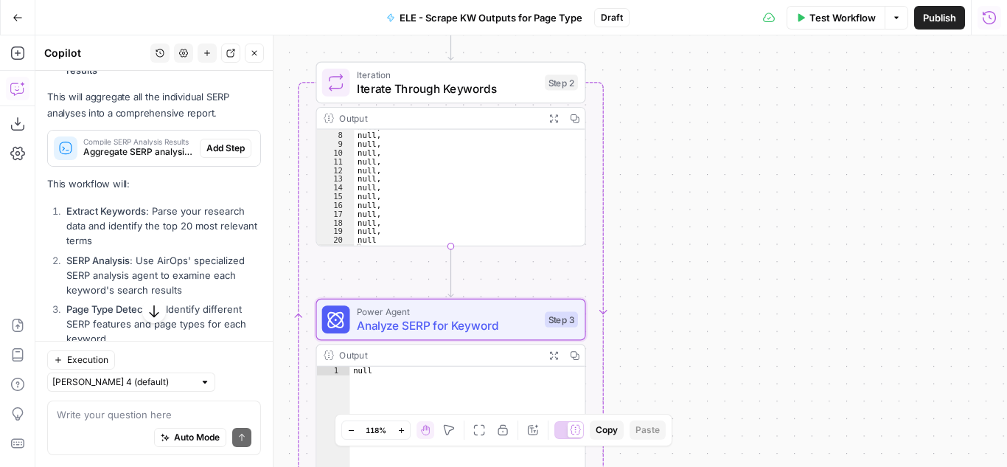
scroll to position [0, 0]
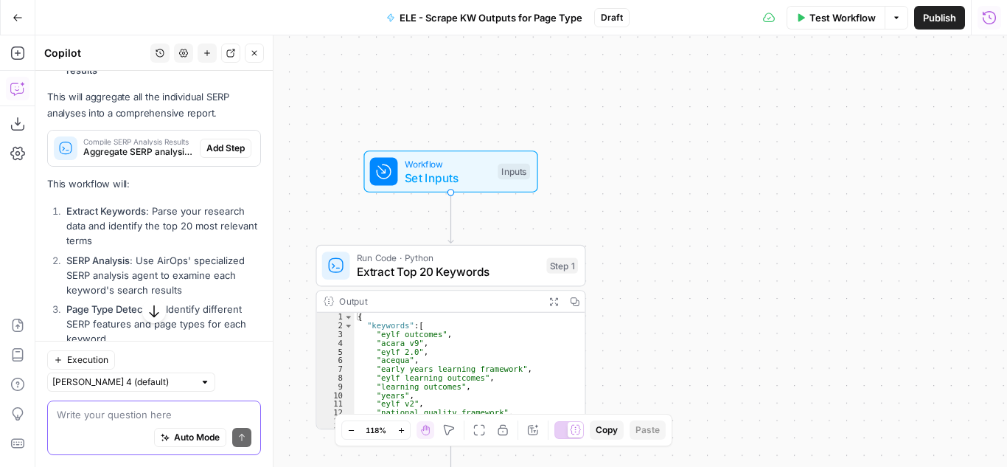
click at [97, 420] on textarea at bounding box center [154, 414] width 195 height 15
type textarea "w"
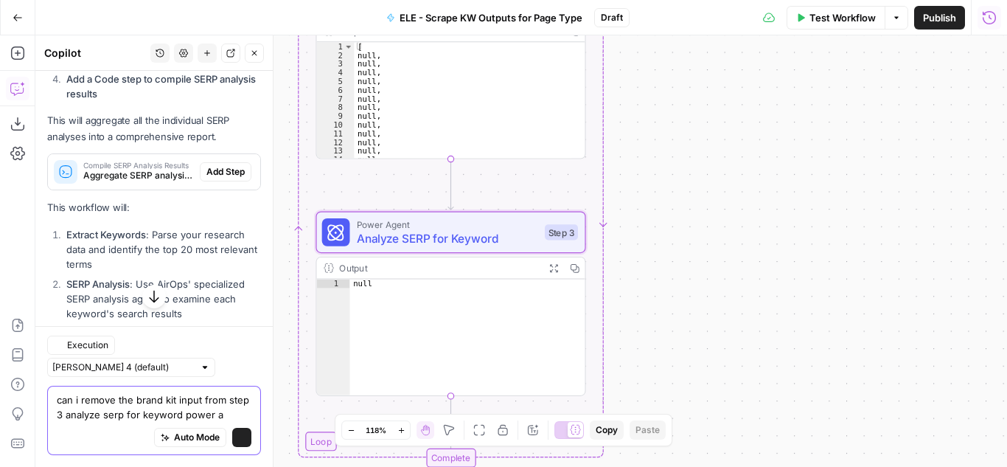
scroll to position [1297, 0]
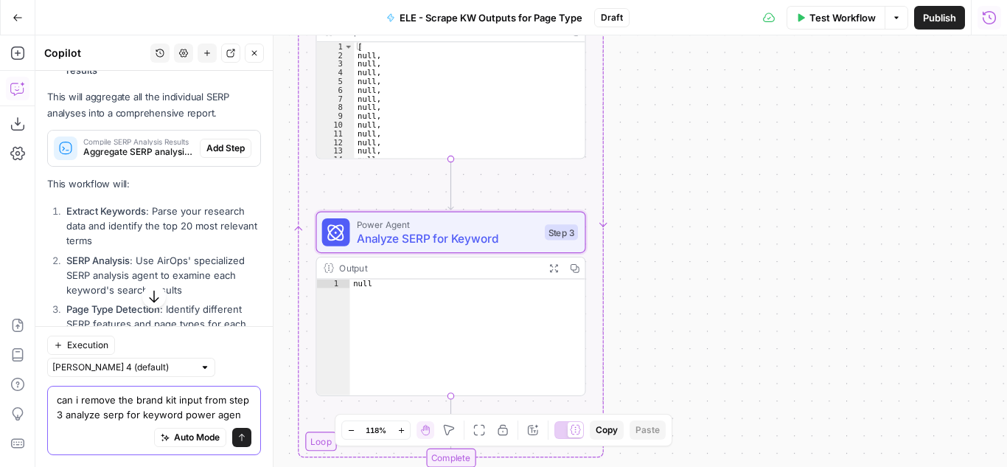
type textarea "can i remove the brand kit input from step 3 analyze serp for keyword power age…"
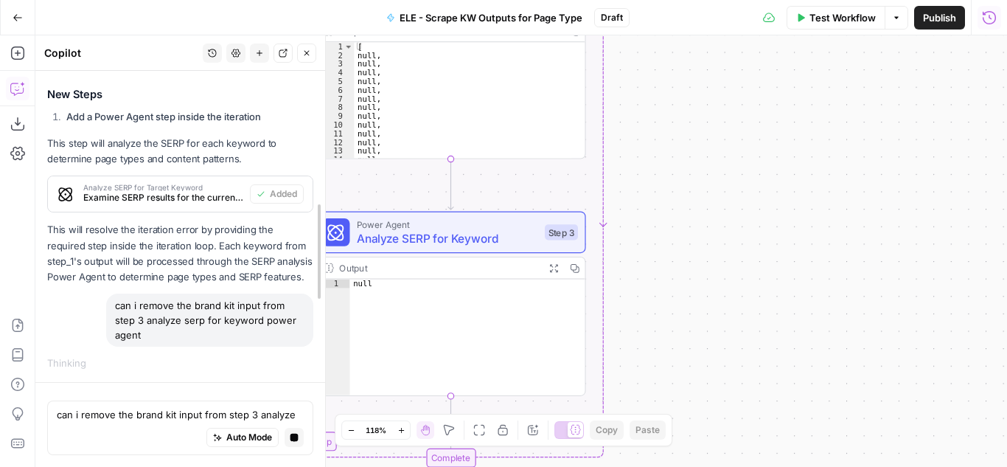
scroll to position [3671, 0]
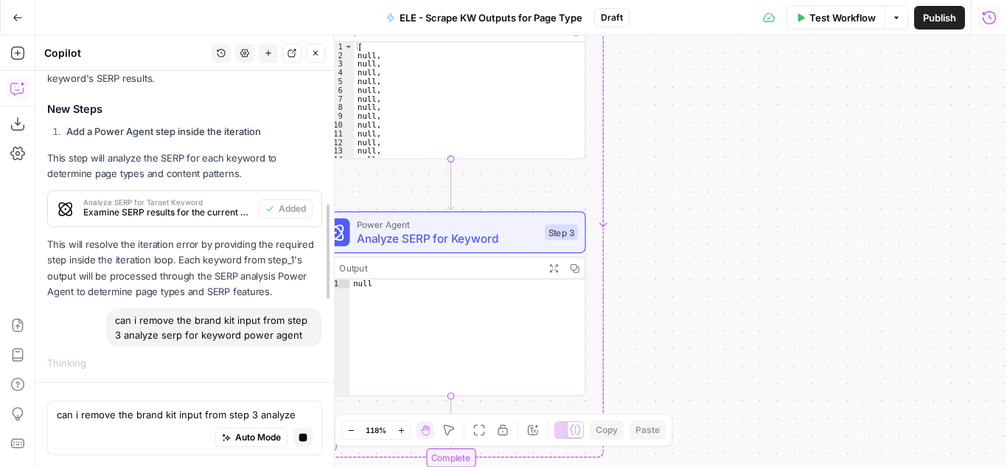
drag, startPoint x: 277, startPoint y: 199, endPoint x: 338, endPoint y: 196, distance: 61.3
click at [338, 196] on div at bounding box center [334, 250] width 15 height 431
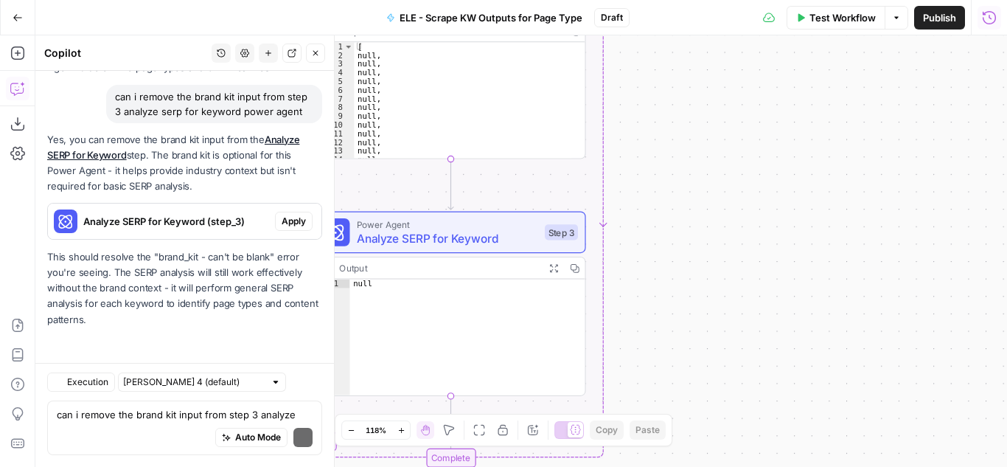
scroll to position [3176, 0]
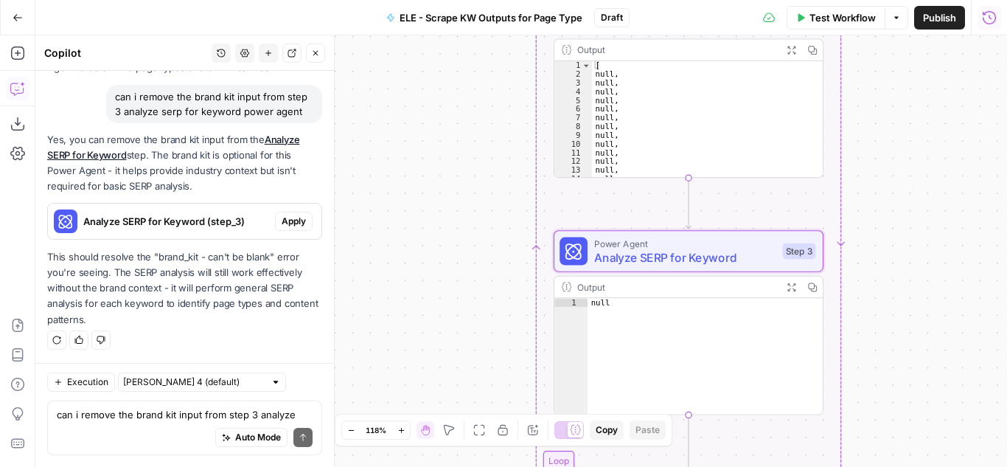
click at [282, 218] on span "Apply" at bounding box center [294, 221] width 24 height 13
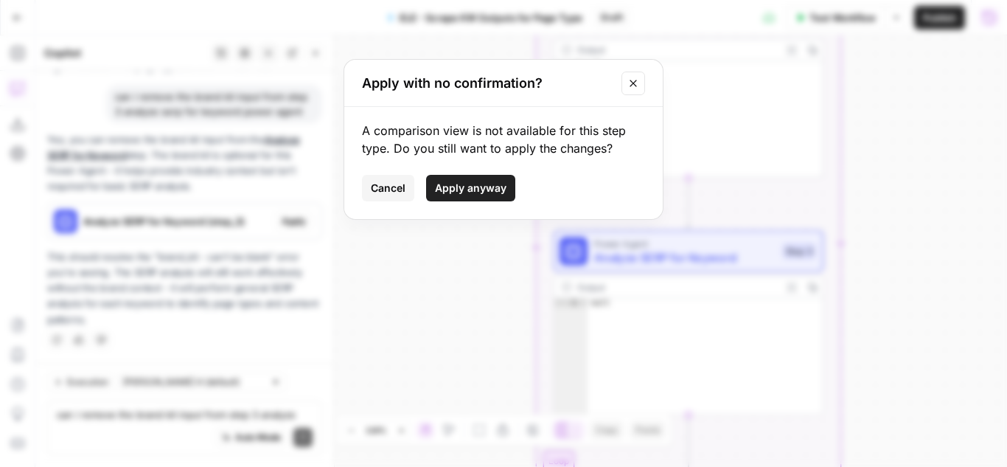
click at [474, 190] on span "Apply anyway" at bounding box center [471, 188] width 72 height 15
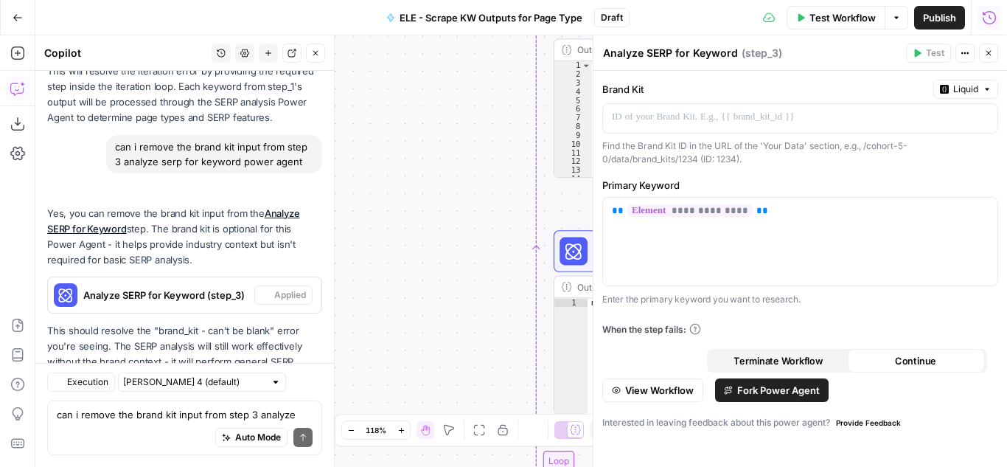
scroll to position [3199, 0]
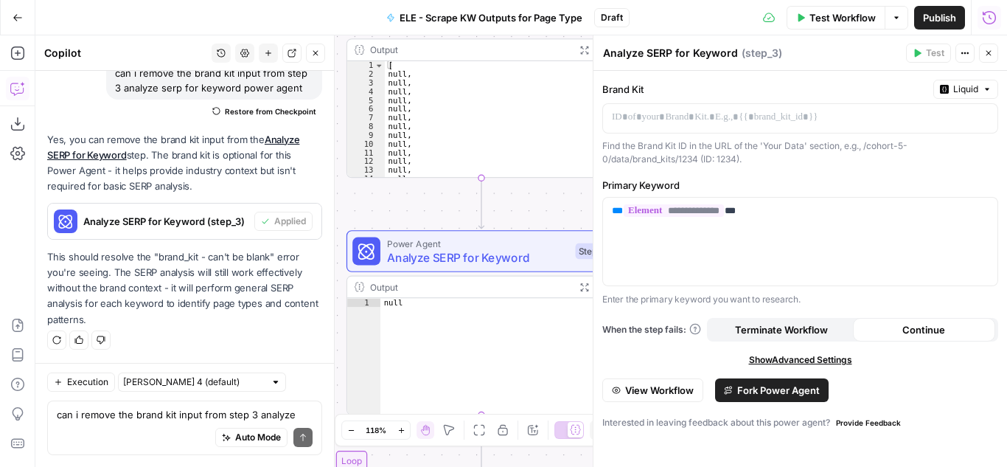
click at [985, 54] on icon "button" at bounding box center [989, 53] width 9 height 9
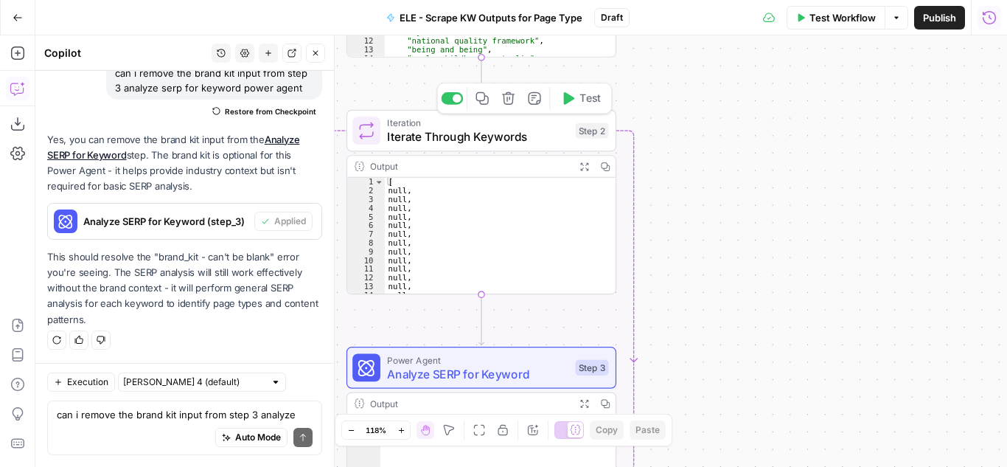
click at [575, 106] on button "Test" at bounding box center [581, 98] width 54 height 23
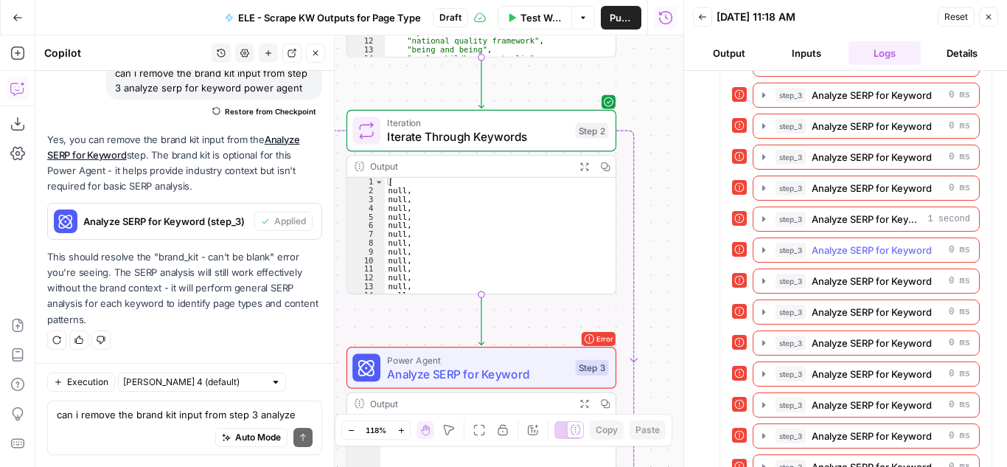
scroll to position [461, 0]
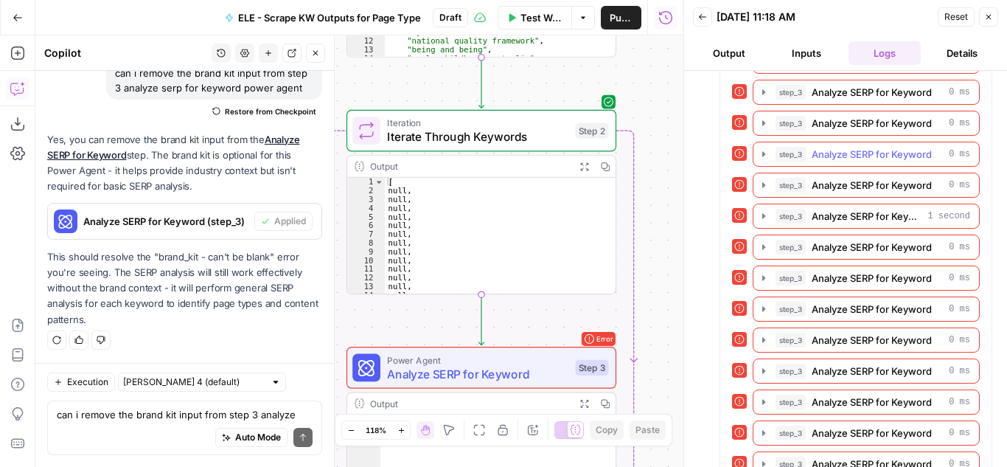
click at [767, 156] on icon "button" at bounding box center [764, 154] width 12 height 12
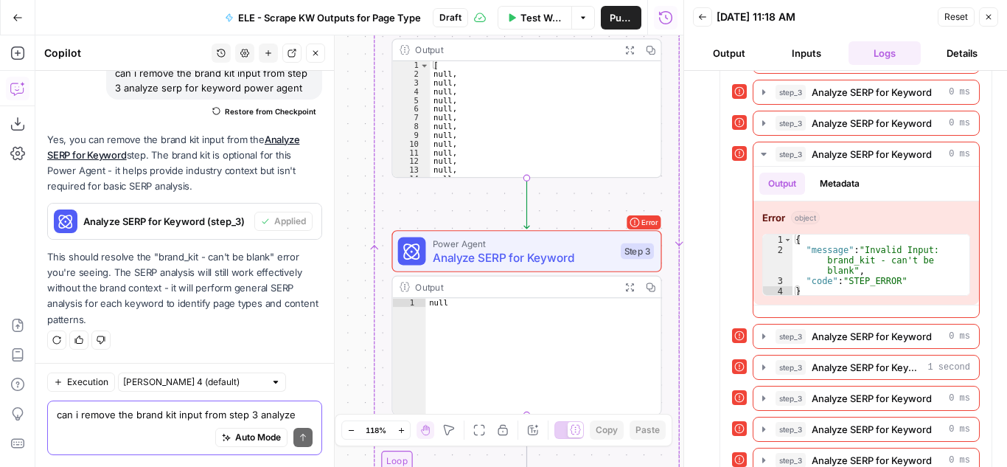
click at [119, 417] on textarea "can i remove the brand kit input from step 3 analyze serp for keyword power age…" at bounding box center [185, 414] width 256 height 15
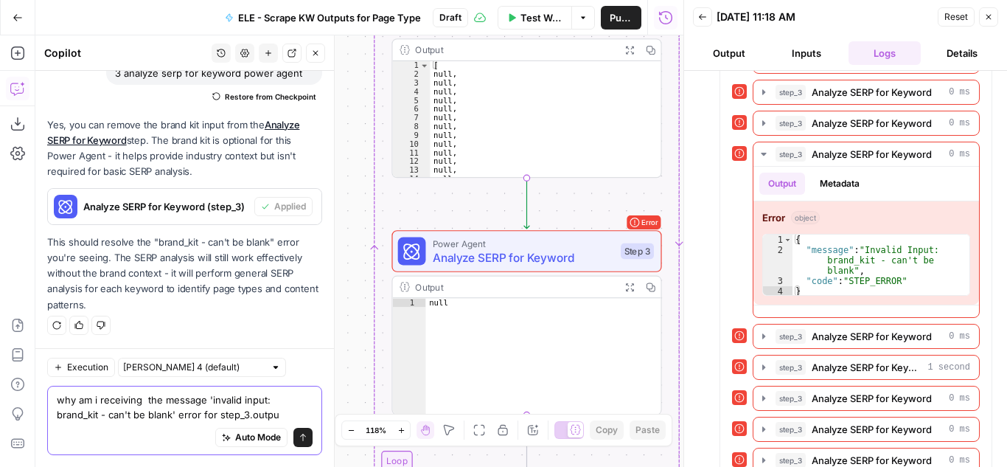
type textarea "why am i receiving the message 'invalid input: brand_kit - can't be blank' erro…"
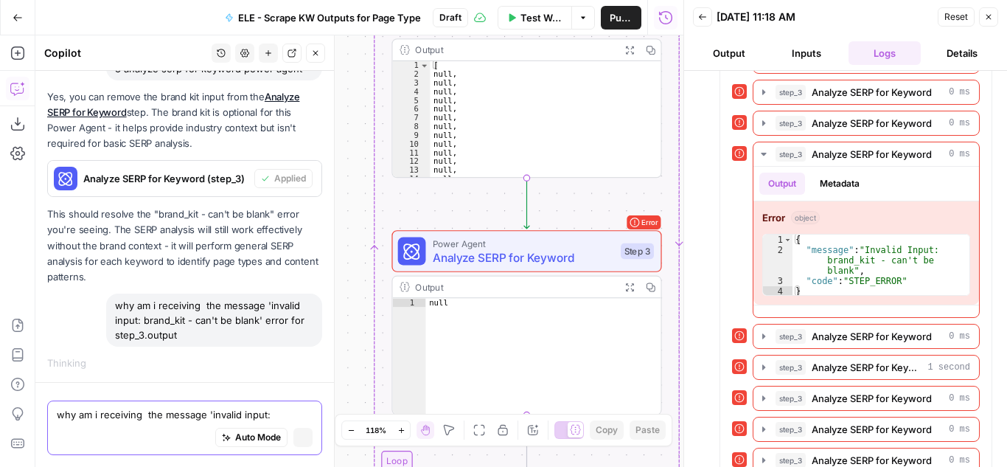
scroll to position [3937, 0]
click at [596, 259] on span "Analyze SERP for Keyword" at bounding box center [523, 258] width 181 height 18
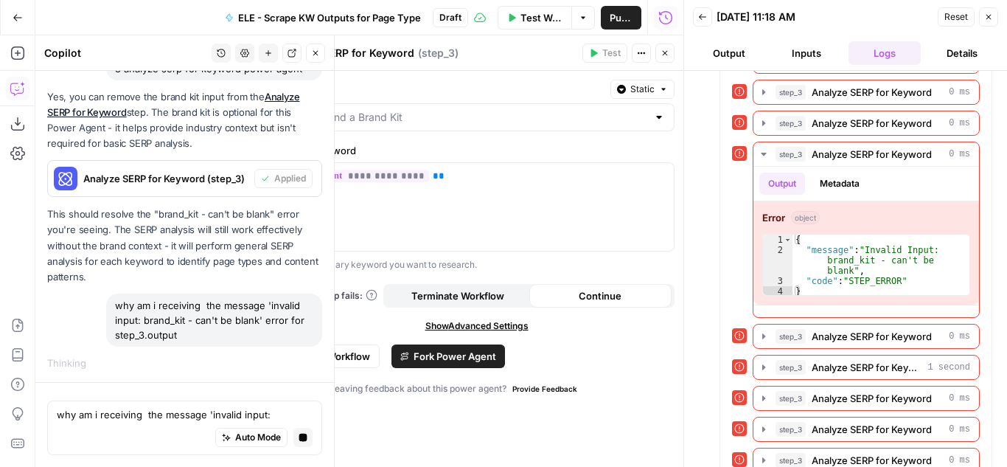
click at [801, 50] on button "Inputs" at bounding box center [807, 53] width 72 height 24
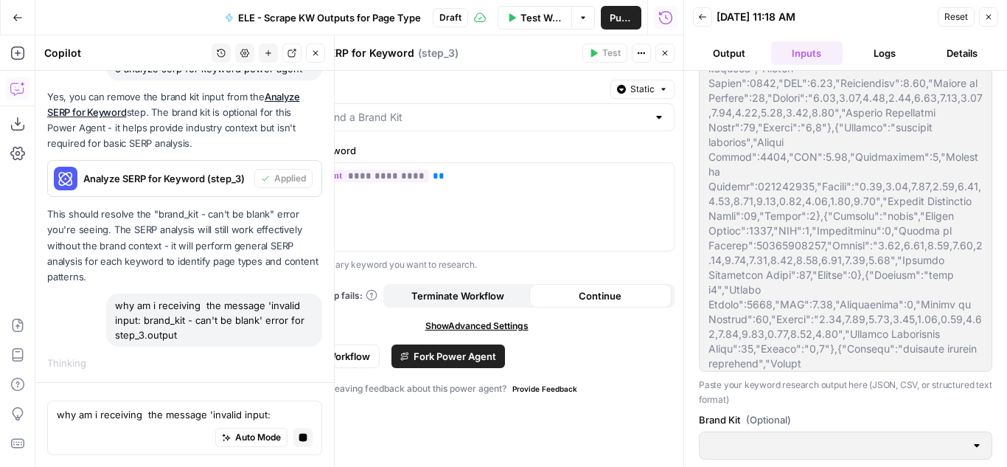
scroll to position [433, 0]
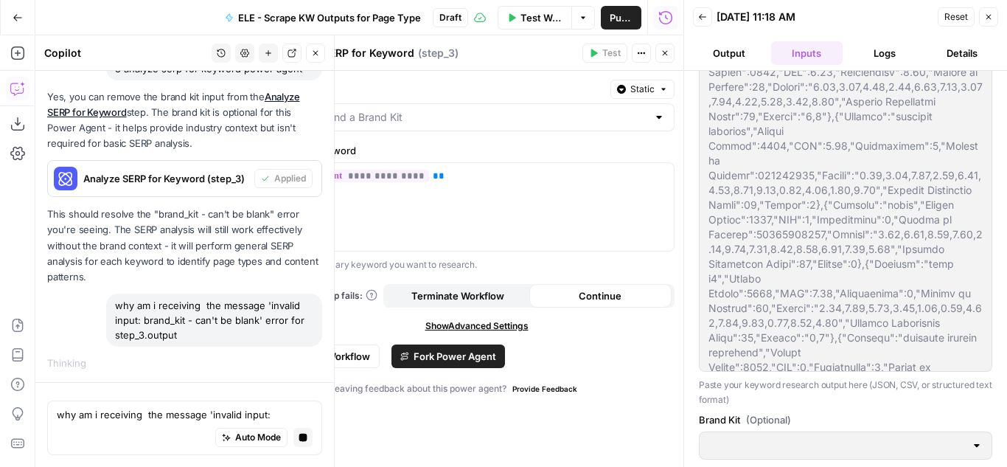
click at [903, 425] on label "Brand Kit (Optional)" at bounding box center [846, 419] width 294 height 15
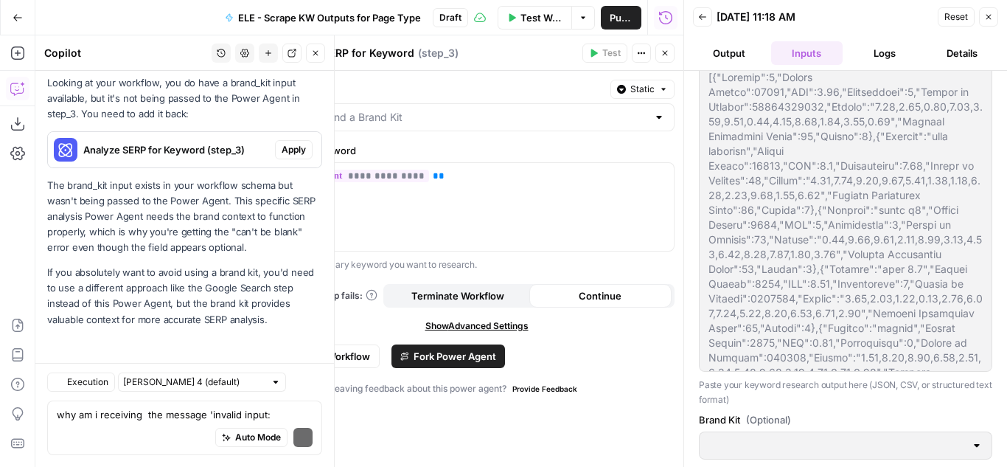
scroll to position [3594, 0]
click at [125, 416] on textarea "why am i receiving the message 'invalid input: brand_kit - can't be blank' erro…" at bounding box center [185, 414] width 256 height 15
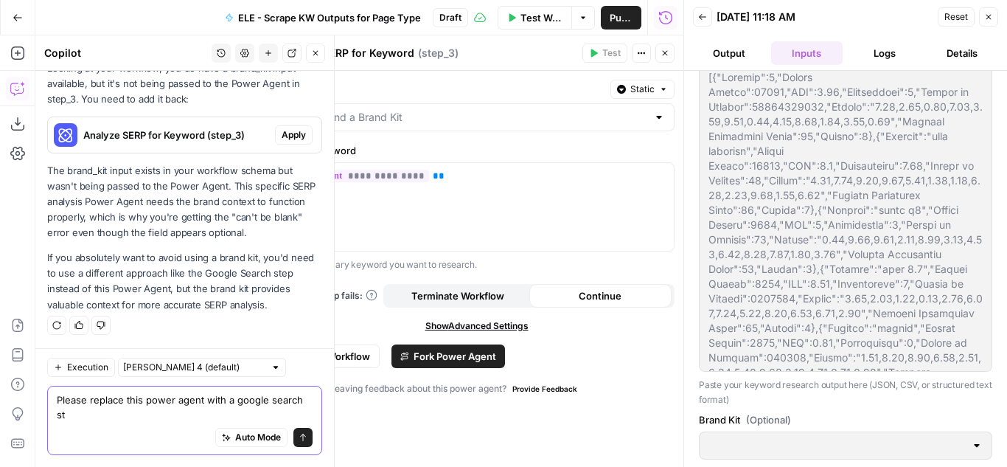
scroll to position [3609, 0]
type textarea "Please replace this power agent with a google search step"
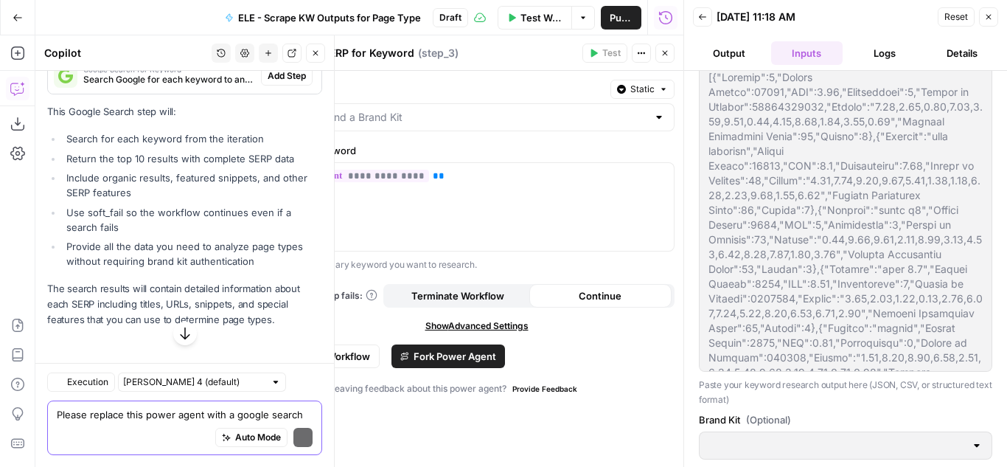
scroll to position [3792, 0]
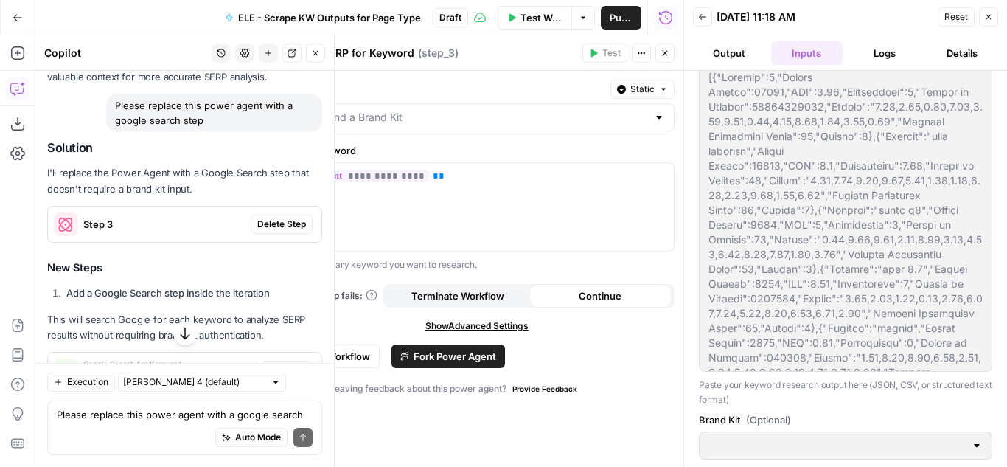
click at [262, 231] on span "Delete Step" at bounding box center [281, 224] width 49 height 13
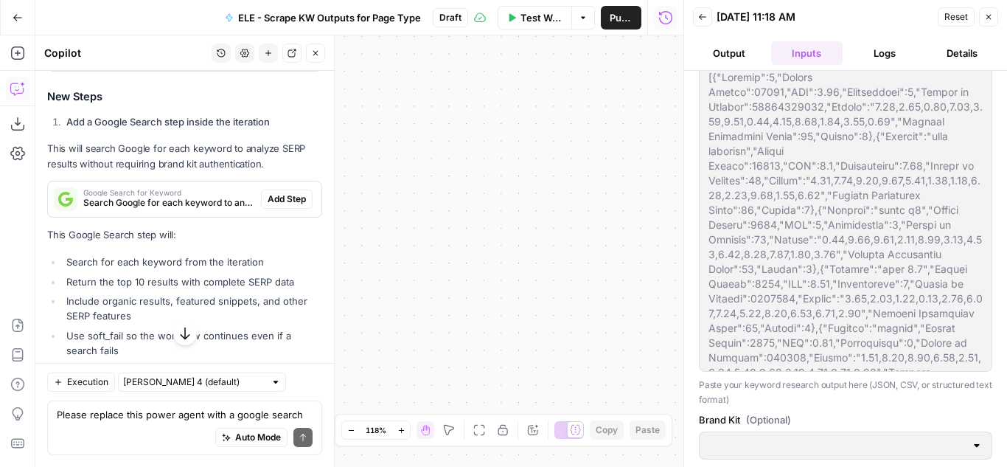
scroll to position [4000, 0]
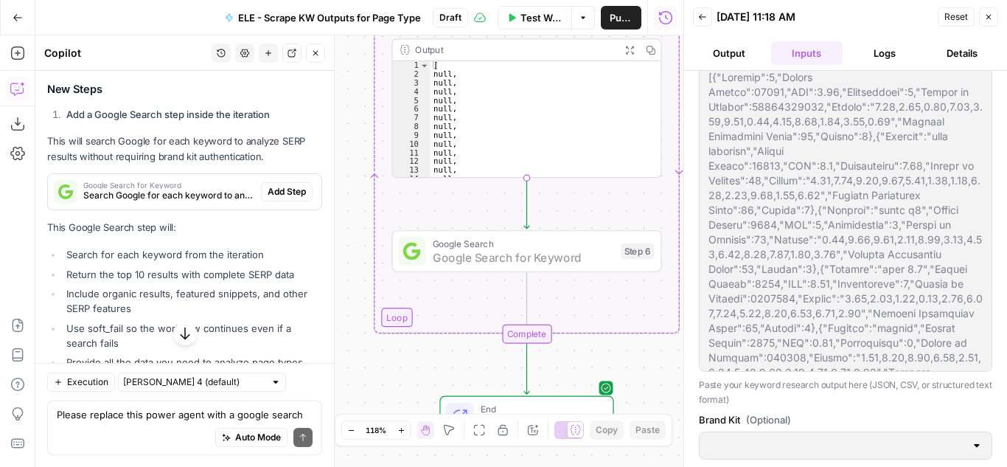
click at [269, 198] on span "Add Step" at bounding box center [287, 191] width 38 height 13
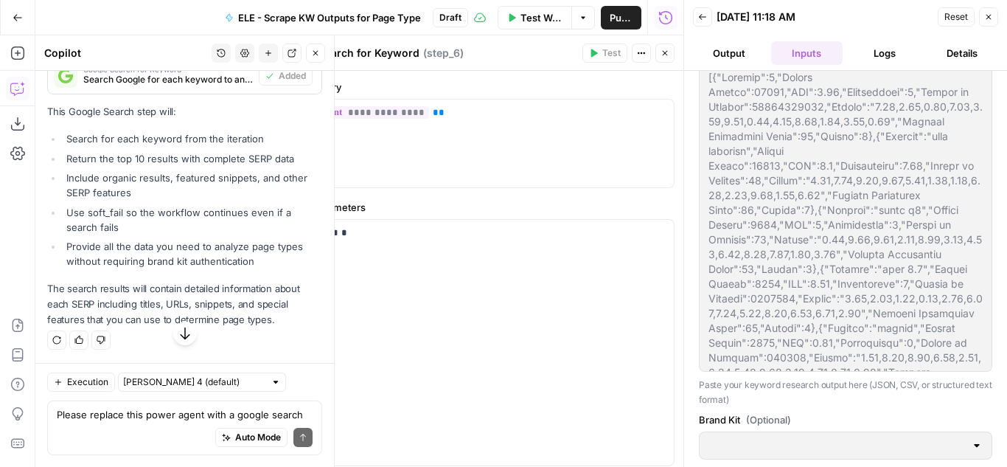
scroll to position [4160, 0]
click at [987, 16] on icon "button" at bounding box center [989, 17] width 9 height 9
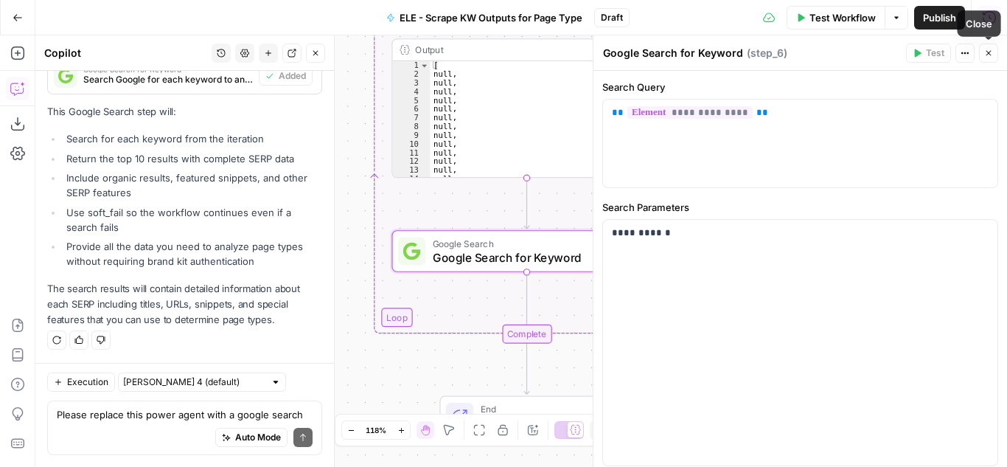
click at [985, 50] on icon "button" at bounding box center [989, 53] width 9 height 9
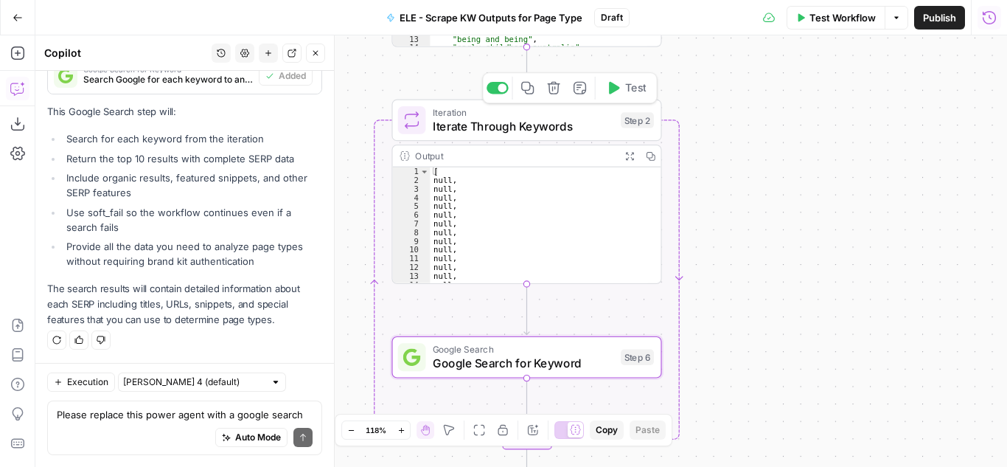
click at [639, 87] on span "Test" at bounding box center [635, 87] width 21 height 15
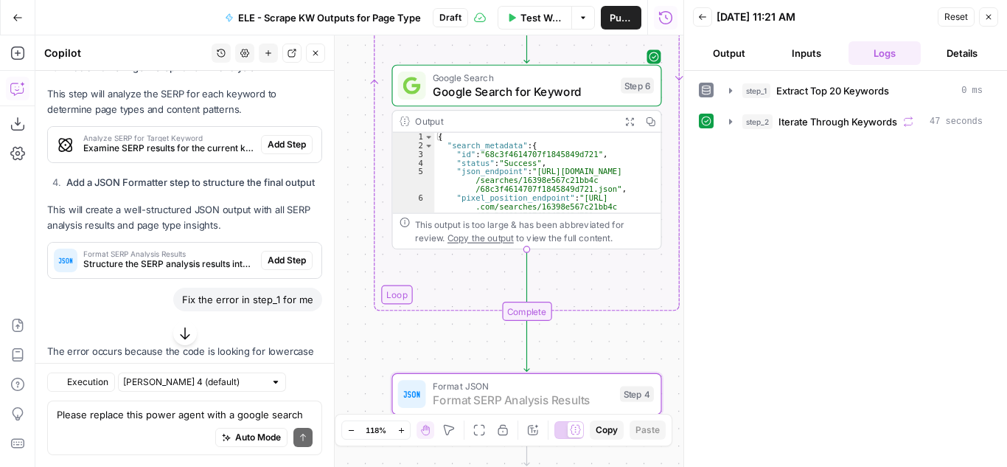
scroll to position [2377, 0]
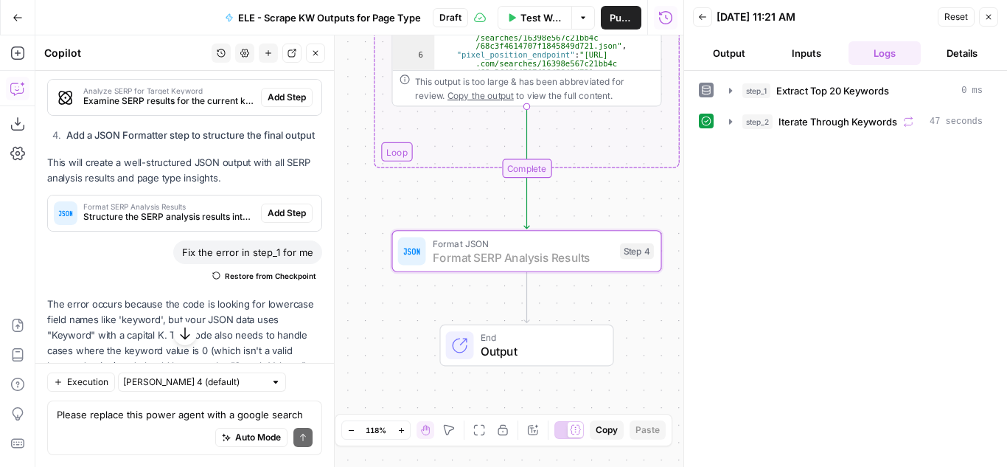
click at [268, 220] on span "Add Step" at bounding box center [287, 213] width 38 height 13
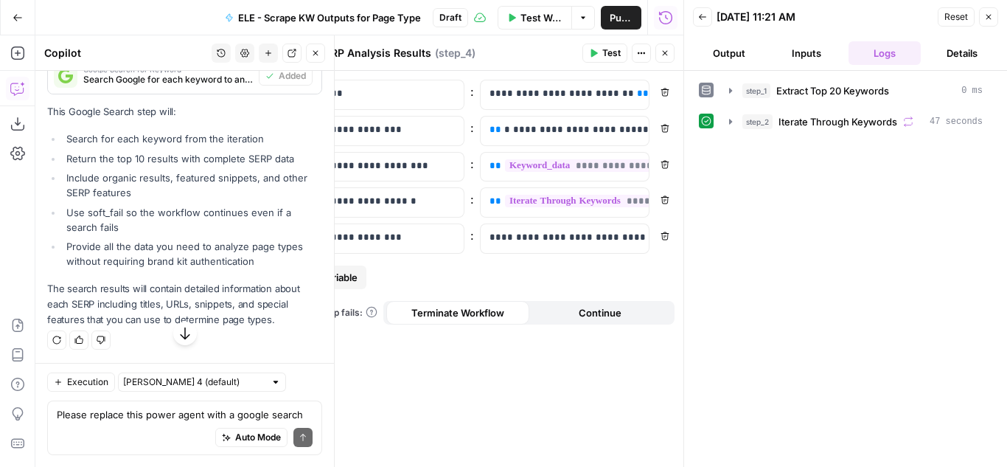
scroll to position [4160, 0]
click at [734, 55] on button "Output" at bounding box center [729, 53] width 72 height 24
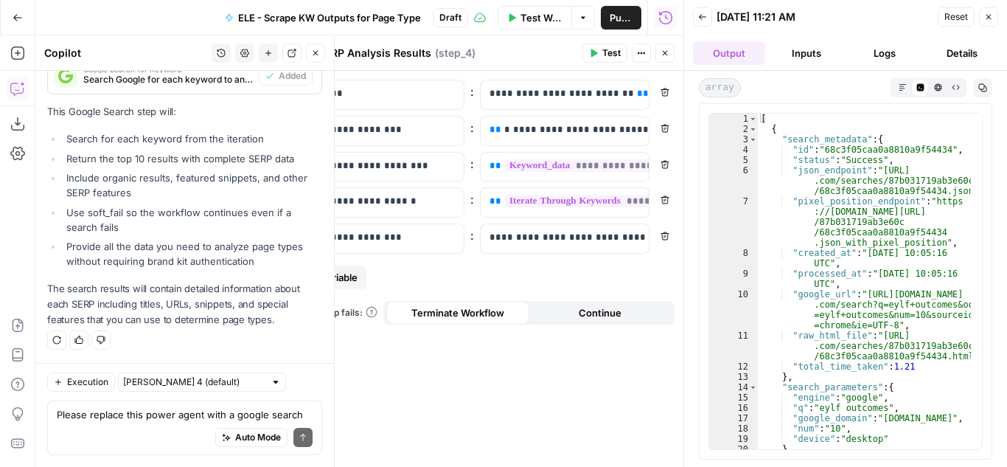
click at [988, 13] on icon "button" at bounding box center [989, 17] width 9 height 9
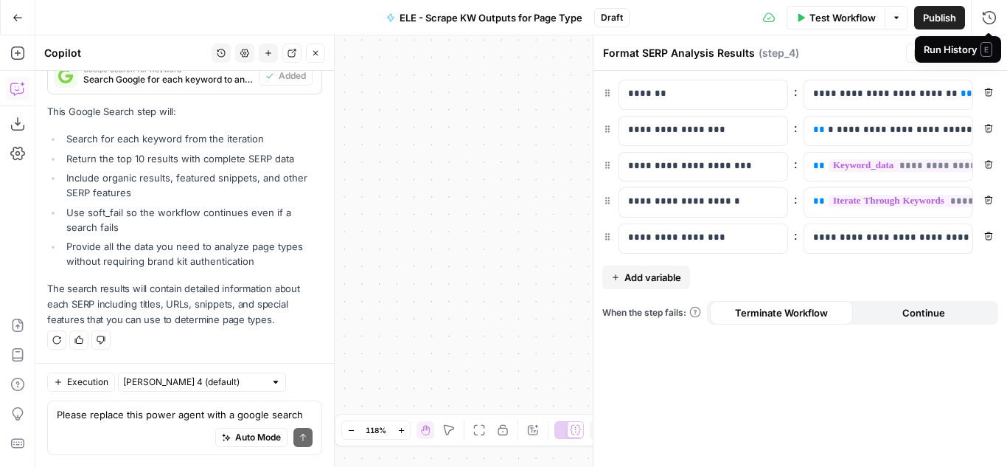
click at [989, 54] on span "E" at bounding box center [987, 49] width 12 height 15
click at [987, 49] on icon "button" at bounding box center [989, 53] width 9 height 9
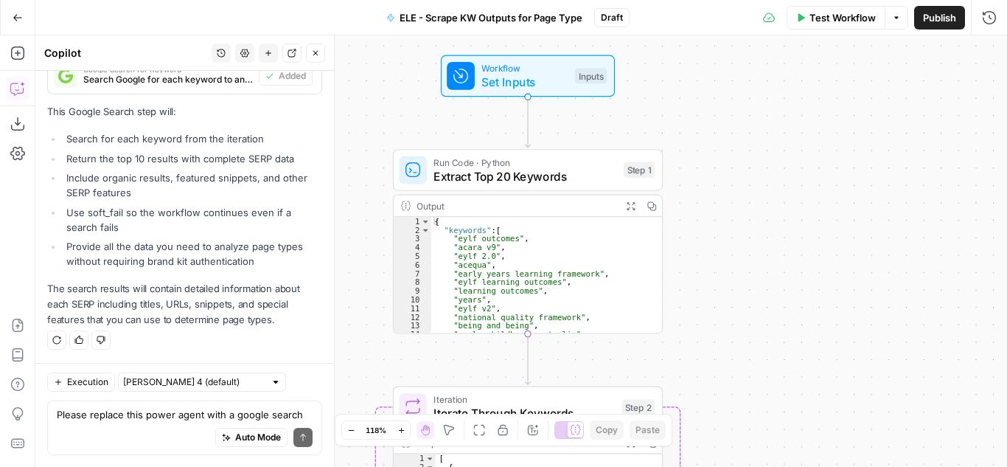
drag, startPoint x: 482, startPoint y: 240, endPoint x: 957, endPoint y: 159, distance: 481.9
click at [957, 159] on div "Workflow Set Inputs Inputs Run Code · Python Extract Top 20 Keywords Step 1 Out…" at bounding box center [521, 250] width 972 height 431
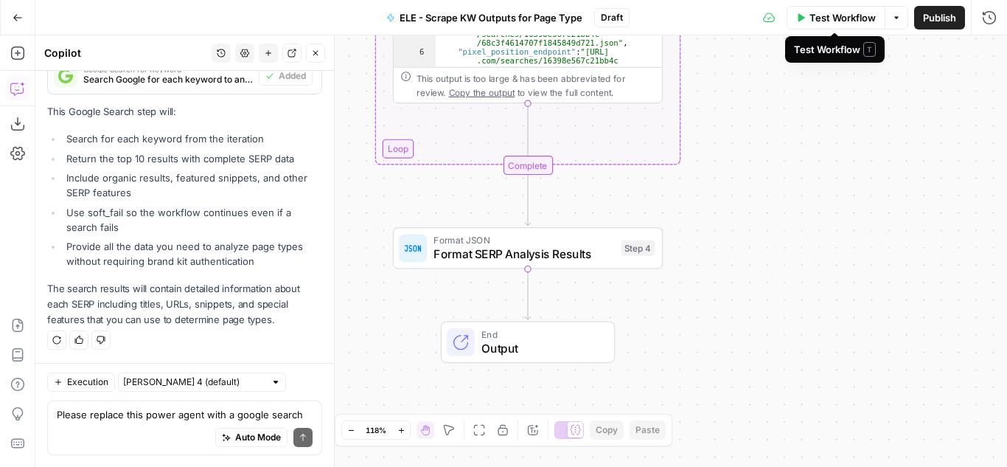
click at [852, 26] on button "Test Workflow" at bounding box center [836, 18] width 99 height 24
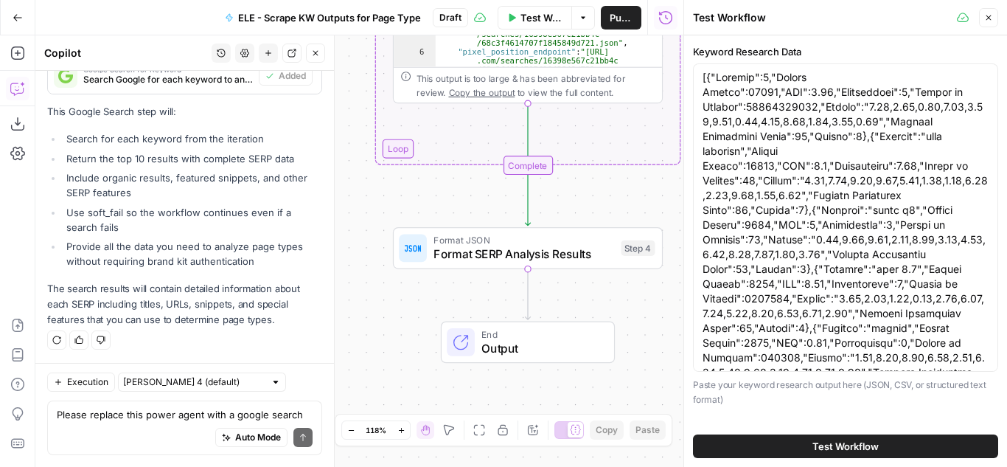
click at [787, 443] on button "Test Workflow" at bounding box center [845, 446] width 305 height 24
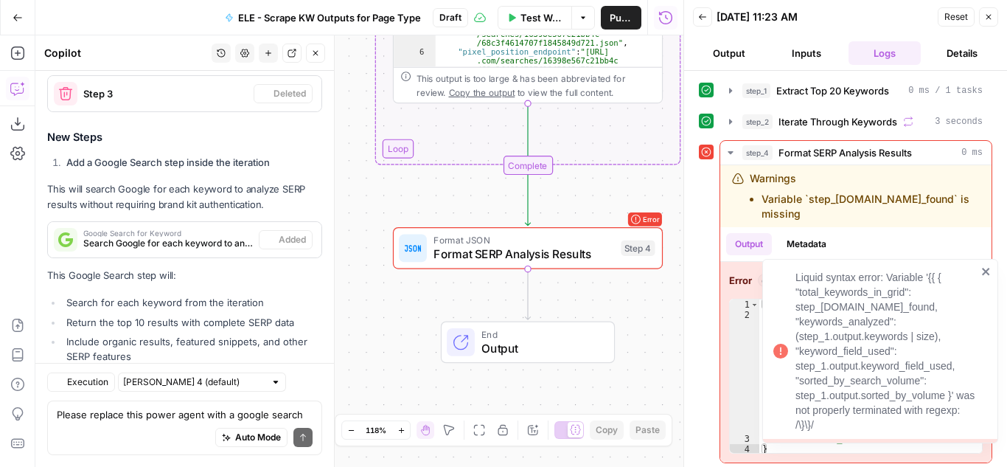
scroll to position [4160, 0]
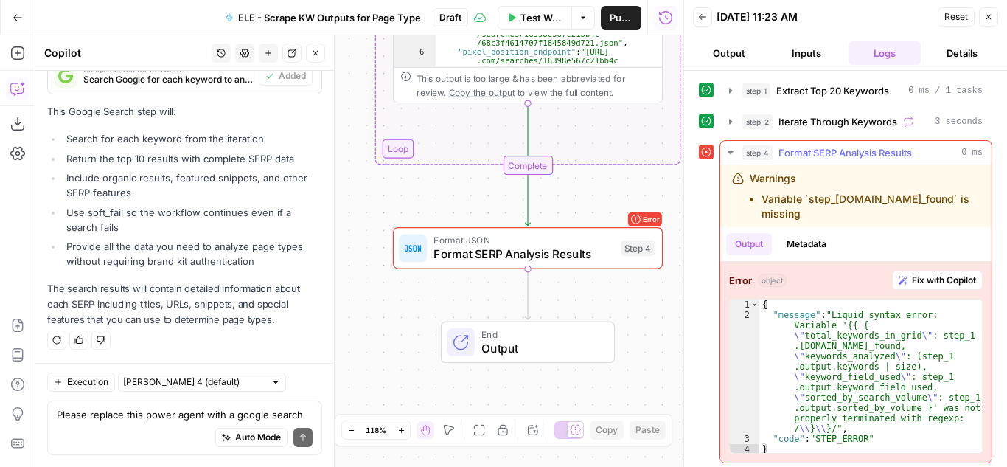
click at [915, 275] on span "Fix with Copilot" at bounding box center [944, 280] width 64 height 13
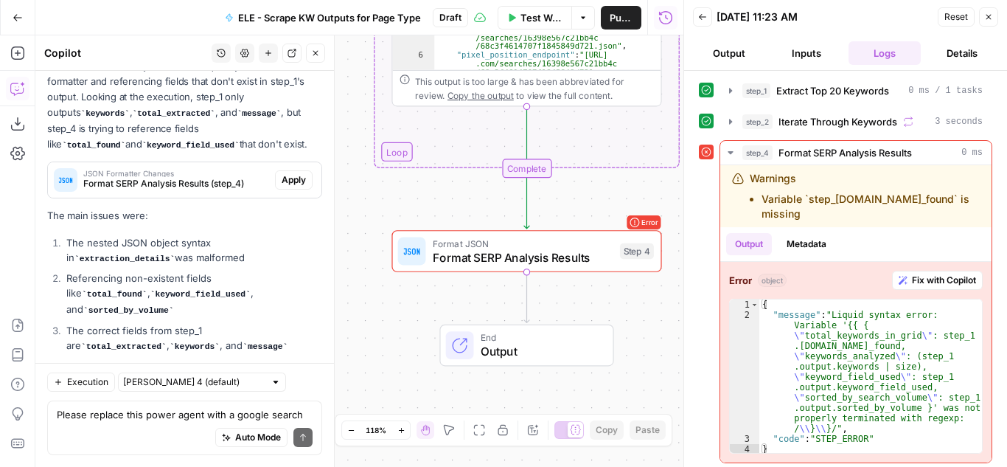
scroll to position [4426, 0]
click at [285, 187] on span "Apply" at bounding box center [294, 180] width 24 height 13
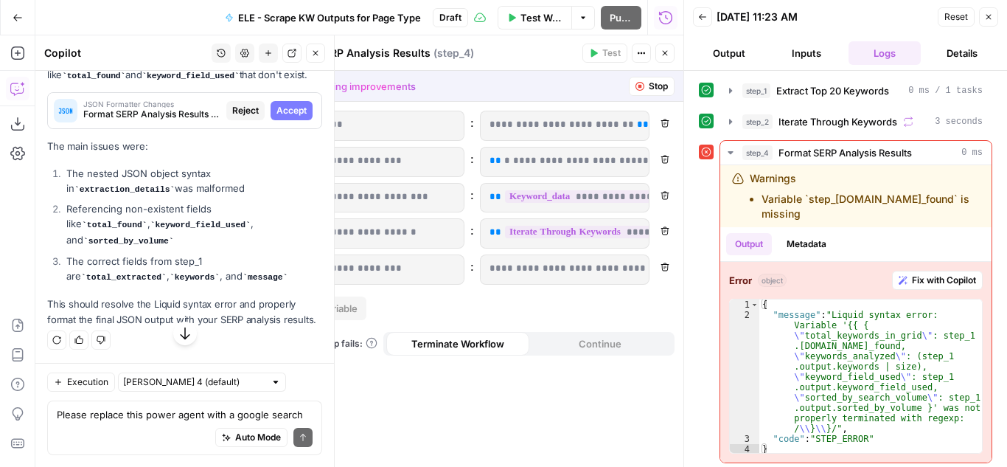
scroll to position [4261, 0]
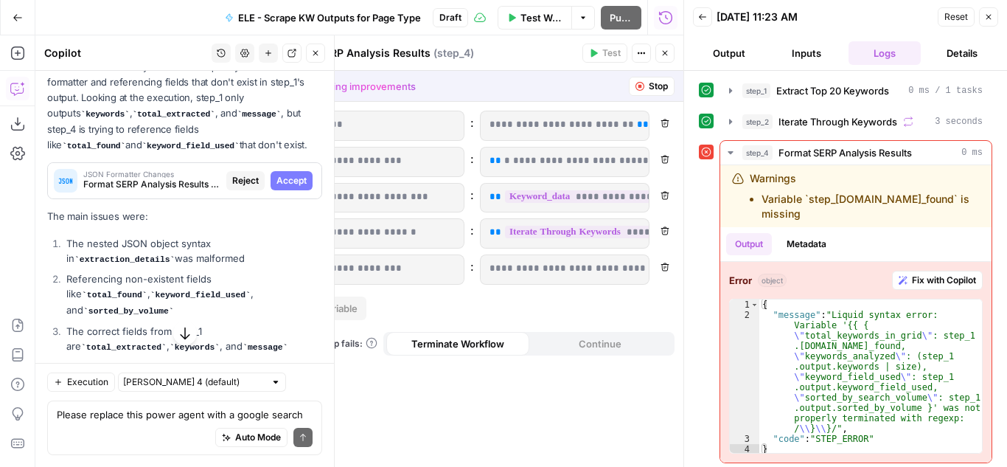
click at [284, 187] on span "Accept" at bounding box center [292, 180] width 30 height 13
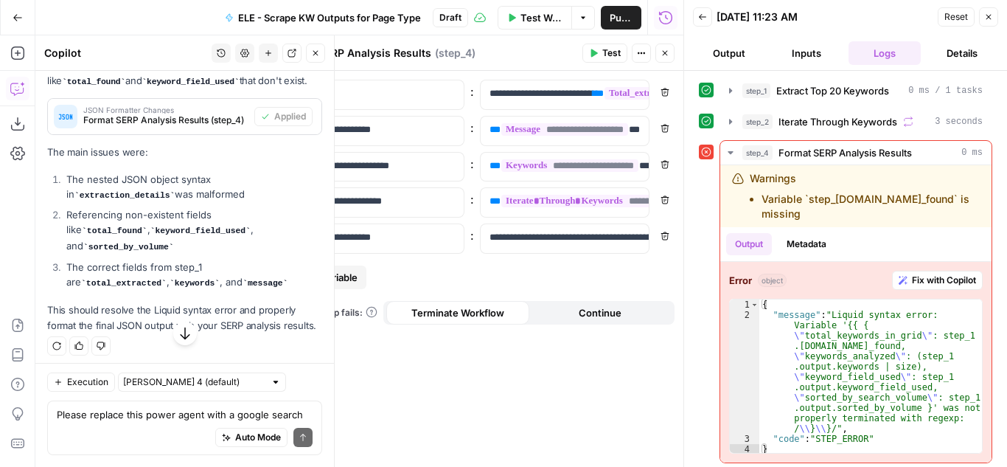
scroll to position [4567, 0]
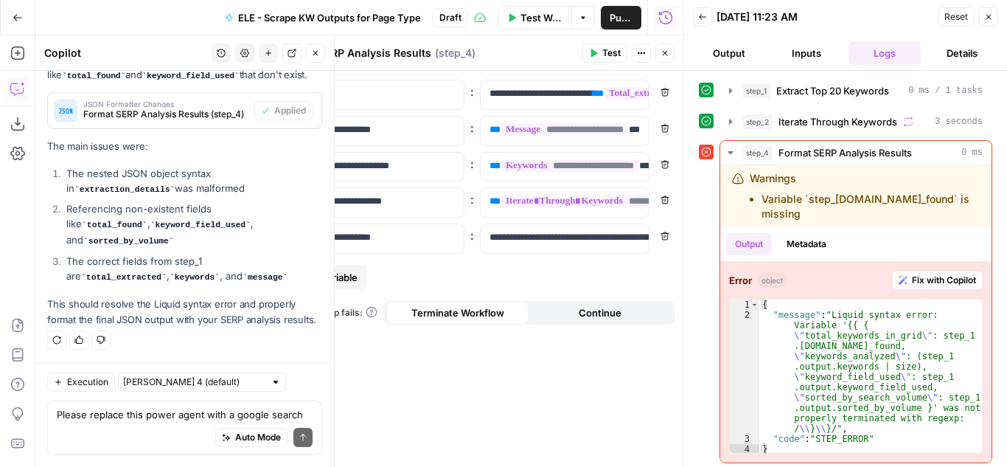
click at [607, 52] on span "Test" at bounding box center [612, 52] width 18 height 13
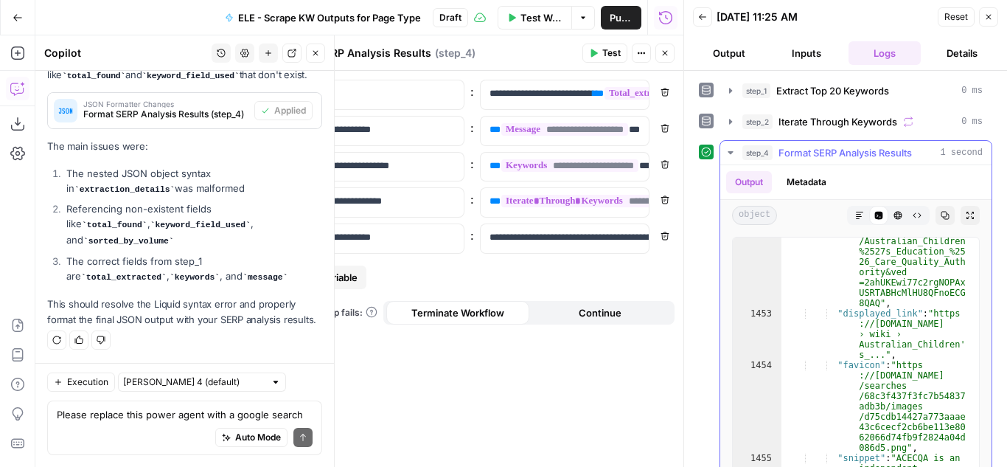
scroll to position [3605, 0]
click at [721, 57] on button "Output" at bounding box center [729, 53] width 72 height 24
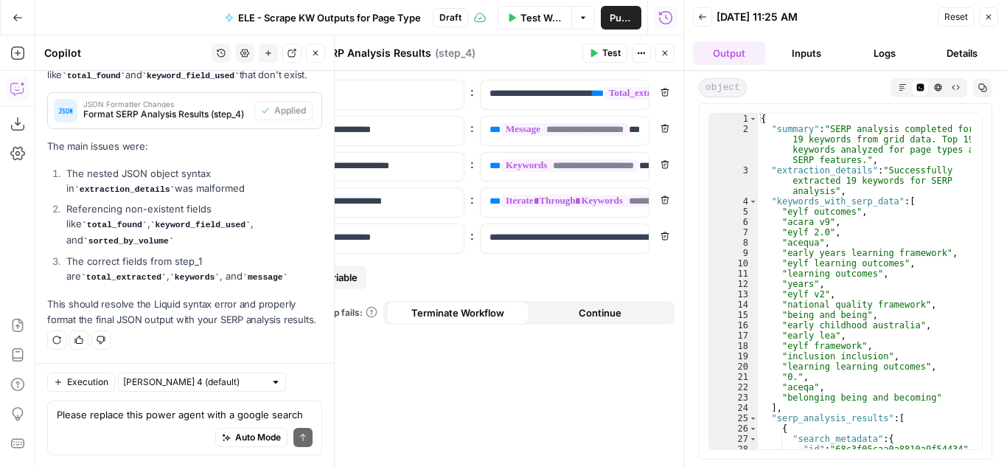
click at [985, 15] on icon "button" at bounding box center [989, 17] width 9 height 9
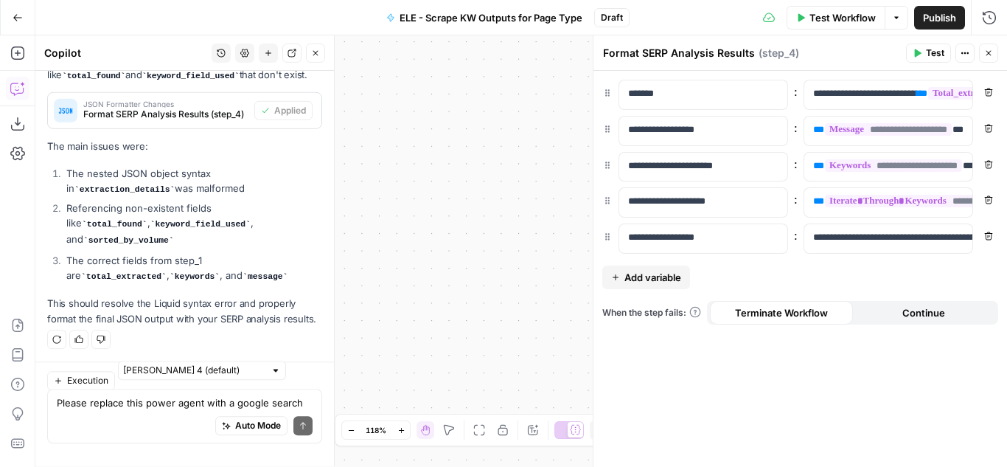
scroll to position [4567, 0]
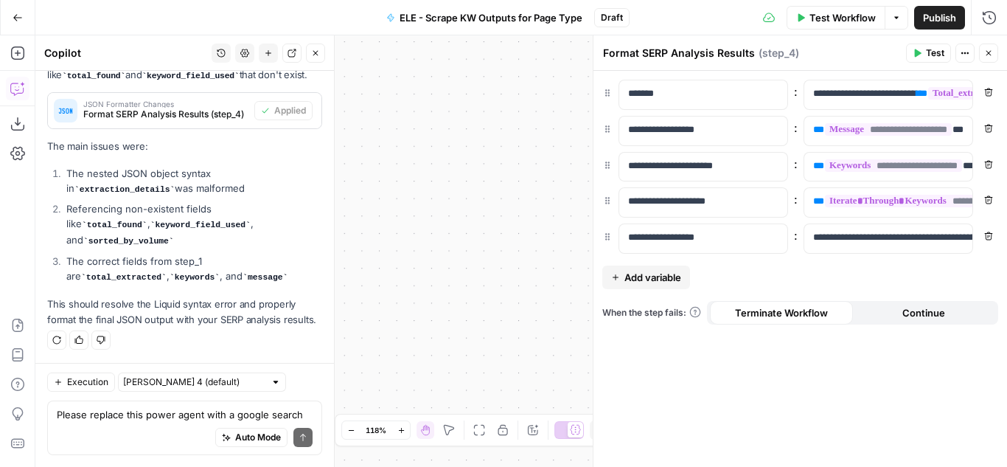
click at [988, 52] on icon "button" at bounding box center [989, 53] width 5 height 5
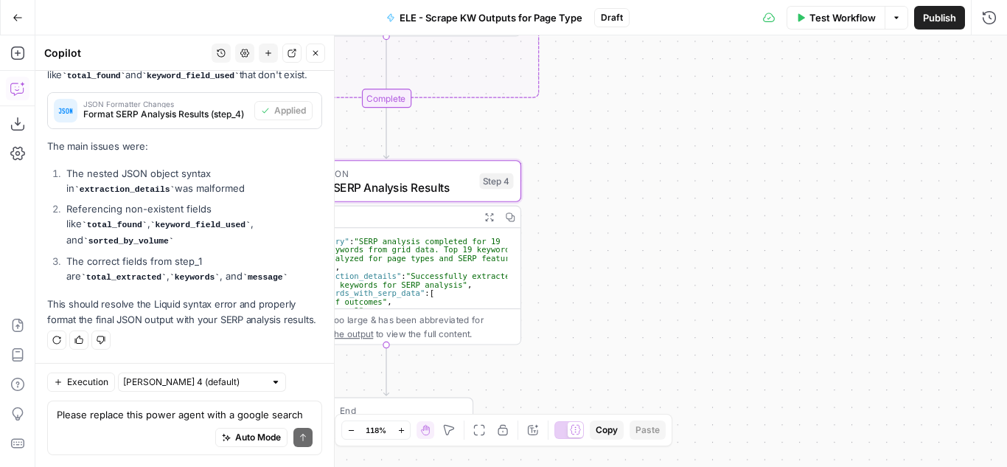
drag, startPoint x: 518, startPoint y: 237, endPoint x: 833, endPoint y: 201, distance: 317.1
click at [833, 201] on div "Workflow Set Inputs Inputs Run Code · Python Extract Top 20 Keywords Step 1 Out…" at bounding box center [521, 250] width 972 height 431
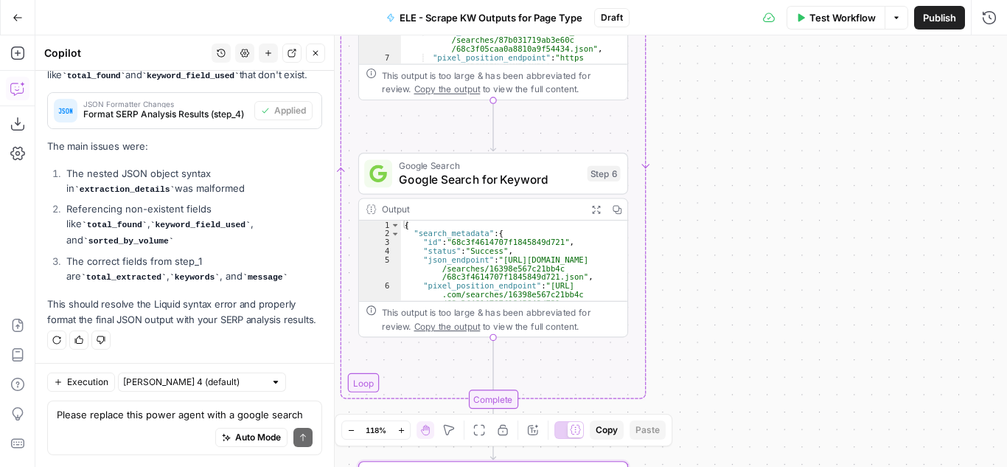
click at [643, 435] on body "Cohort 5 New Home Browse Insights Opportunities Your Data Recent Grids H1 - HC …" at bounding box center [503, 233] width 1007 height 467
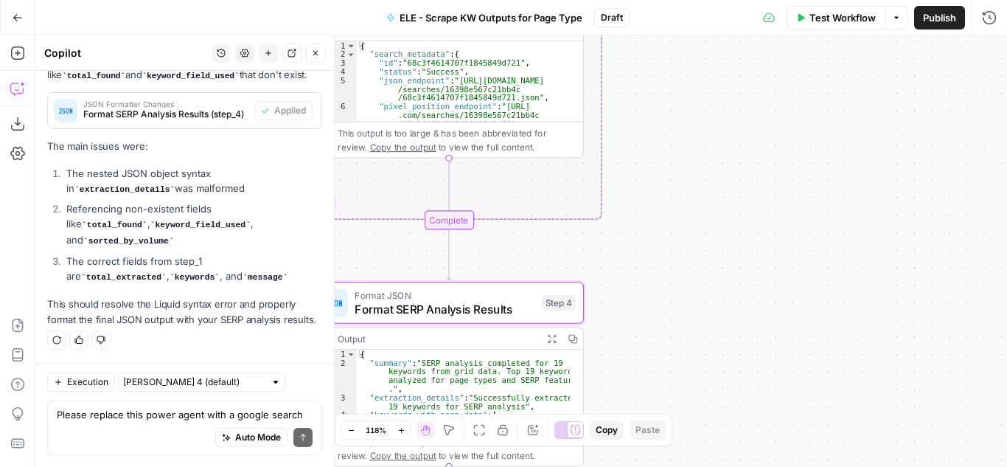
click at [598, 256] on div "Workflow Set Inputs Inputs Run Code · Python Extract Top 20 Keywords Step 1 Out…" at bounding box center [521, 250] width 972 height 431
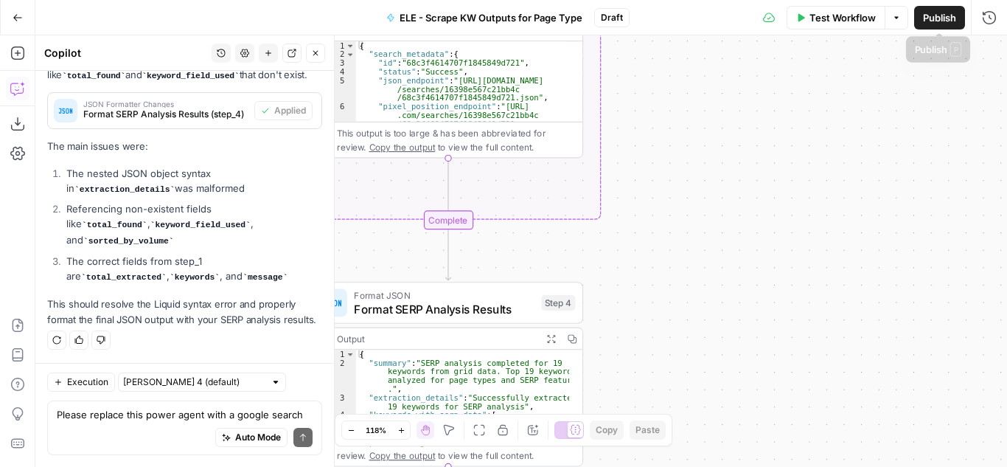
click at [935, 18] on span "Publish" at bounding box center [939, 17] width 33 height 15
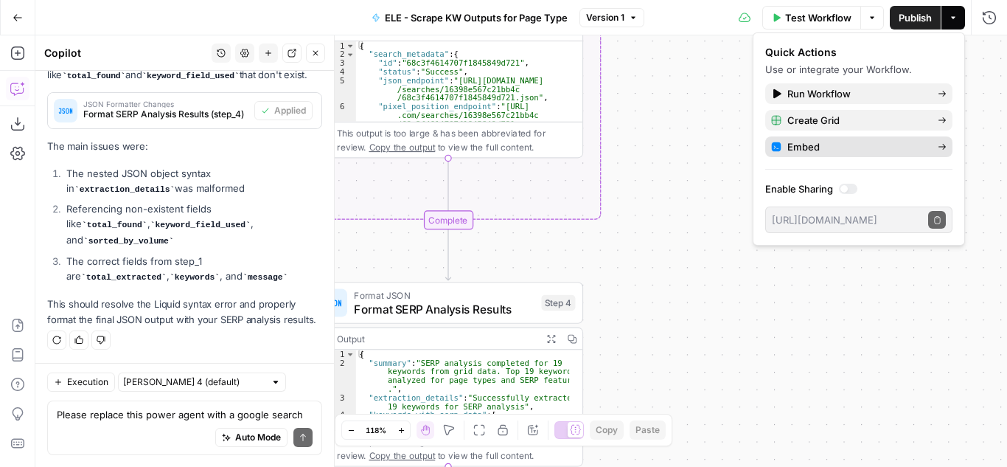
click at [802, 145] on span "Embed" at bounding box center [857, 146] width 139 height 15
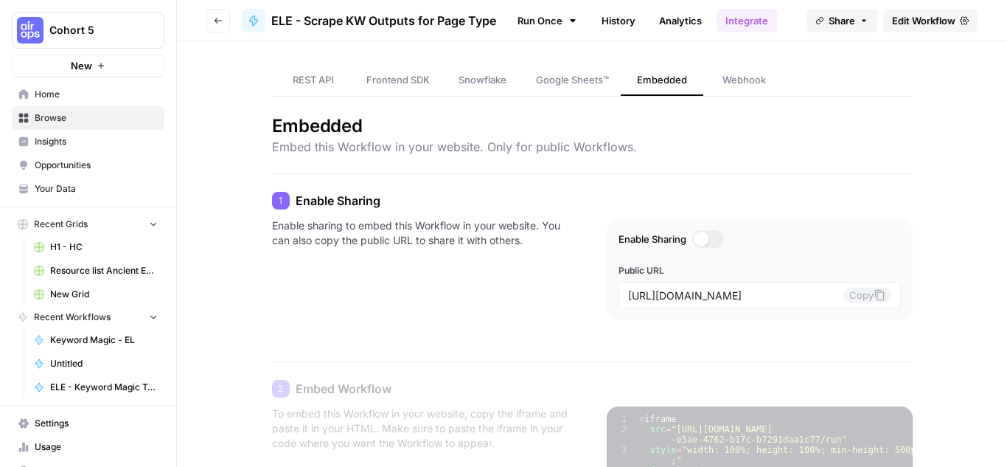
drag, startPoint x: 210, startPoint y: 149, endPoint x: 381, endPoint y: -35, distance: 251.5
click at [381, 0] on html "Cohort 5 New Home Browse Insights Opportunities Your Data Recent Grids H1 - HC …" at bounding box center [503, 233] width 1007 height 467
click at [228, 125] on div "REST API Frontend SDK Snowflake Google Sheets™ Embedded Webhook Embedded Embed …" at bounding box center [592, 352] width 830 height 622
click at [210, 23] on button "Go back" at bounding box center [219, 21] width 24 height 24
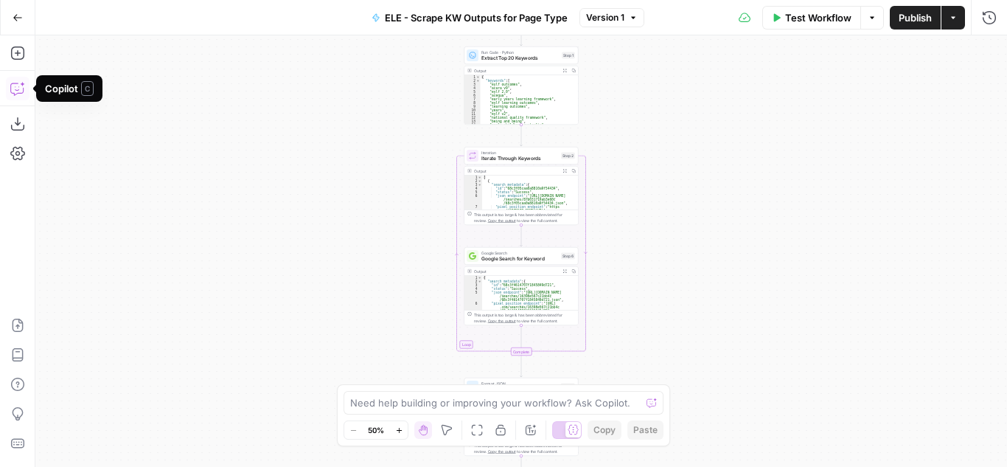
click at [14, 82] on icon "button" at bounding box center [17, 88] width 15 height 15
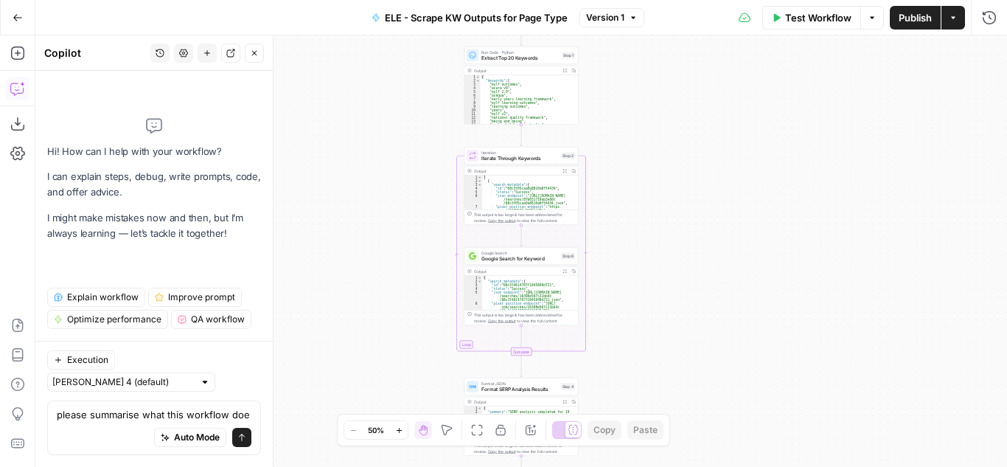
type textarea "please summarise what this workflow does"
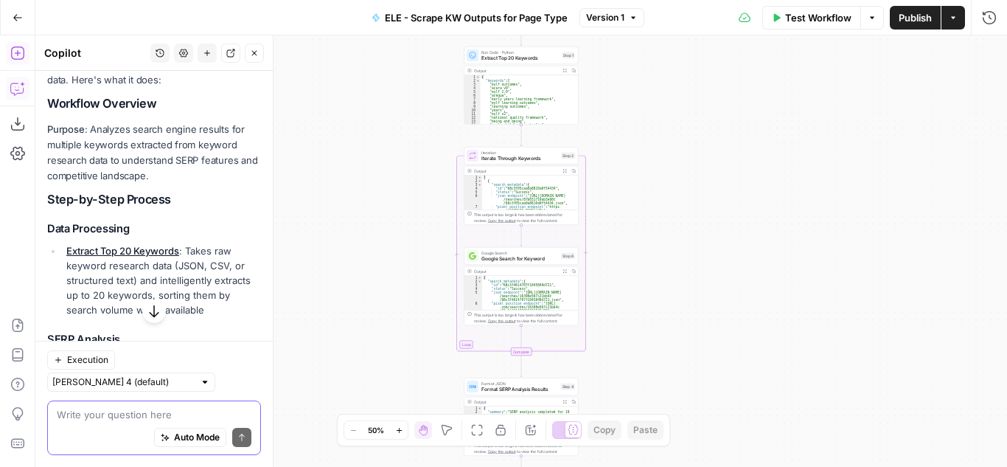
scroll to position [198, 0]
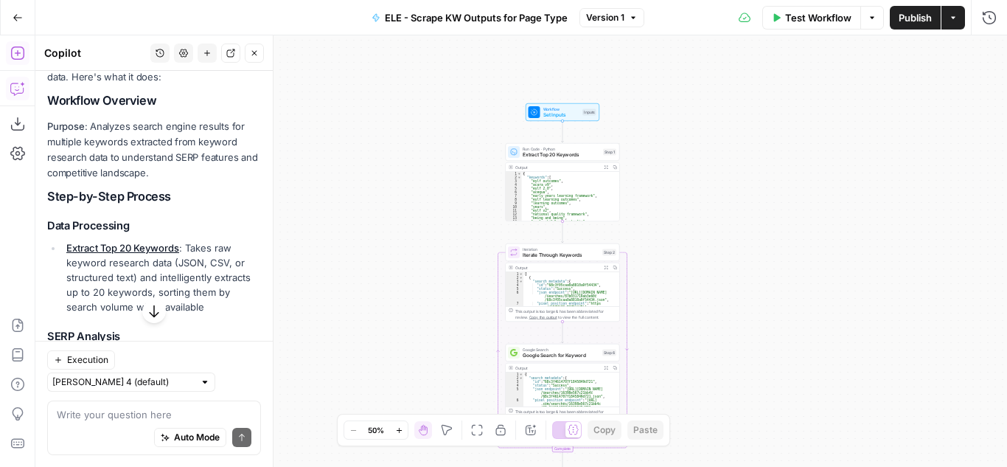
drag, startPoint x: 383, startPoint y: 76, endPoint x: 493, endPoint y: 393, distance: 335.9
click at [493, 393] on div "Workflow Set Inputs Inputs Run Code · Python Extract Top 20 Keywords Step 1 Out…" at bounding box center [521, 250] width 972 height 431
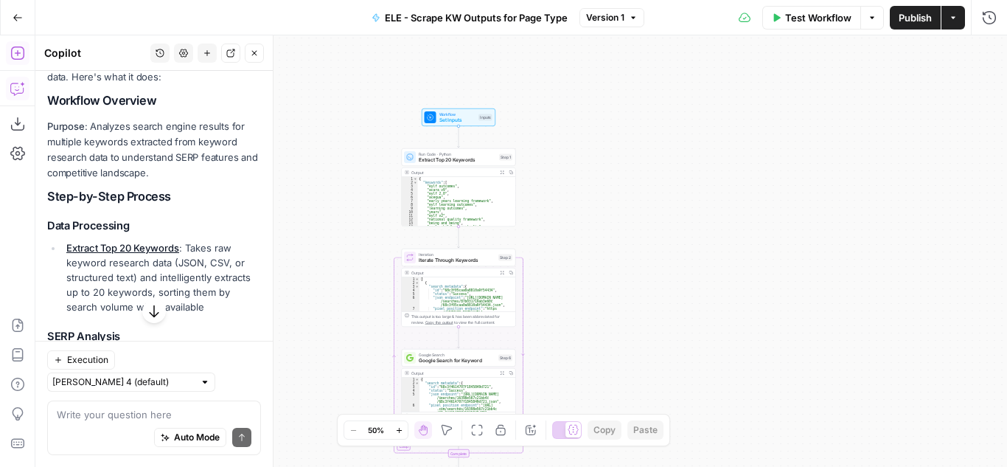
drag, startPoint x: 501, startPoint y: 372, endPoint x: 327, endPoint y: 157, distance: 276.4
click at [327, 157] on div "Workflow Set Inputs Inputs Run Code · Python Extract Top 20 Keywords Step 1 Out…" at bounding box center [521, 250] width 972 height 431
click at [472, 162] on span "Extract Top 20 Keywords" at bounding box center [457, 159] width 77 height 7
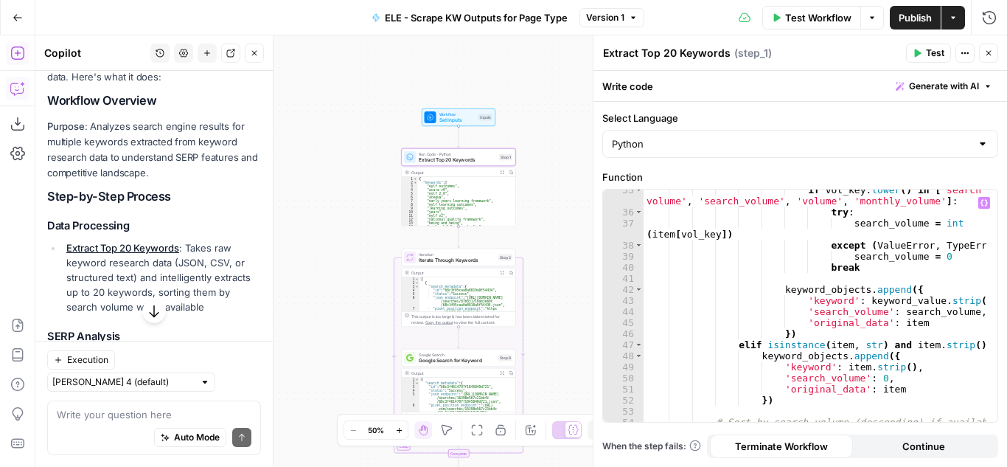
scroll to position [437, 0]
click at [443, 263] on span "Iterate Through Keywords" at bounding box center [457, 260] width 77 height 7
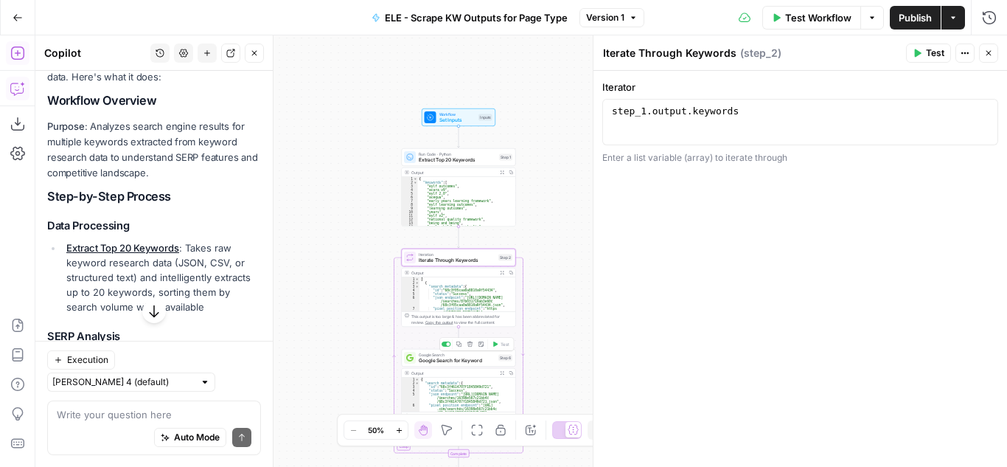
click at [434, 363] on span "Google Search for Keyword" at bounding box center [457, 360] width 77 height 7
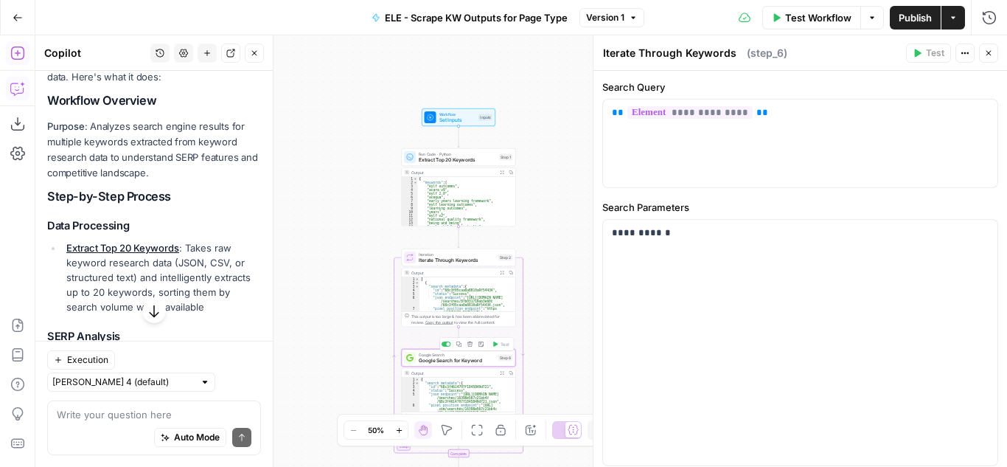
type textarea "Google Search for Keyword"
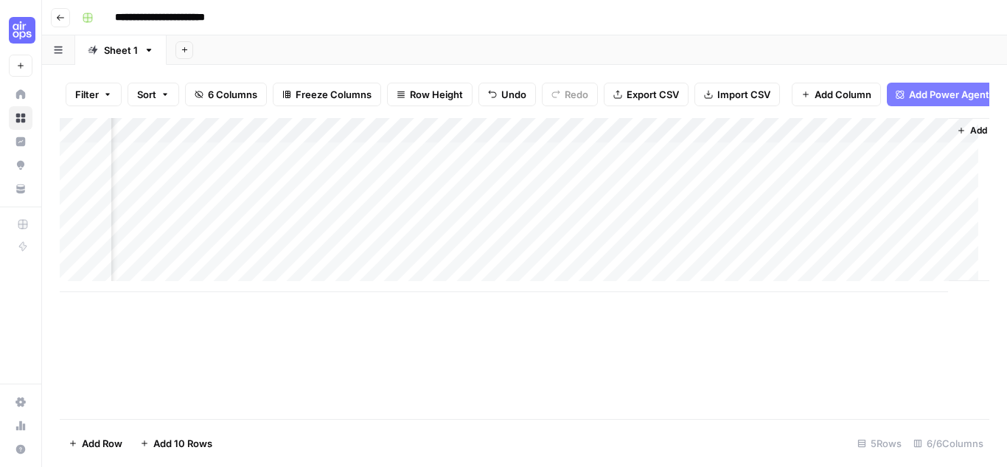
scroll to position [0, 207]
click at [917, 135] on icon "button" at bounding box center [921, 130] width 9 height 9
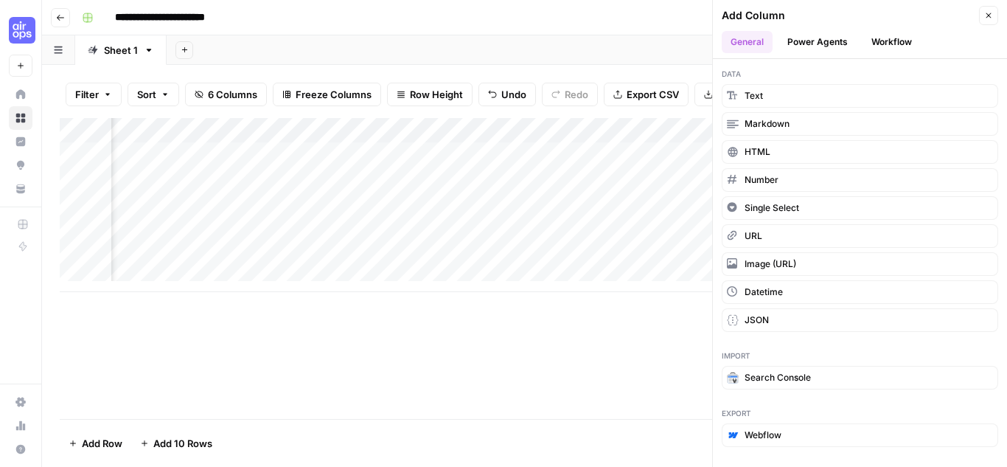
click at [889, 40] on button "Workflow" at bounding box center [892, 42] width 58 height 22
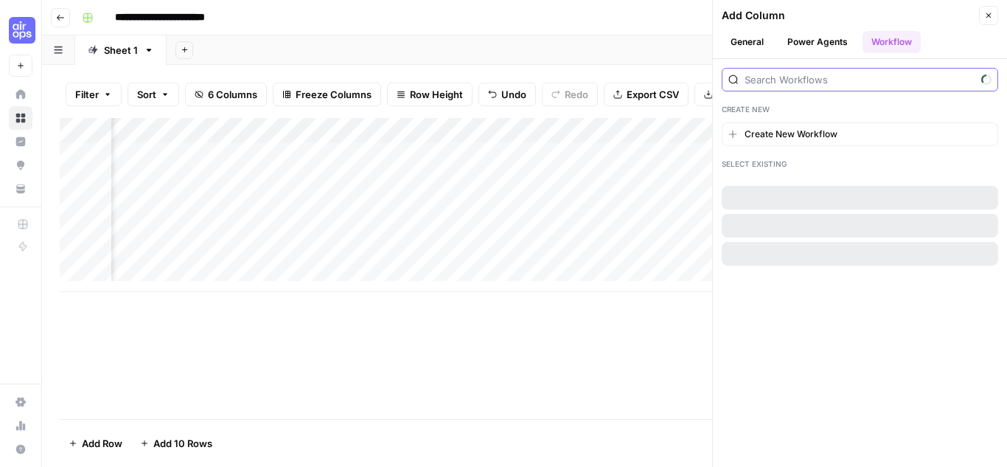
click at [837, 78] on input "search" at bounding box center [860, 79] width 231 height 15
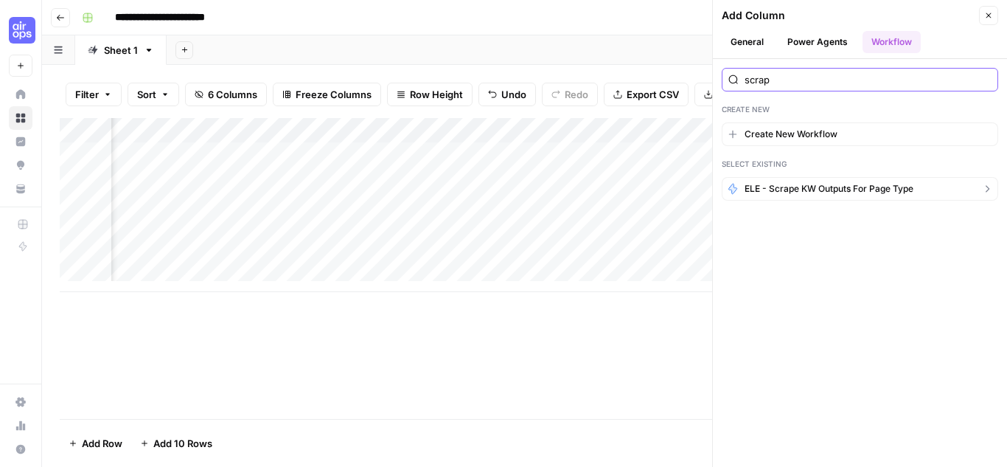
type input "scrap"
click at [787, 190] on span "ELE - Scrape KW Outputs for Page Type" at bounding box center [829, 188] width 169 height 13
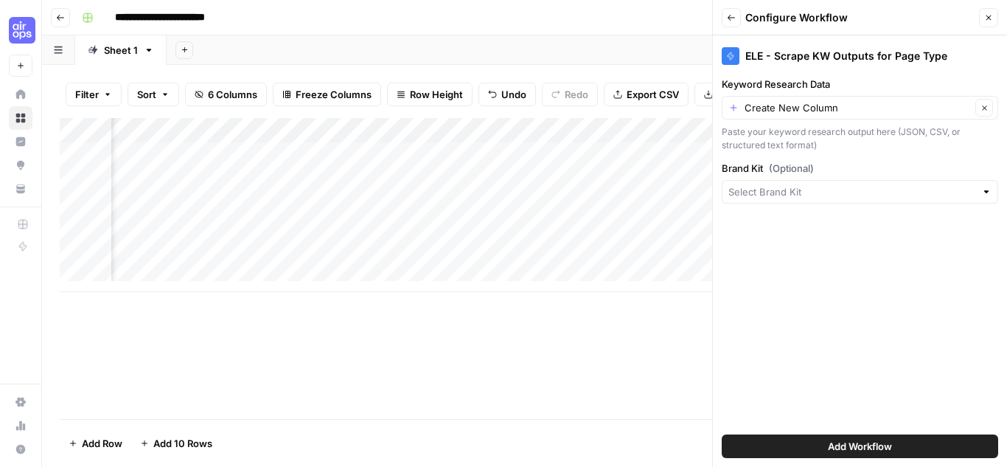
click at [732, 104] on div "Create New Column Clear" at bounding box center [860, 108] width 277 height 24
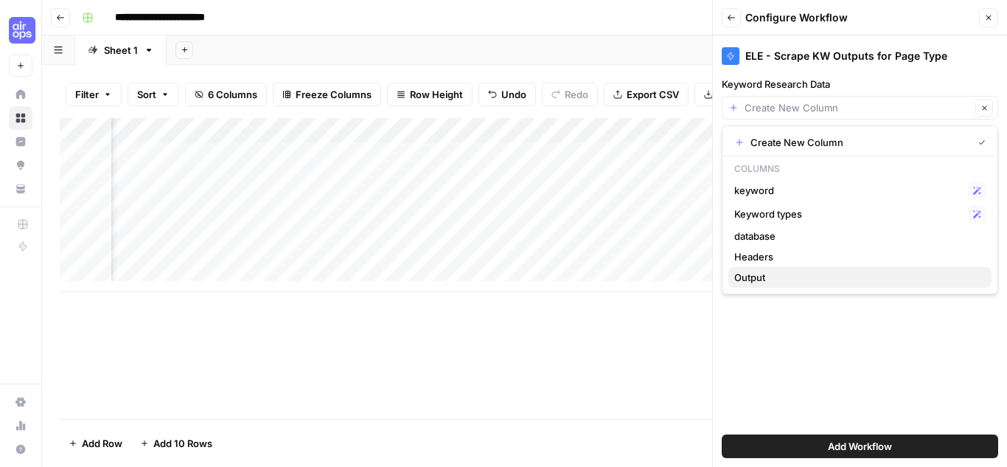
click at [825, 280] on span "Output" at bounding box center [858, 277] width 246 height 15
type input "Output"
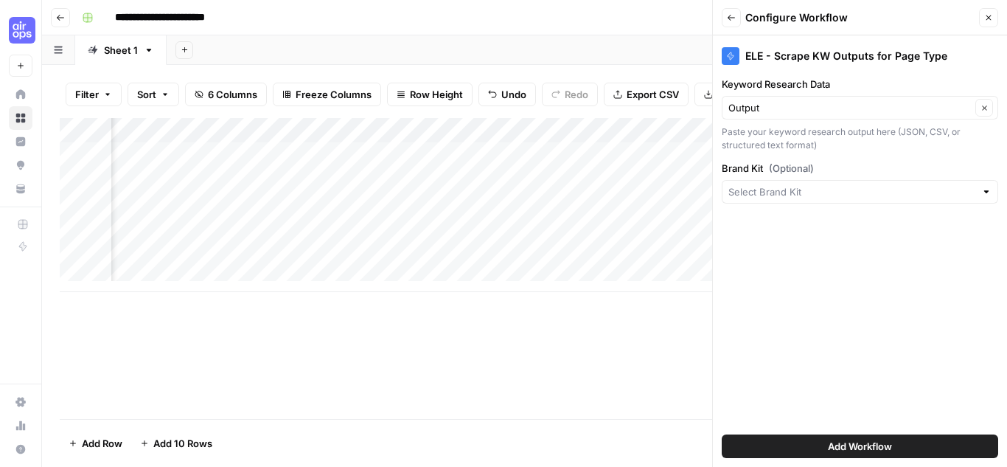
click at [803, 445] on button "Add Workflow" at bounding box center [860, 446] width 277 height 24
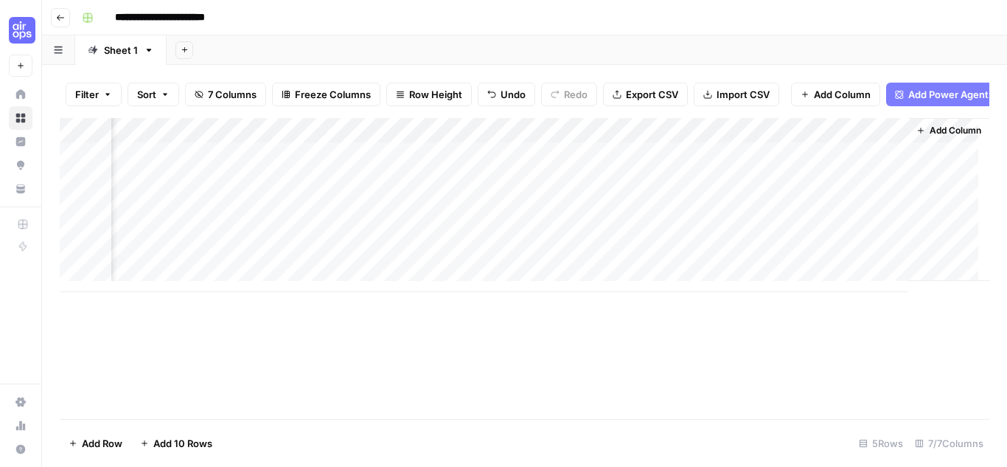
scroll to position [0, 459]
click at [811, 169] on div "Add Column" at bounding box center [525, 205] width 930 height 174
click at [749, 216] on div "Add Column" at bounding box center [525, 205] width 930 height 174
click at [760, 240] on div "Add Column" at bounding box center [525, 205] width 930 height 174
